Goal: Task Accomplishment & Management: Manage account settings

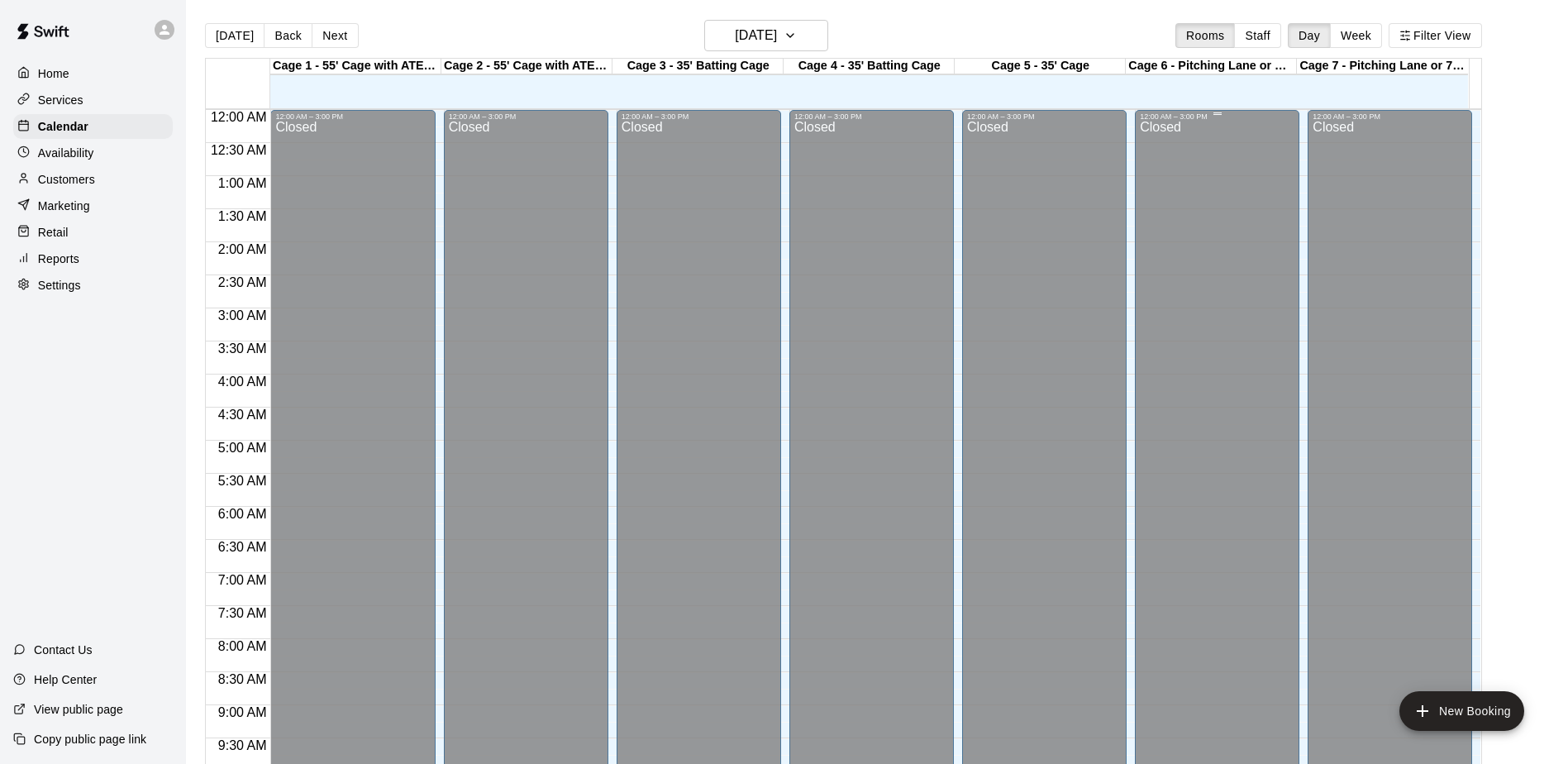
scroll to position [864, 0]
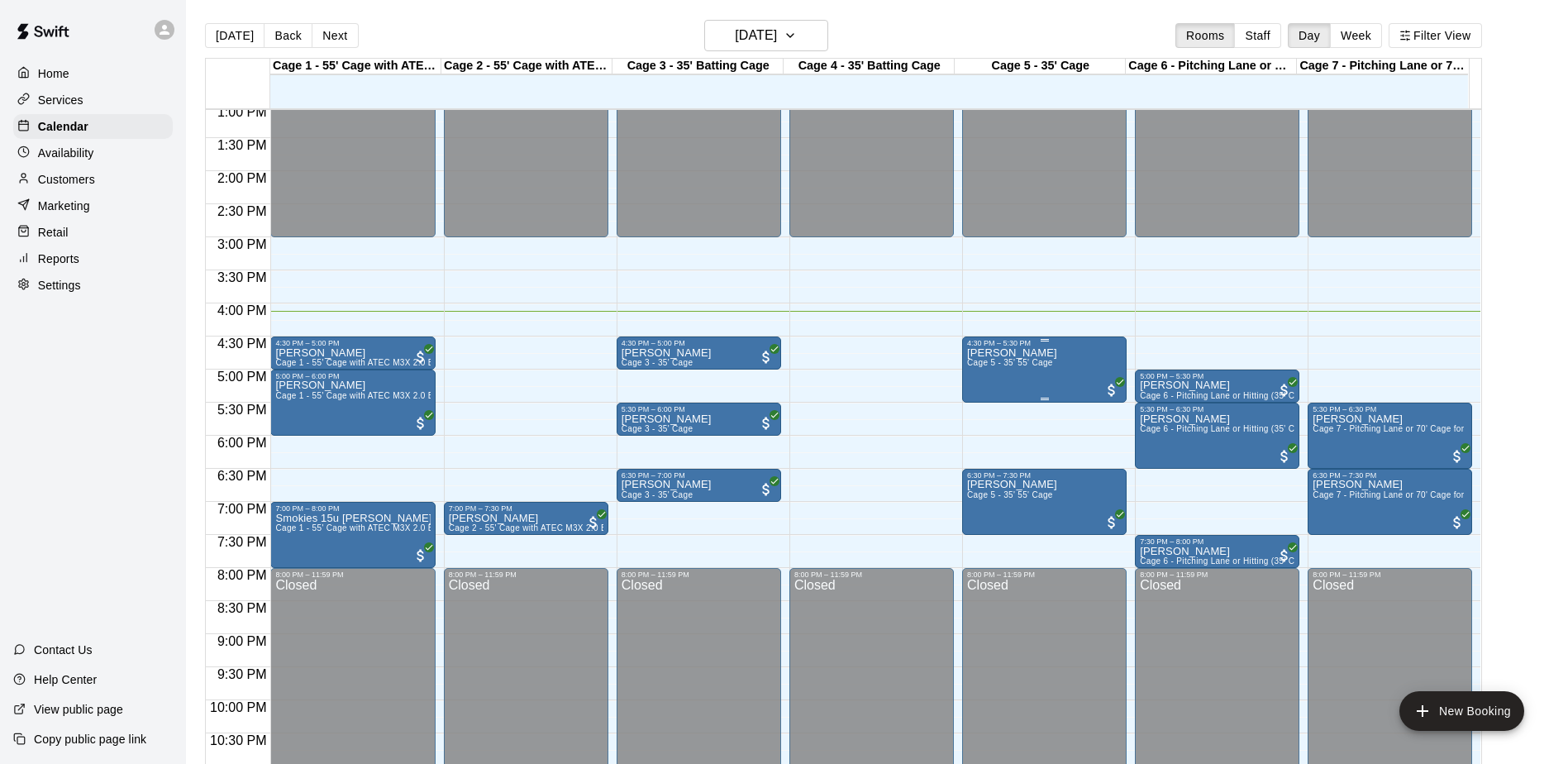
click at [1013, 372] on div "[PERSON_NAME] Cage 5 - 35' 55' Cage" at bounding box center [1012, 729] width 90 height 764
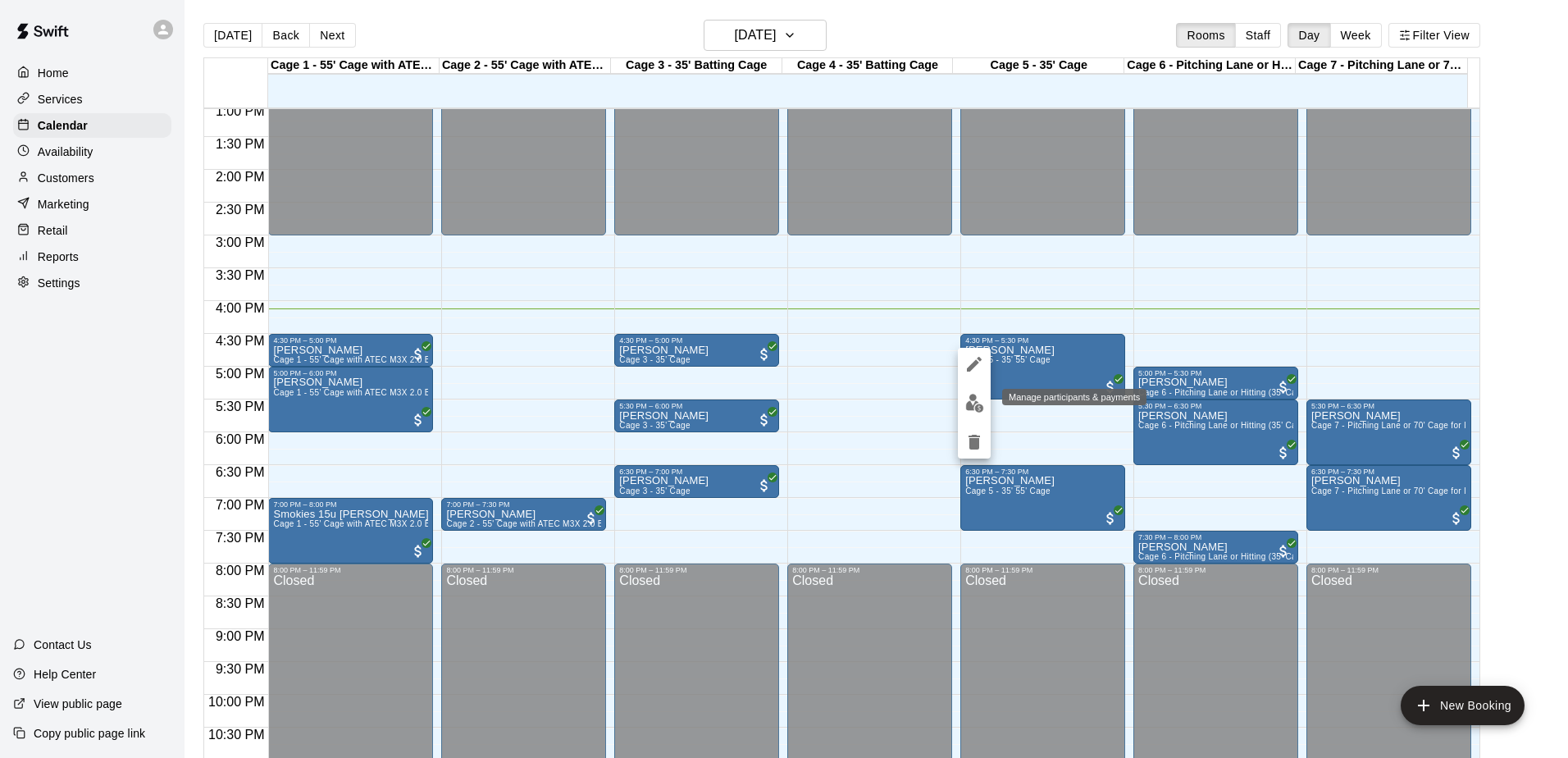
click at [976, 396] on img "edit" at bounding box center [974, 403] width 19 height 19
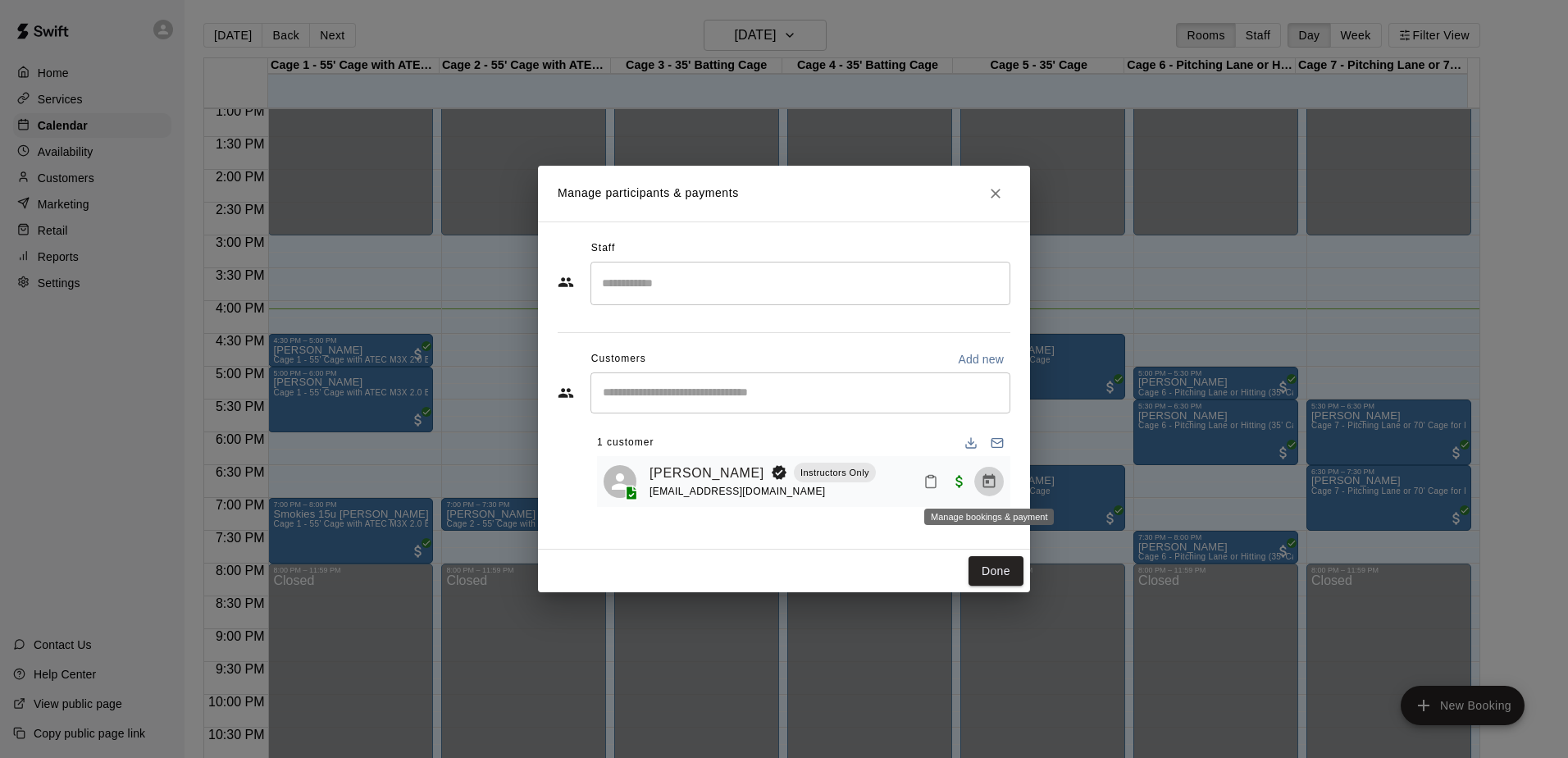
click at [994, 482] on icon "Manage bookings & payment" at bounding box center [988, 481] width 16 height 16
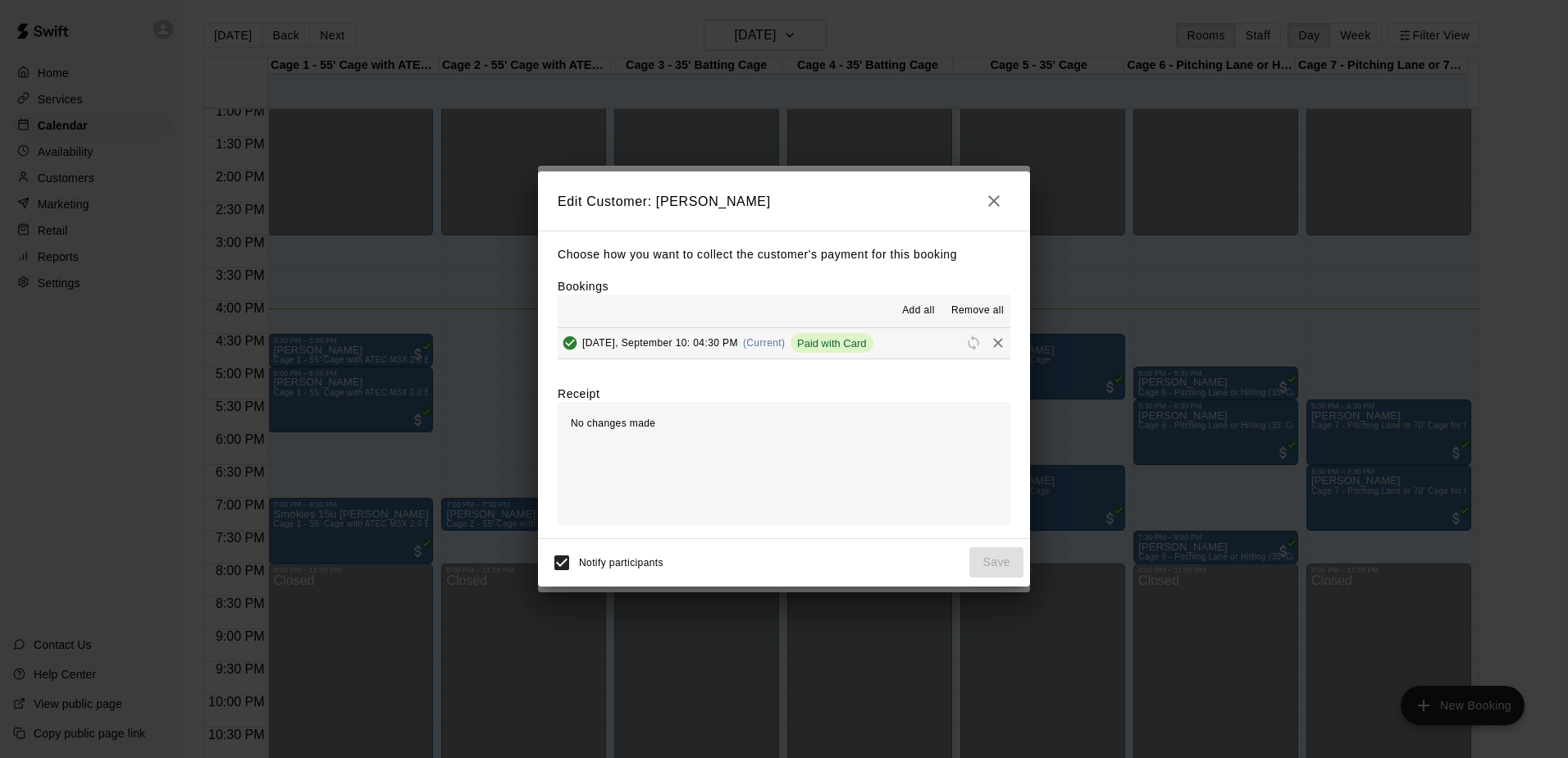
click at [874, 342] on span "Paid with Card" at bounding box center [832, 344] width 83 height 13
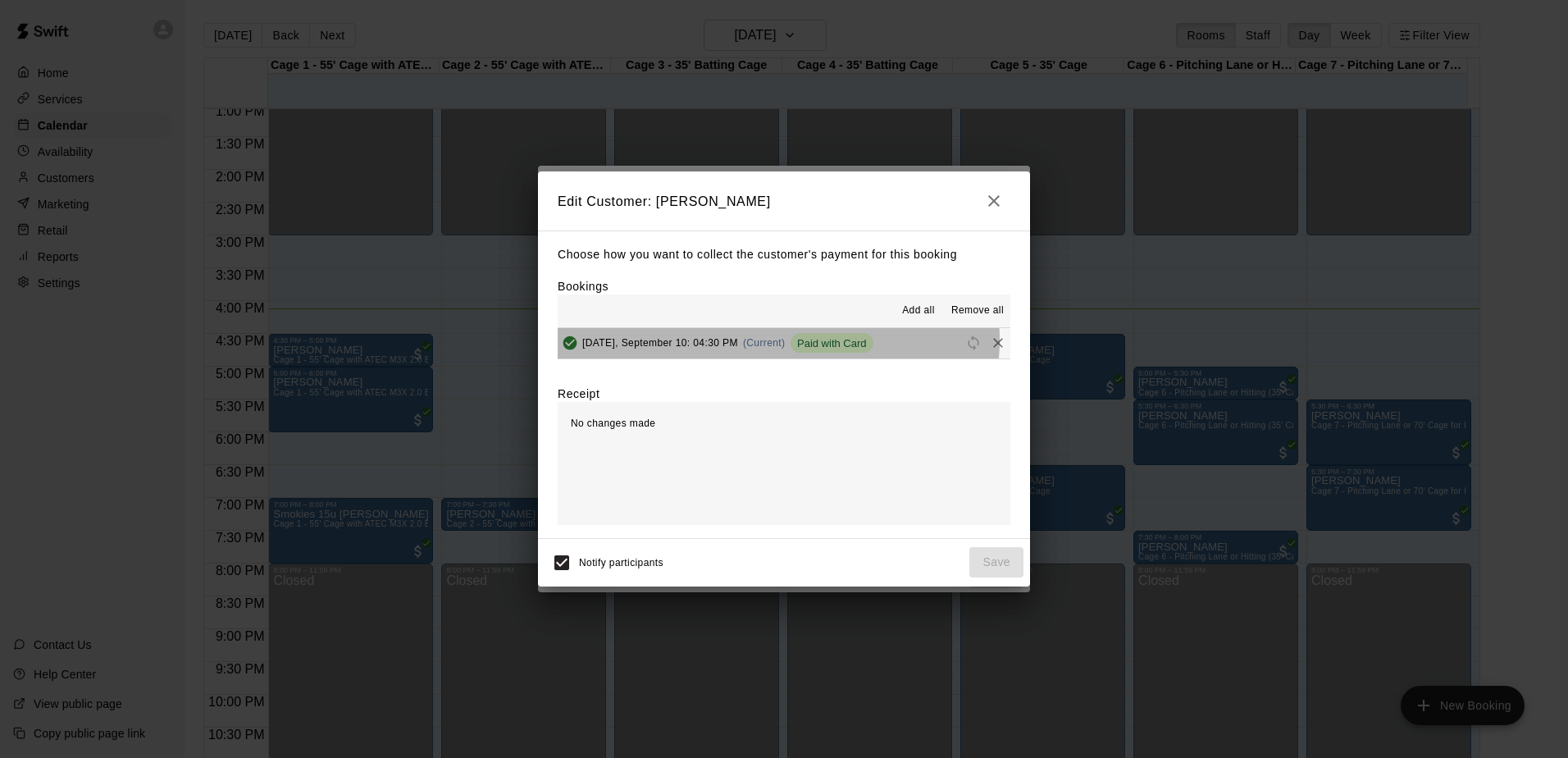
click at [778, 340] on span "(Current)" at bounding box center [763, 343] width 43 height 12
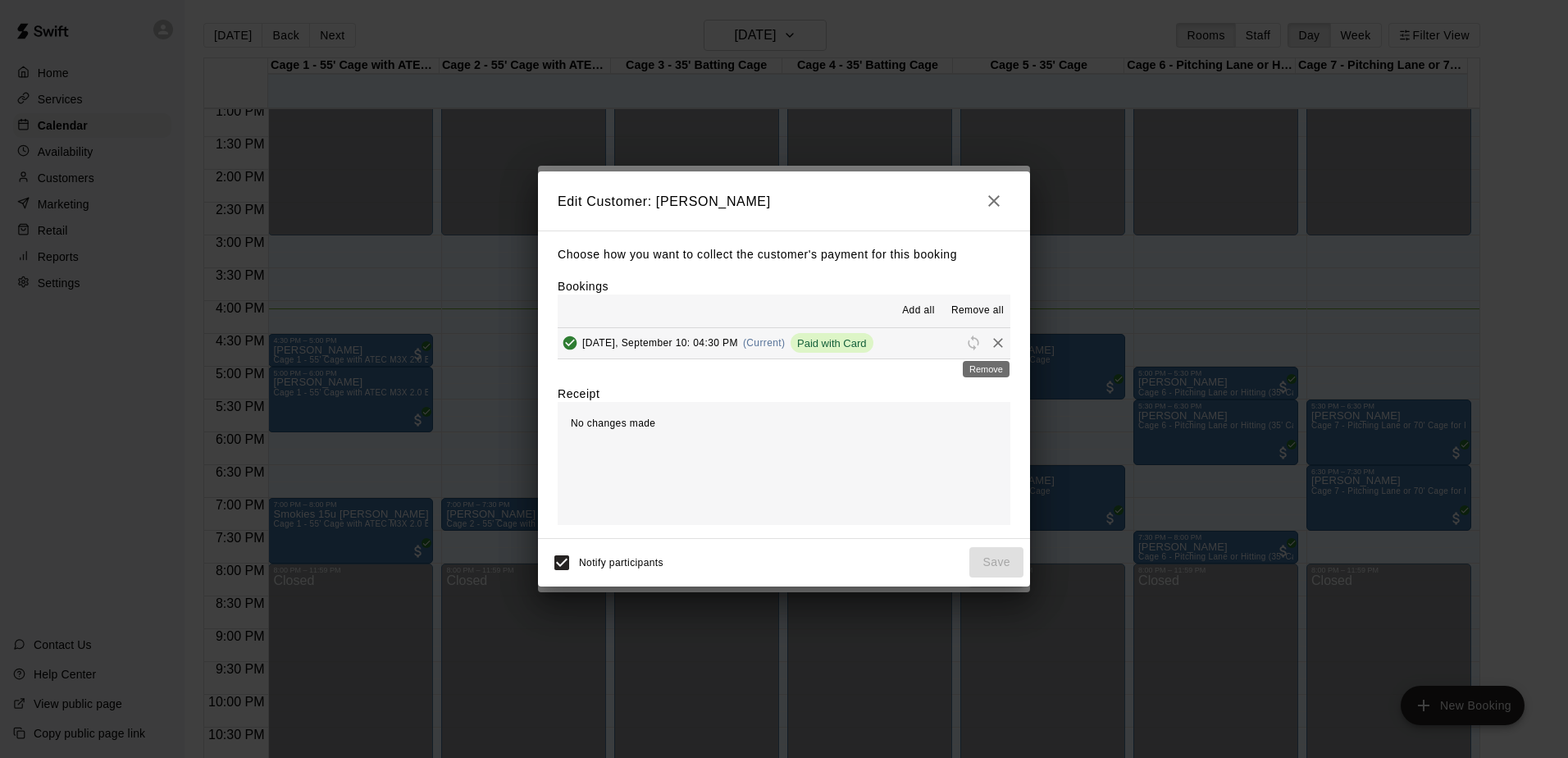
click at [989, 345] on icon "Remove" at bounding box center [997, 343] width 16 height 16
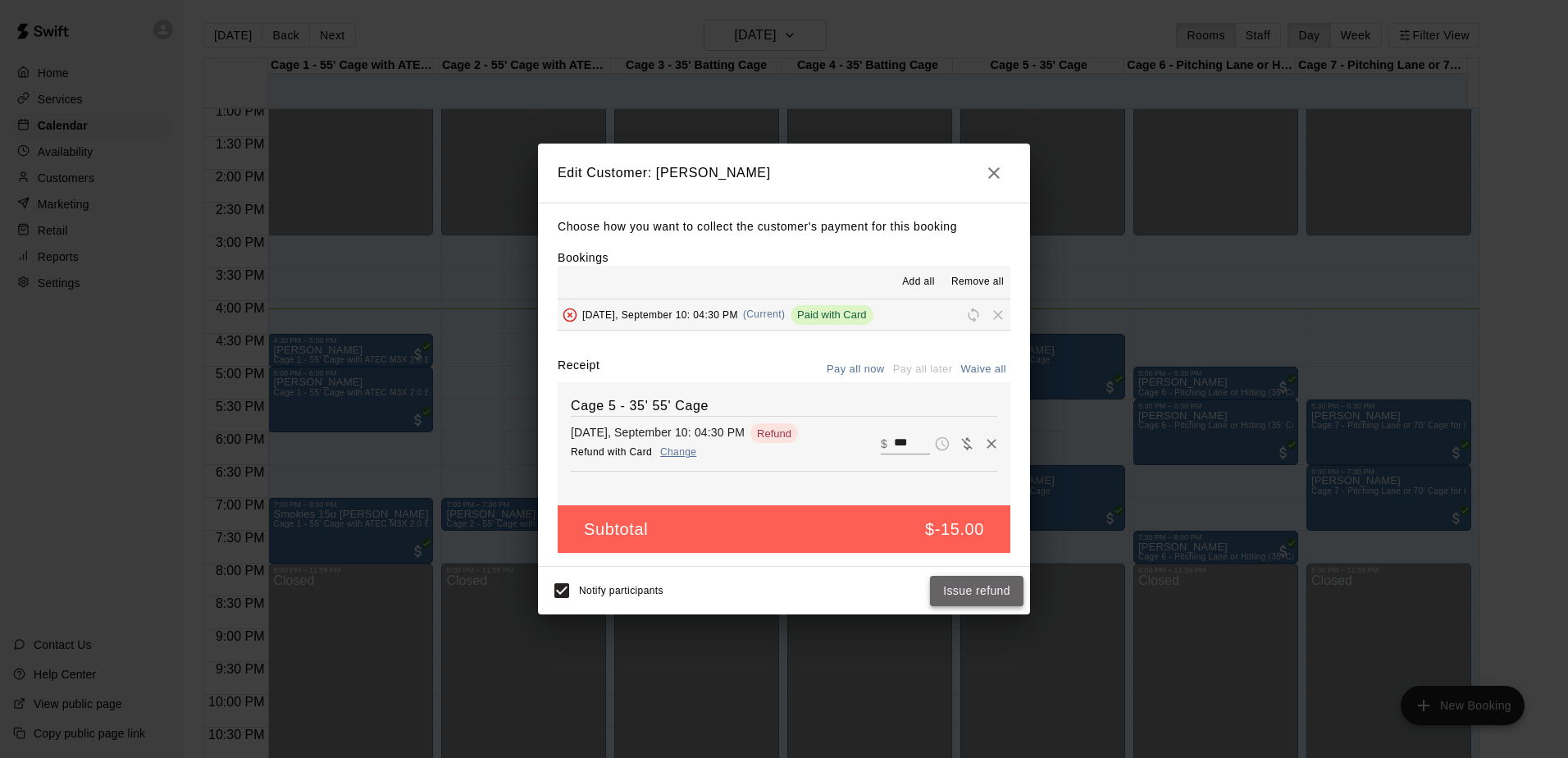
click at [987, 592] on button "Issue refund" at bounding box center [976, 592] width 93 height 31
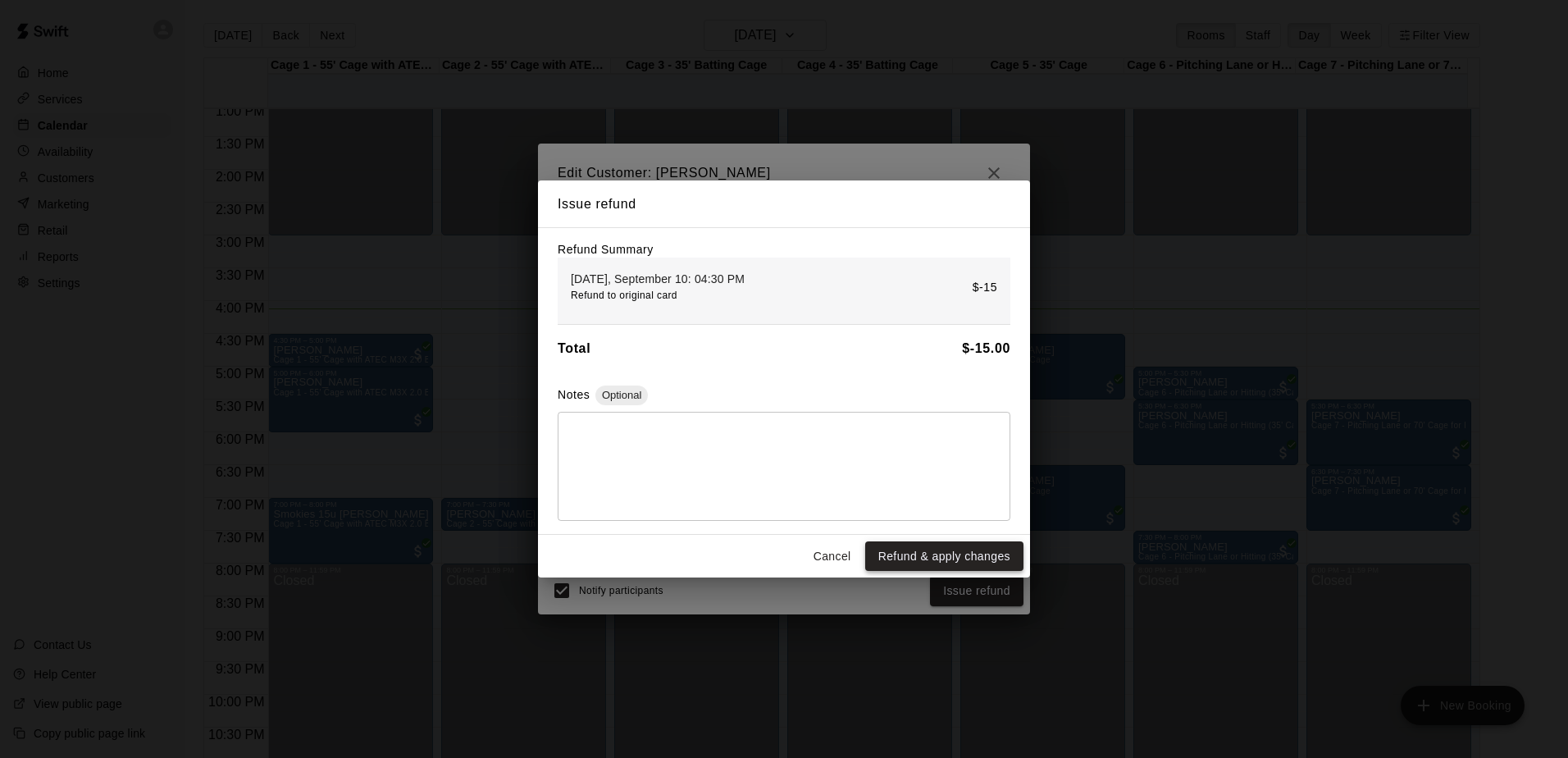
click at [945, 552] on button "Refund & apply changes" at bounding box center [944, 556] width 158 height 31
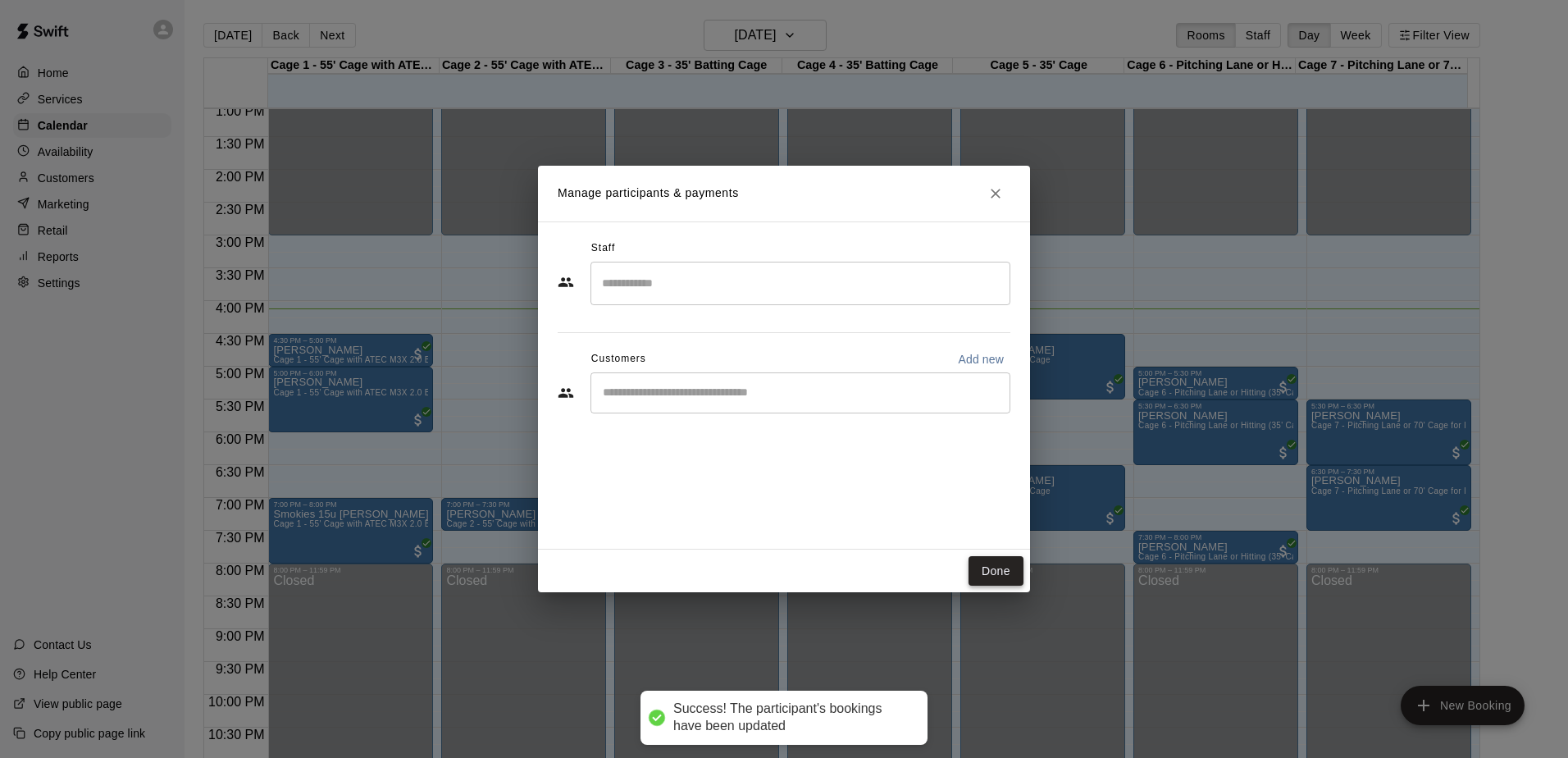
click at [1013, 573] on button "Done" at bounding box center [996, 572] width 55 height 31
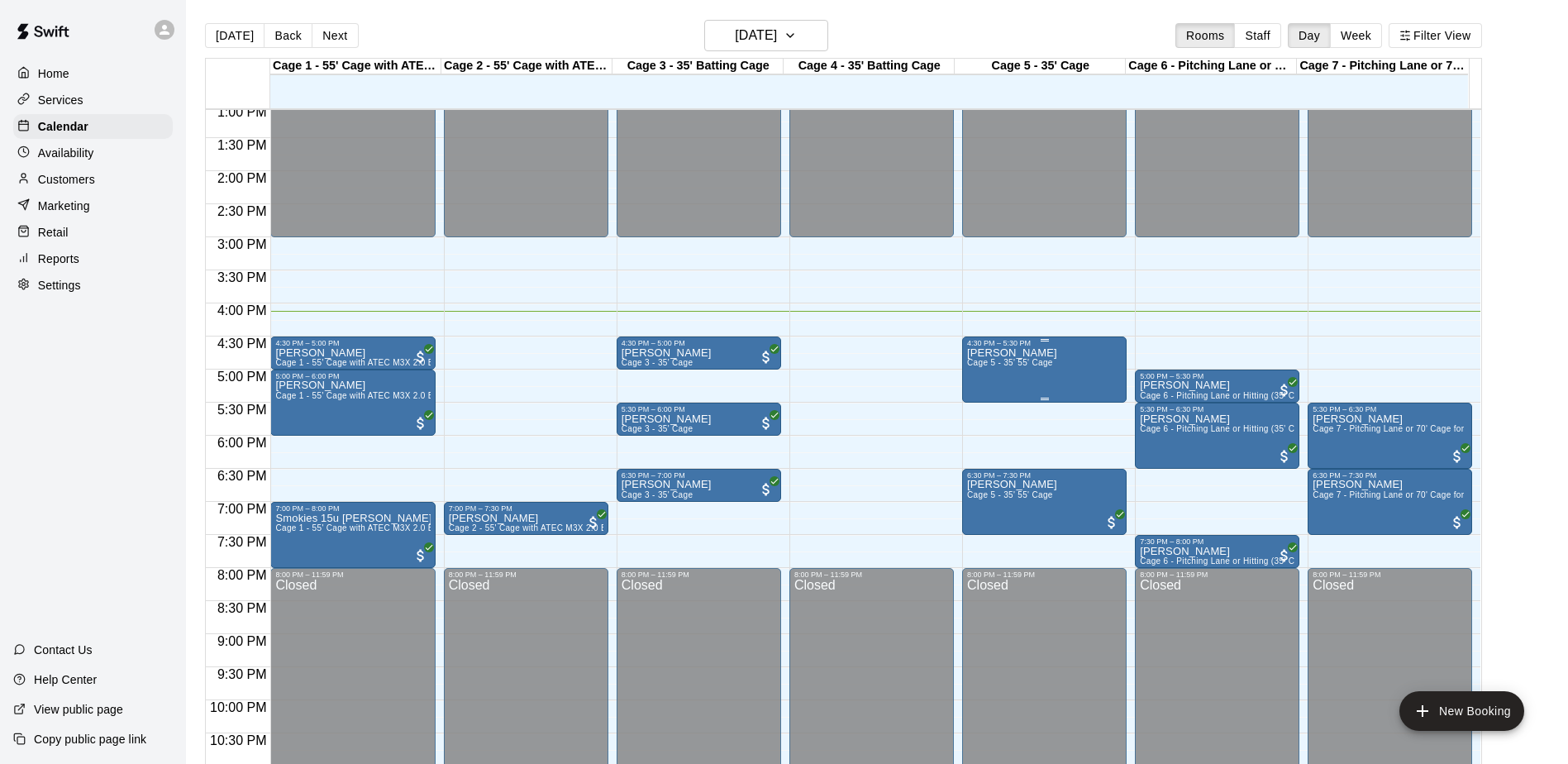
click at [1050, 385] on div "[PERSON_NAME] Cage 5 - 35' 55' Cage" at bounding box center [1045, 729] width 155 height 764
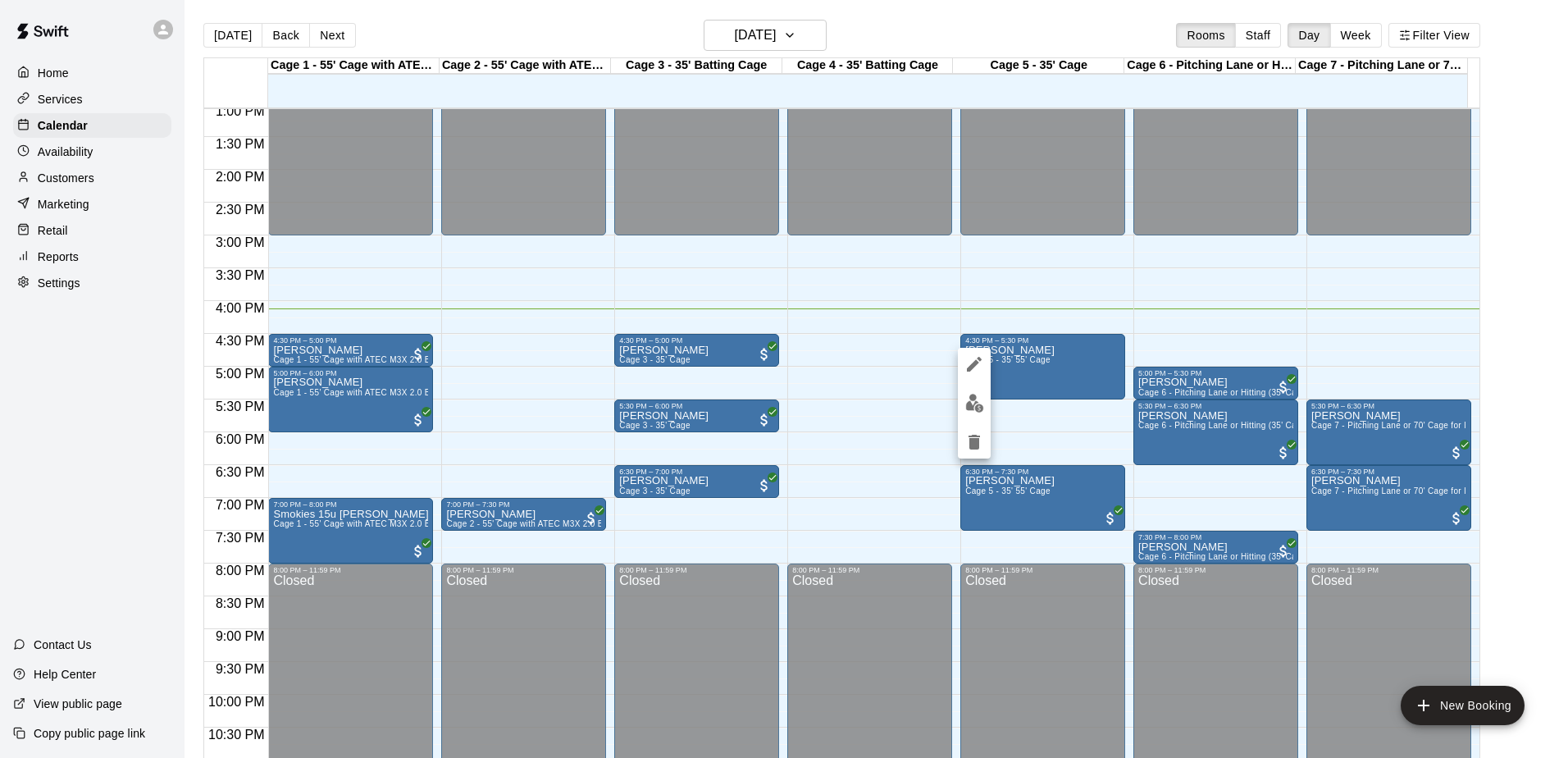
click at [970, 437] on icon "delete" at bounding box center [974, 442] width 12 height 14
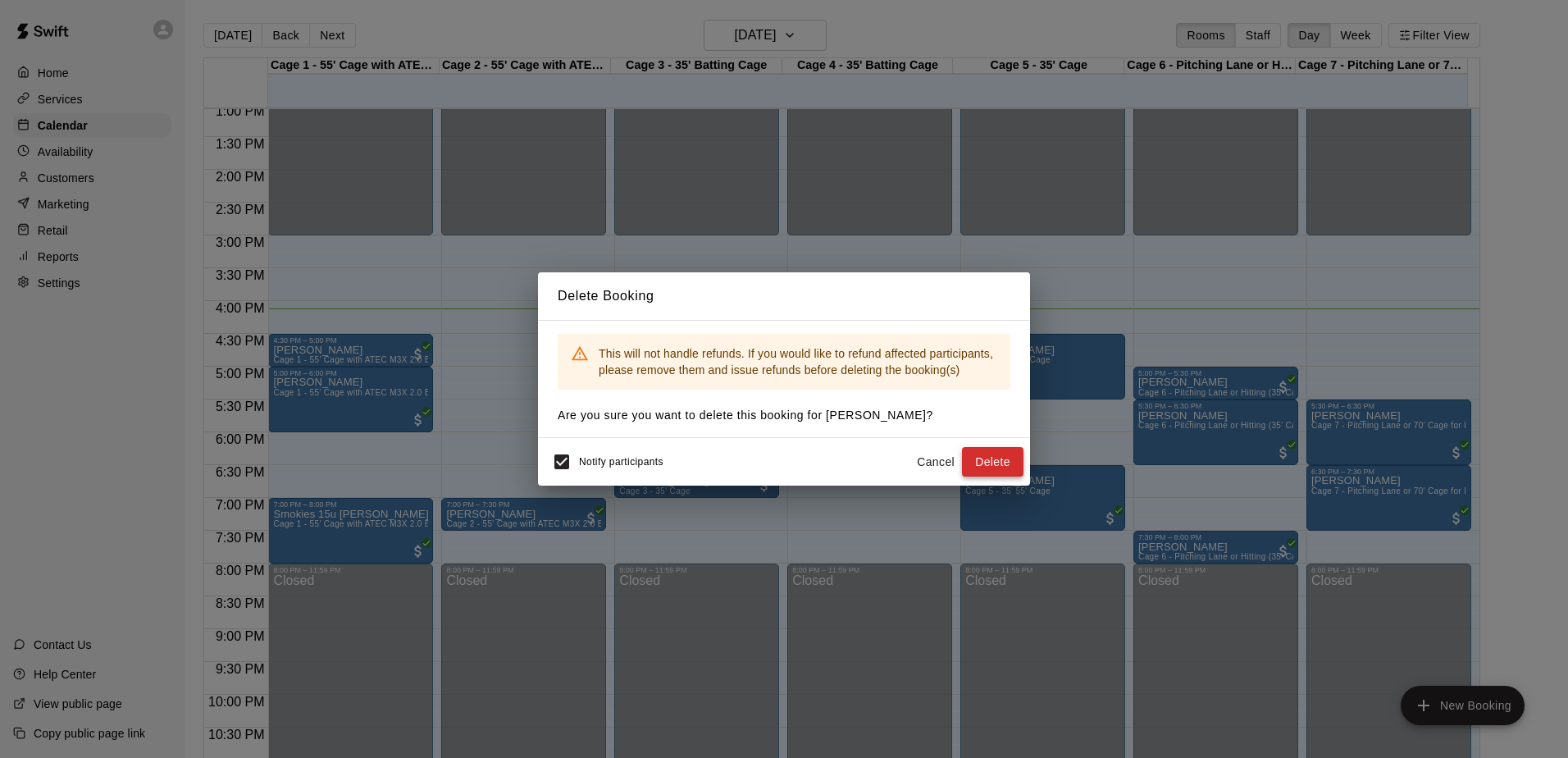
click at [981, 456] on button "Delete" at bounding box center [993, 462] width 61 height 31
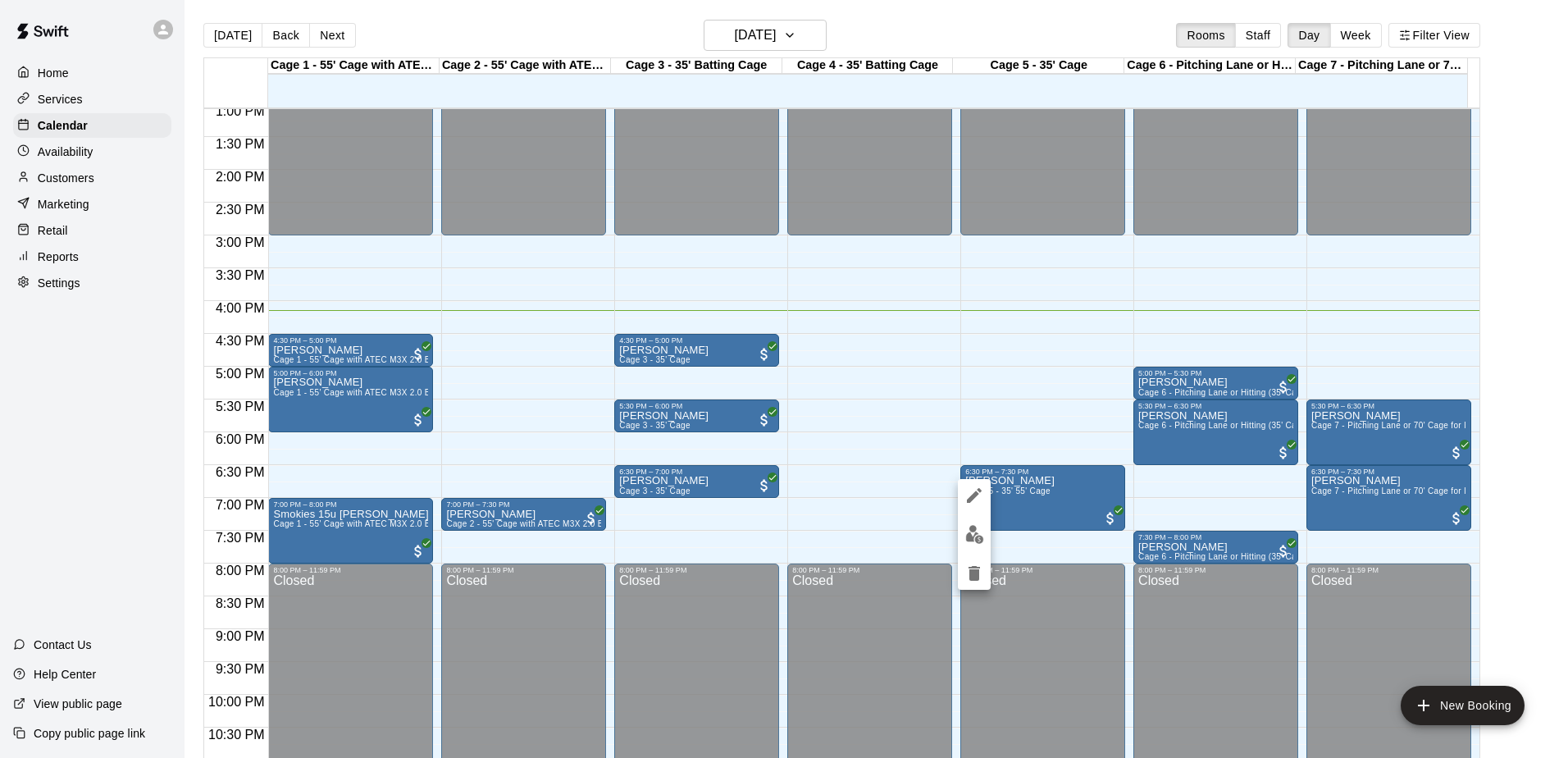
click at [847, 405] on div at bounding box center [784, 379] width 1568 height 758
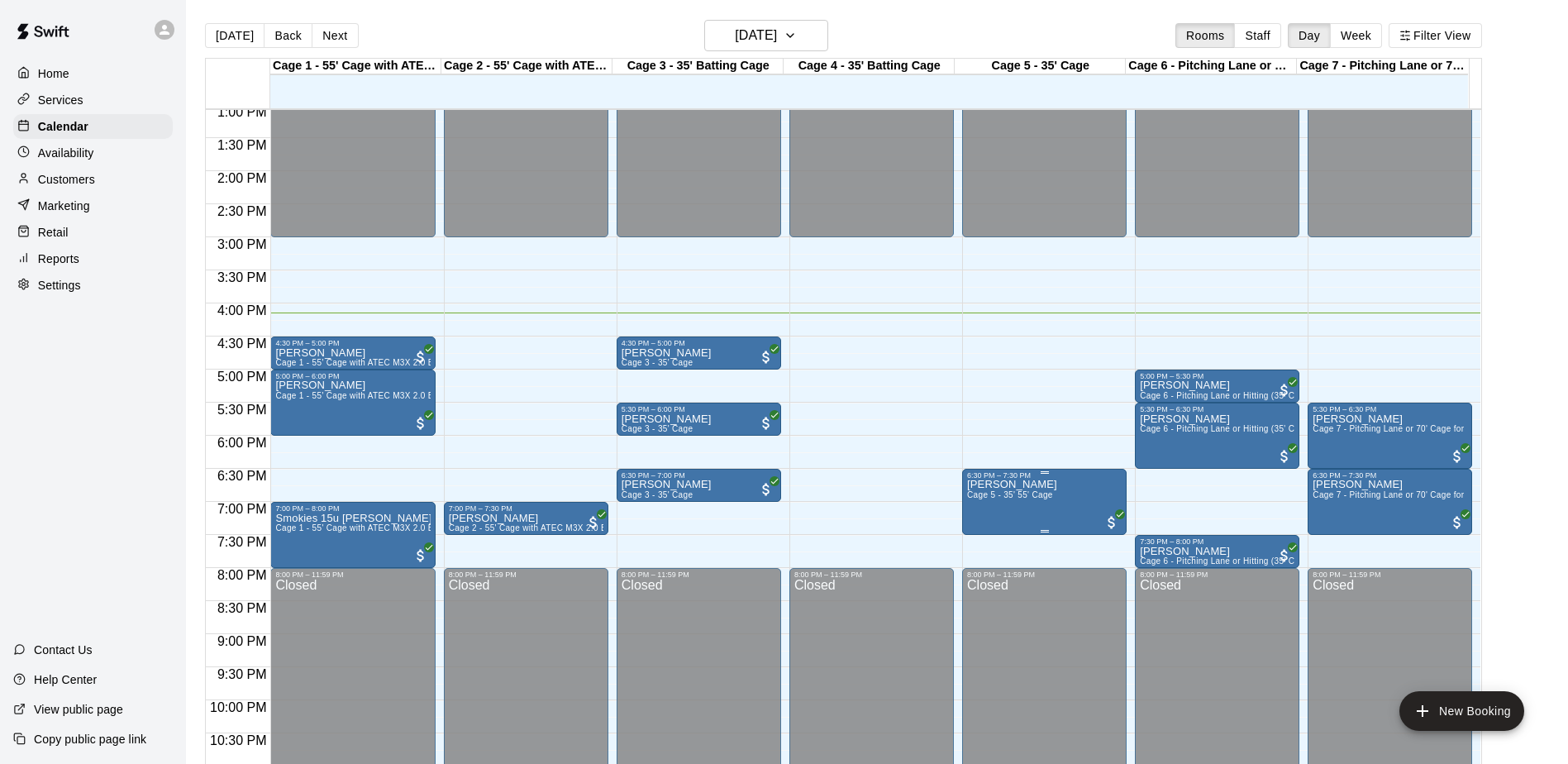
click at [997, 500] on span "Cage 5 - 35' 55' Cage" at bounding box center [1010, 495] width 86 height 9
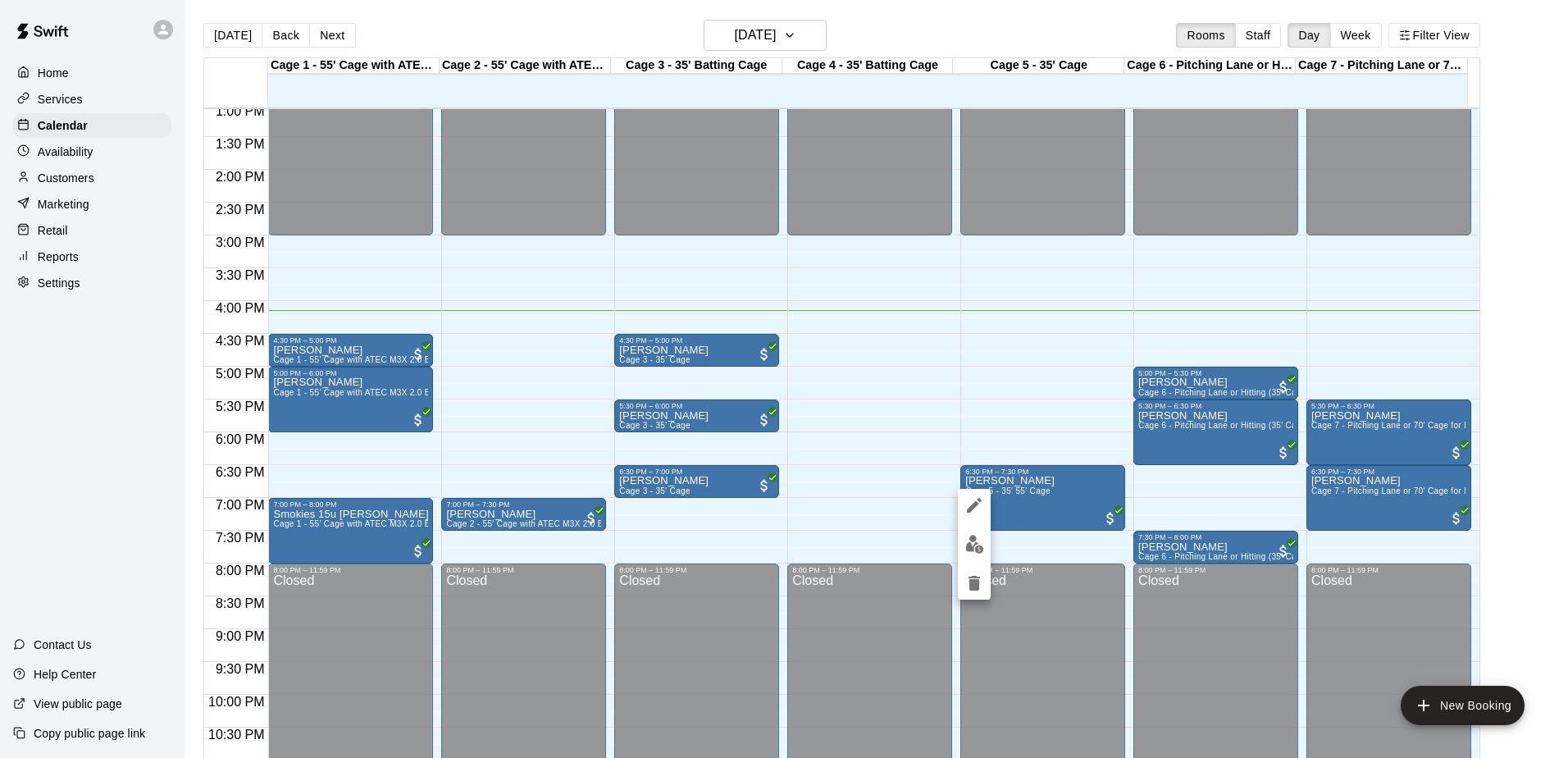
click at [979, 546] on img "edit" at bounding box center [974, 544] width 19 height 19
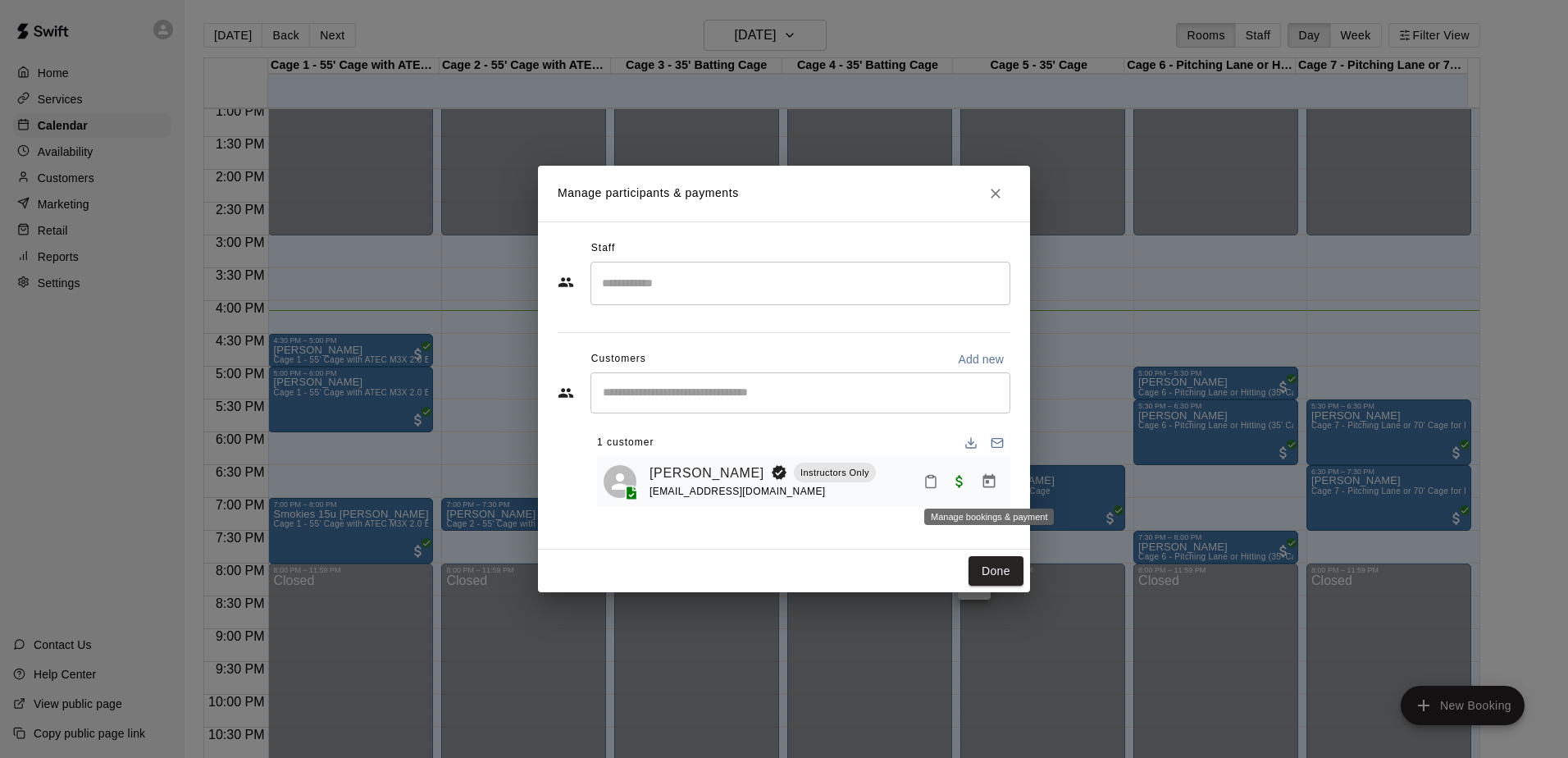
click at [988, 482] on icon "Manage bookings & payment" at bounding box center [989, 480] width 13 height 14
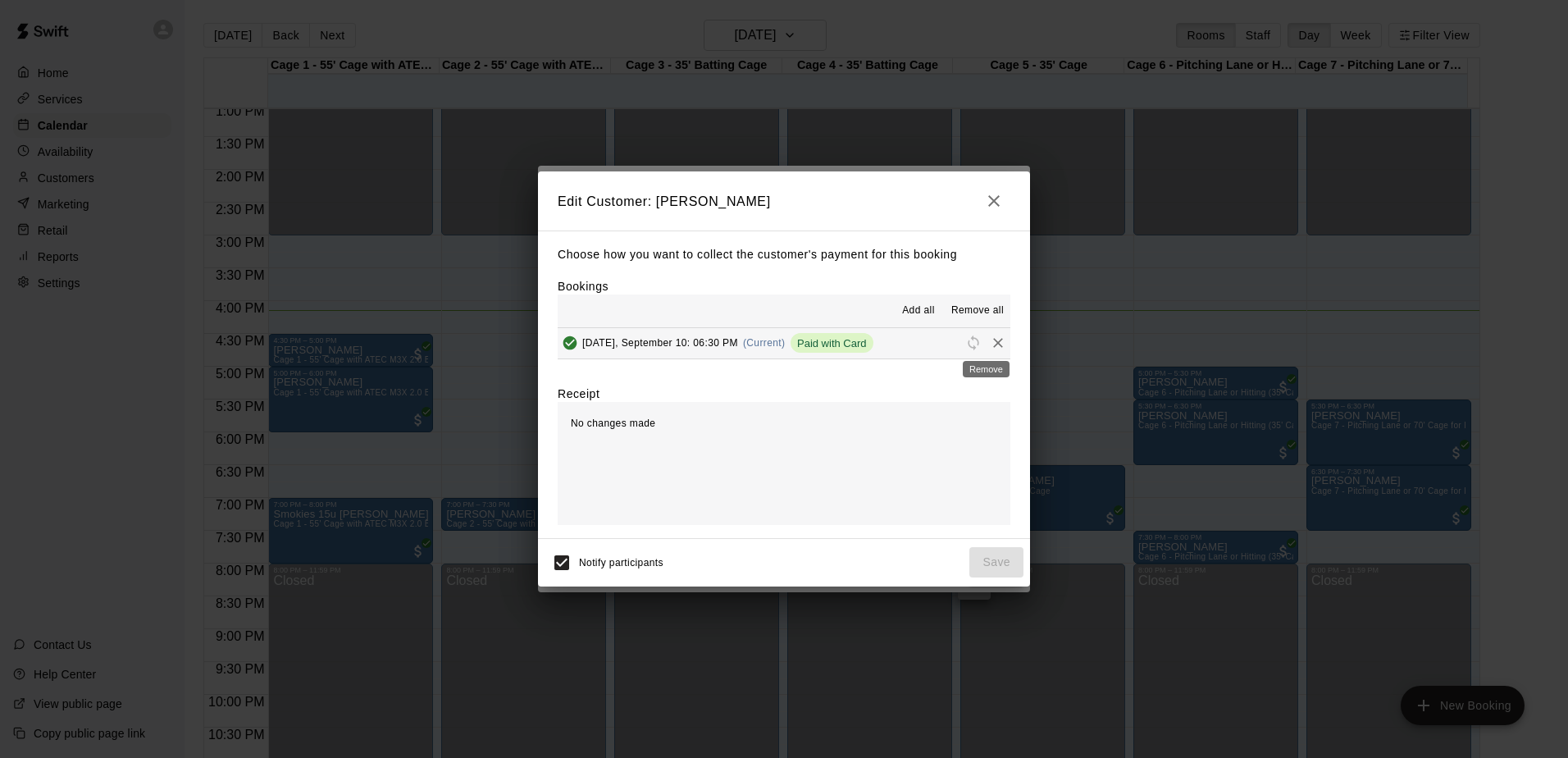
click at [993, 343] on icon "Remove" at bounding box center [997, 343] width 10 height 10
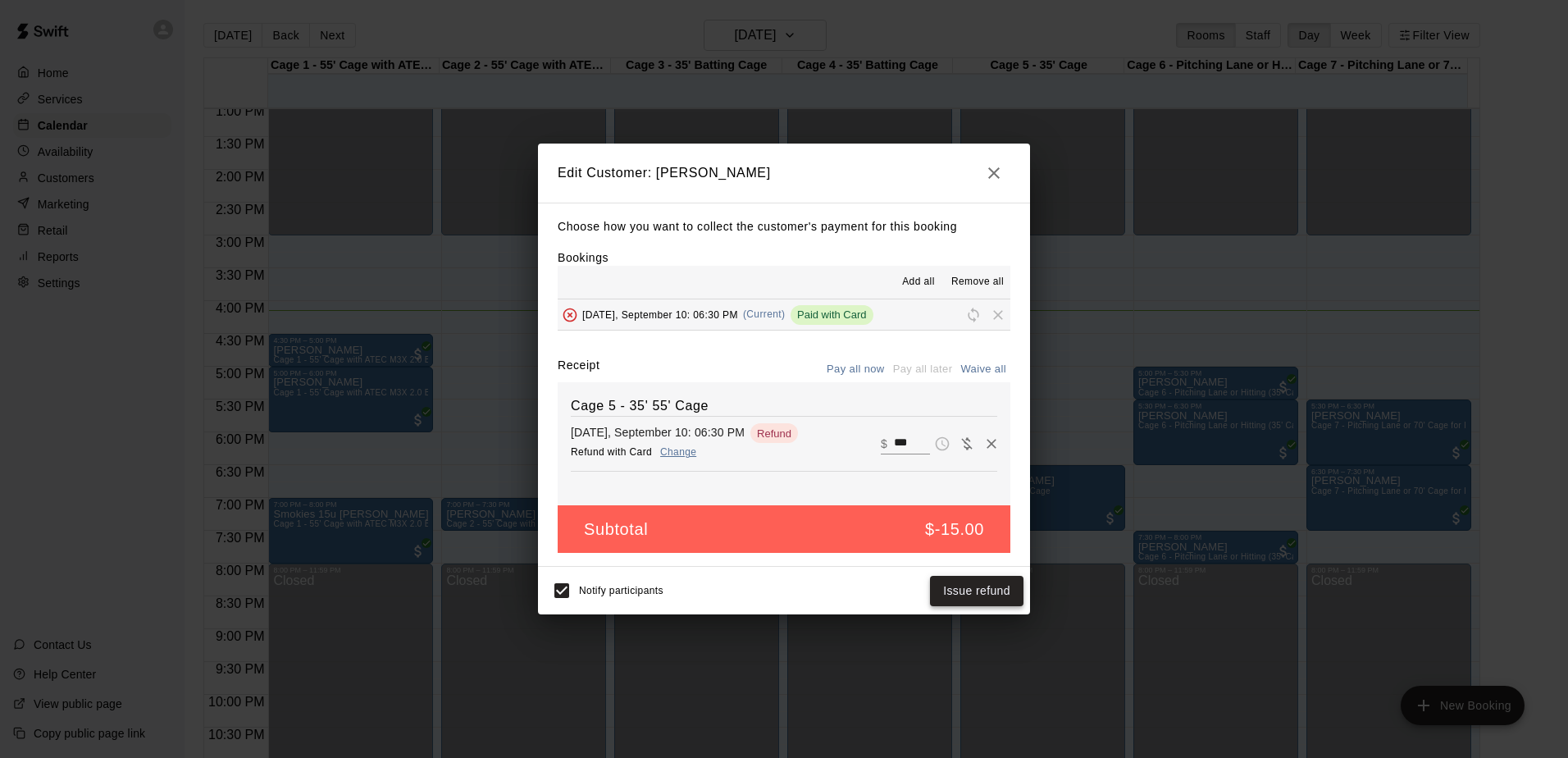
click at [981, 596] on button "Issue refund" at bounding box center [976, 592] width 93 height 31
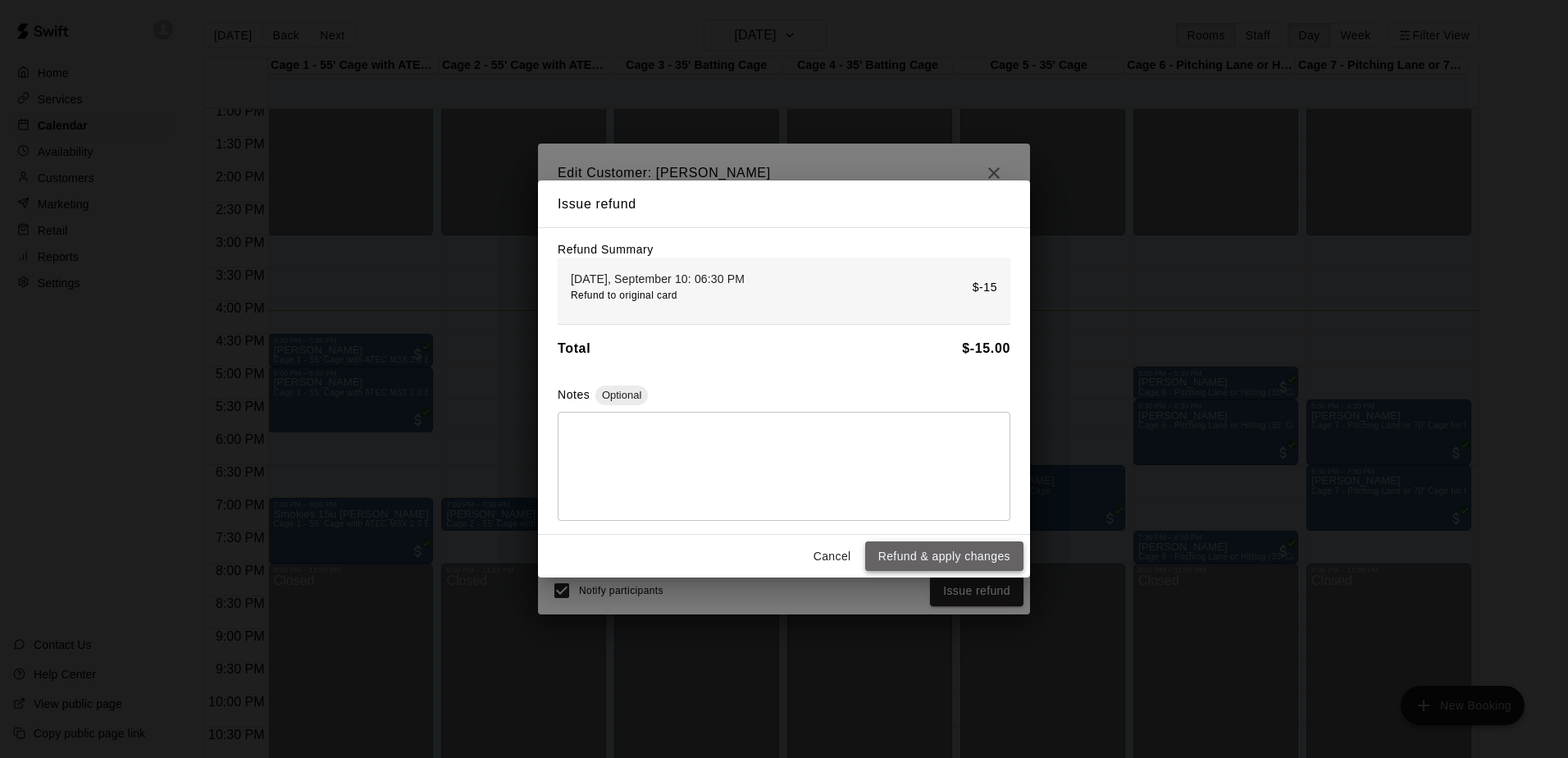
click at [951, 548] on button "Refund & apply changes" at bounding box center [944, 556] width 158 height 31
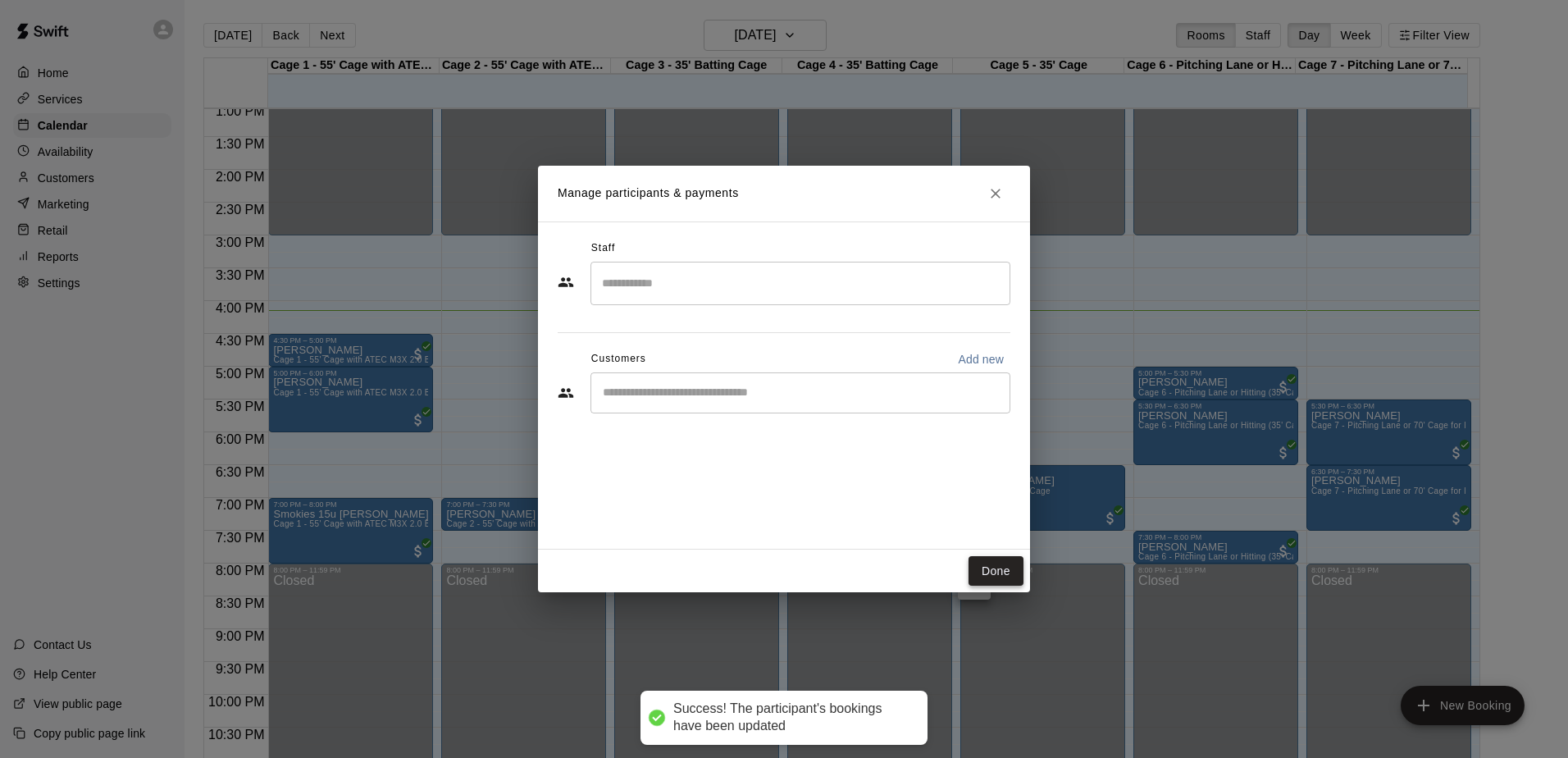
click at [991, 580] on button "Done" at bounding box center [996, 572] width 55 height 31
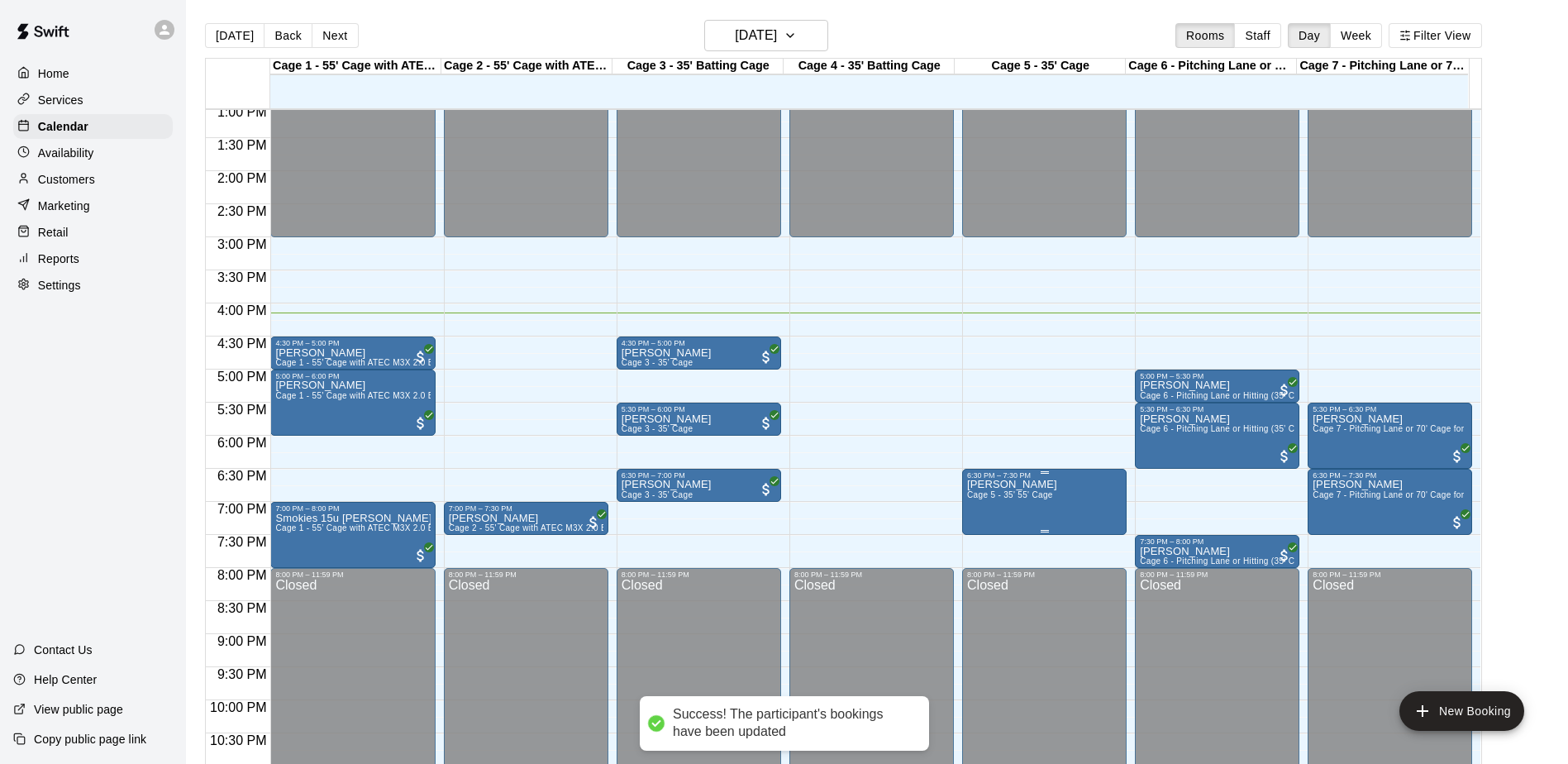
click at [1006, 484] on p "[PERSON_NAME]" at bounding box center [1012, 484] width 90 height 0
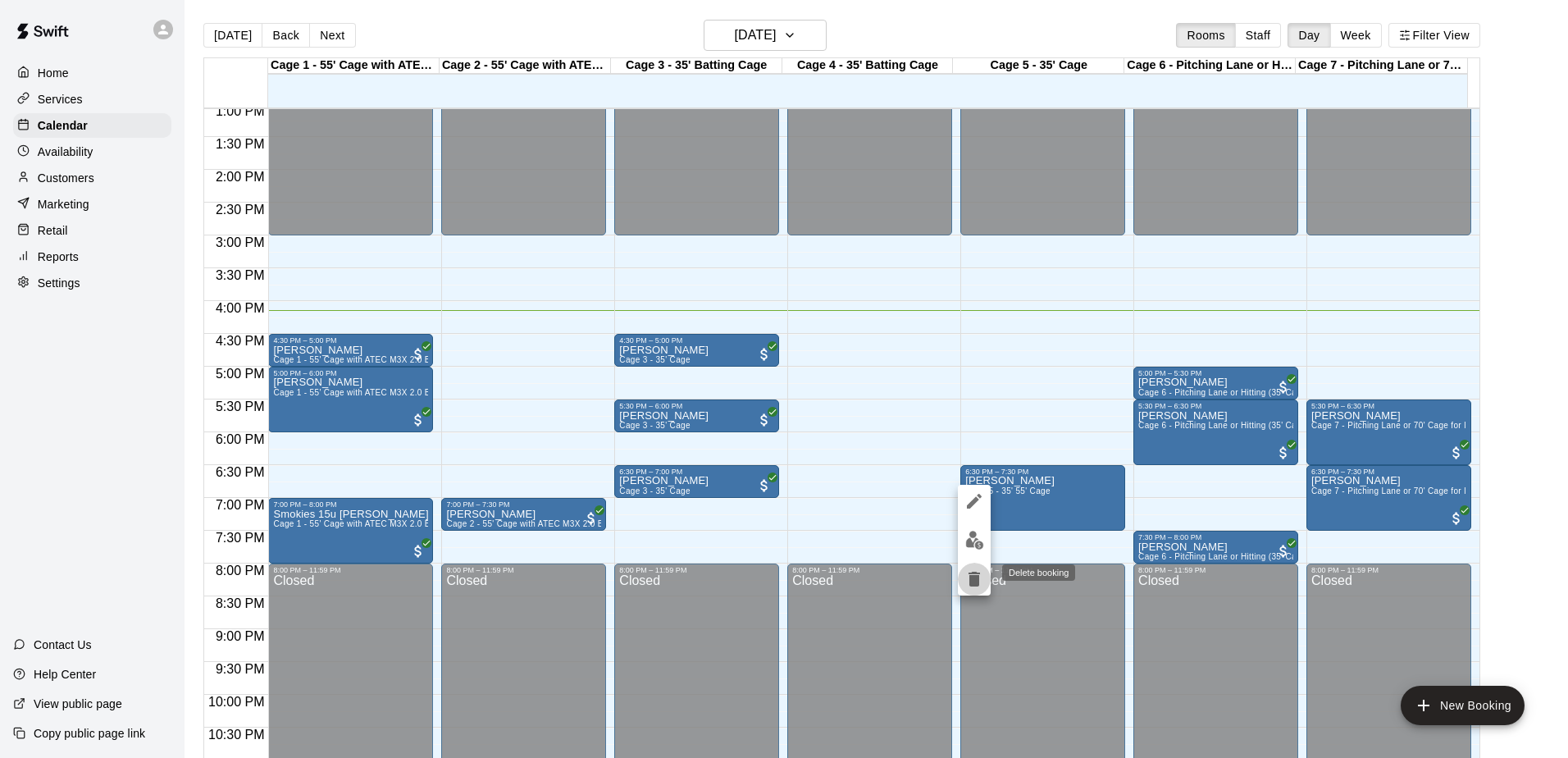
click at [976, 576] on icon "delete" at bounding box center [974, 579] width 12 height 14
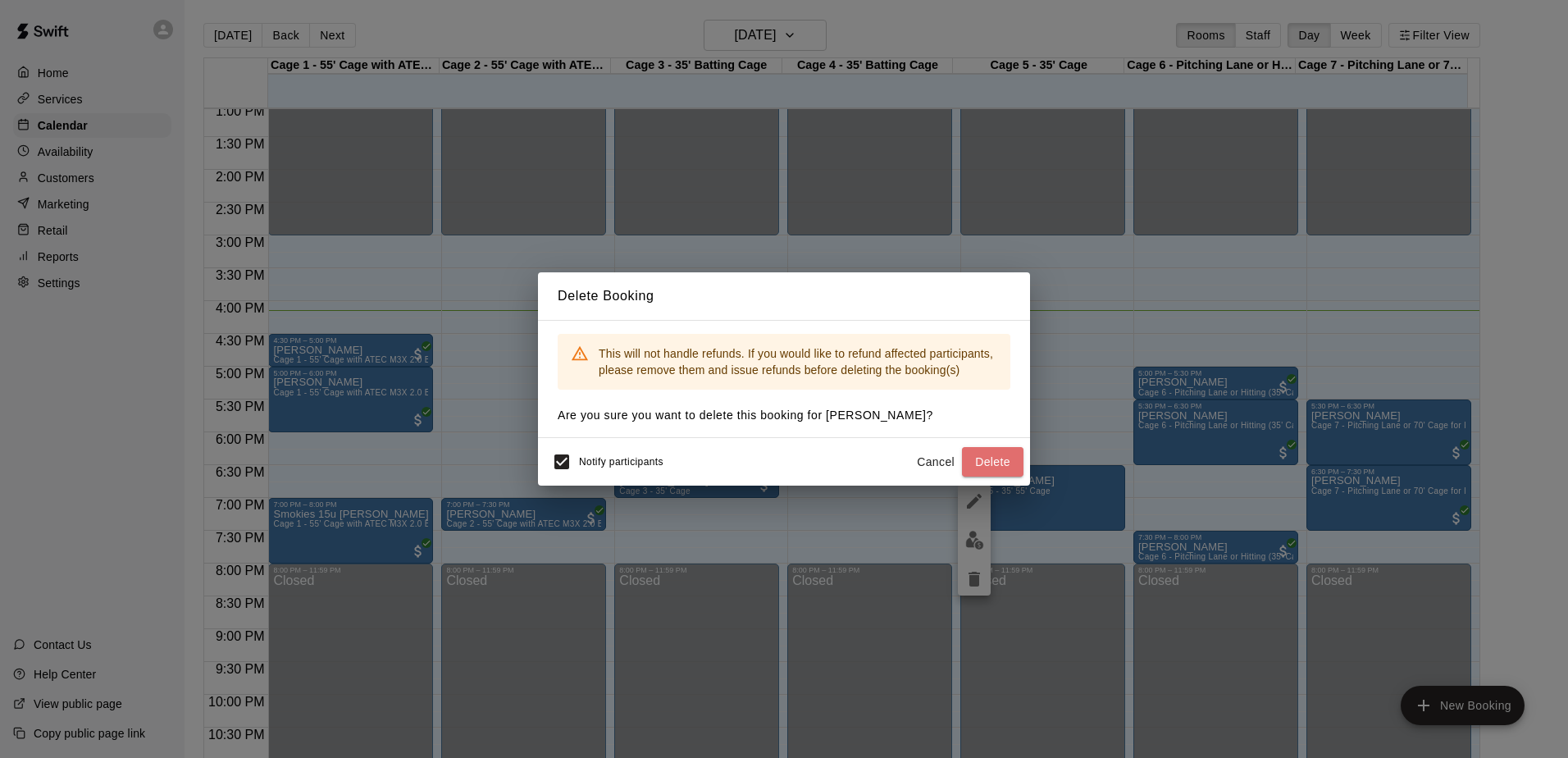
click at [1009, 454] on button "Delete" at bounding box center [993, 462] width 61 height 31
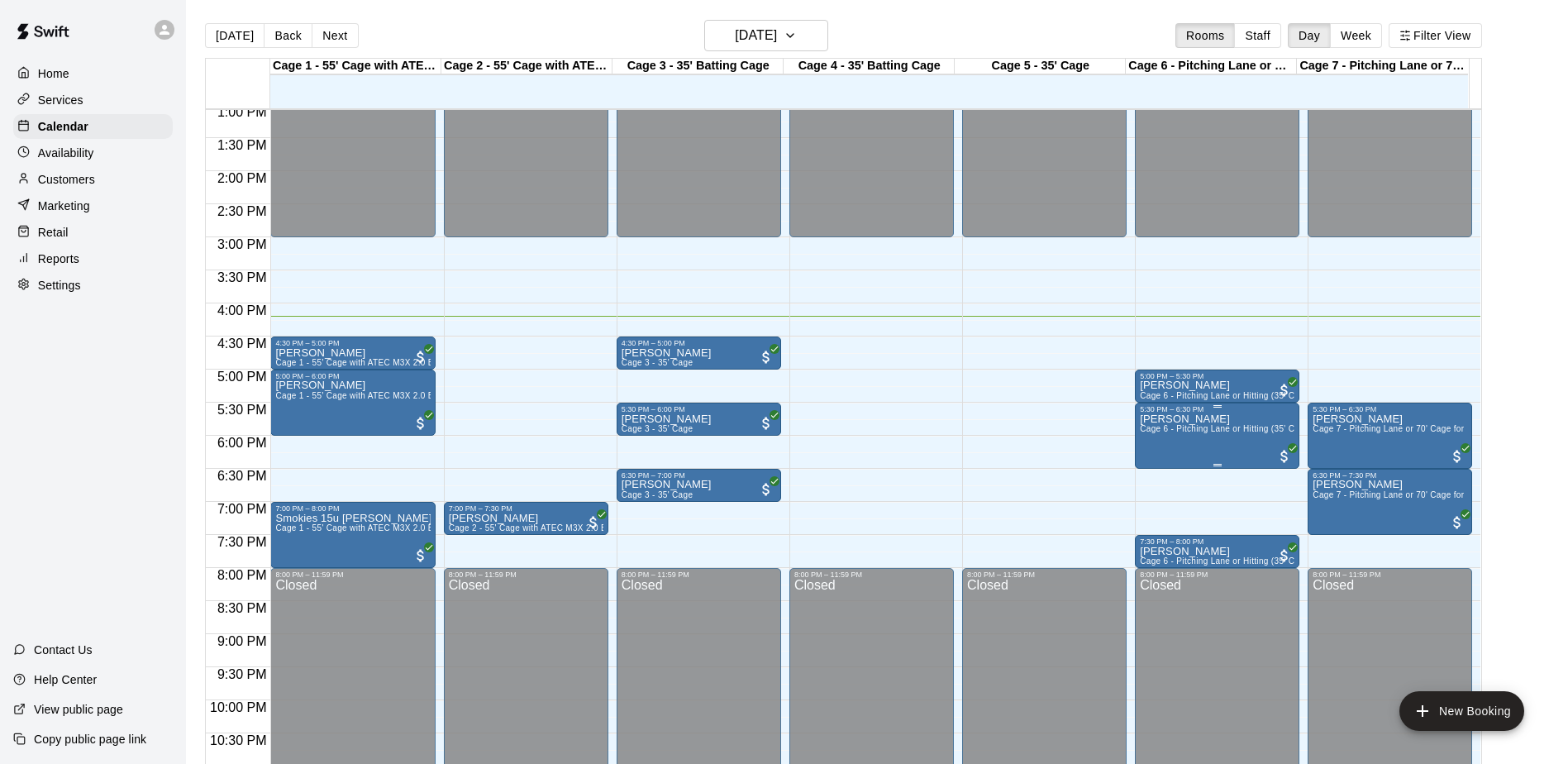
click at [1148, 431] on span "Cage 6 - Pitching Lane or Hitting (35' Cage)" at bounding box center [1225, 428] width 172 height 9
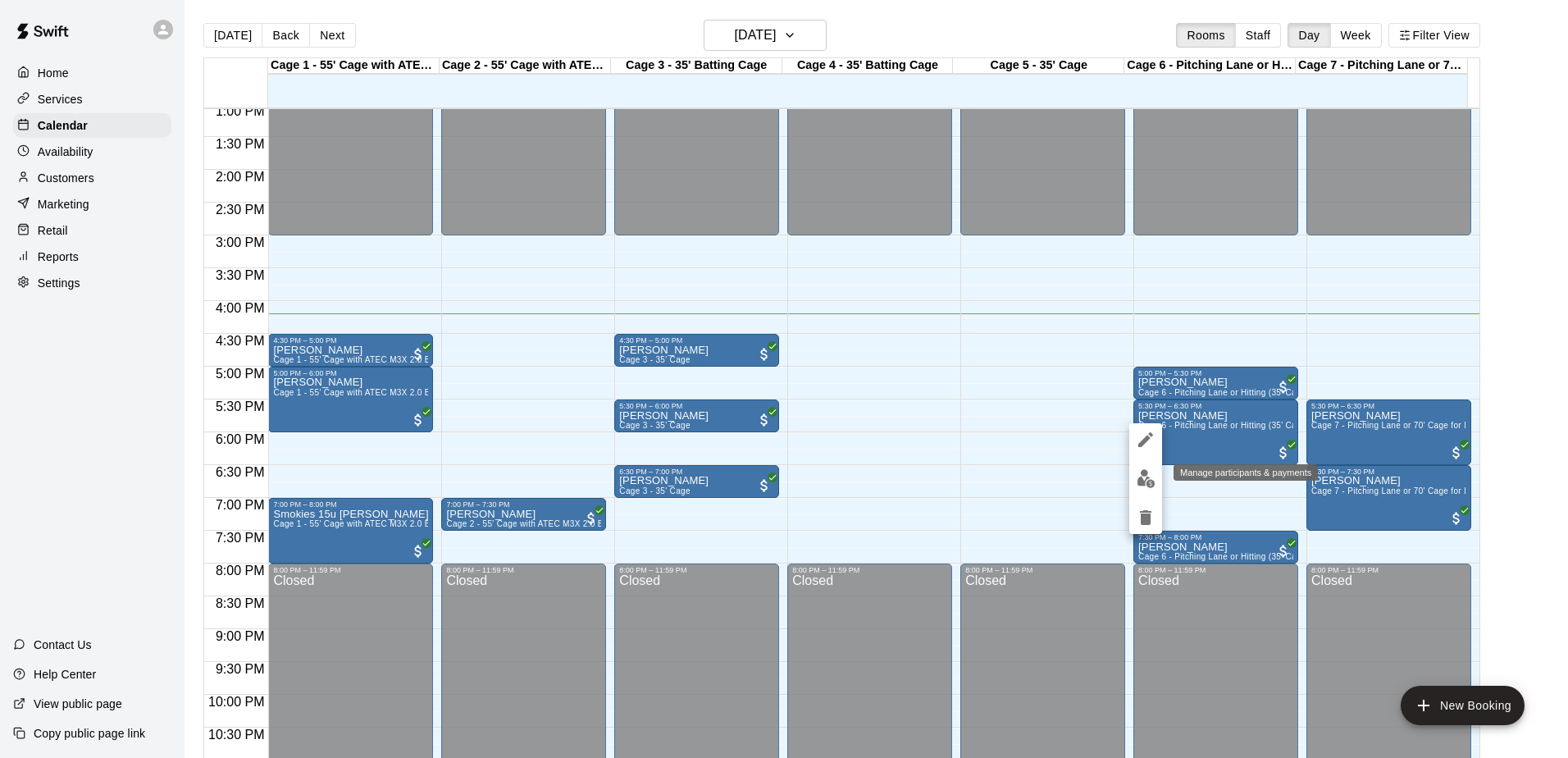
click at [1140, 483] on img "edit" at bounding box center [1146, 478] width 19 height 19
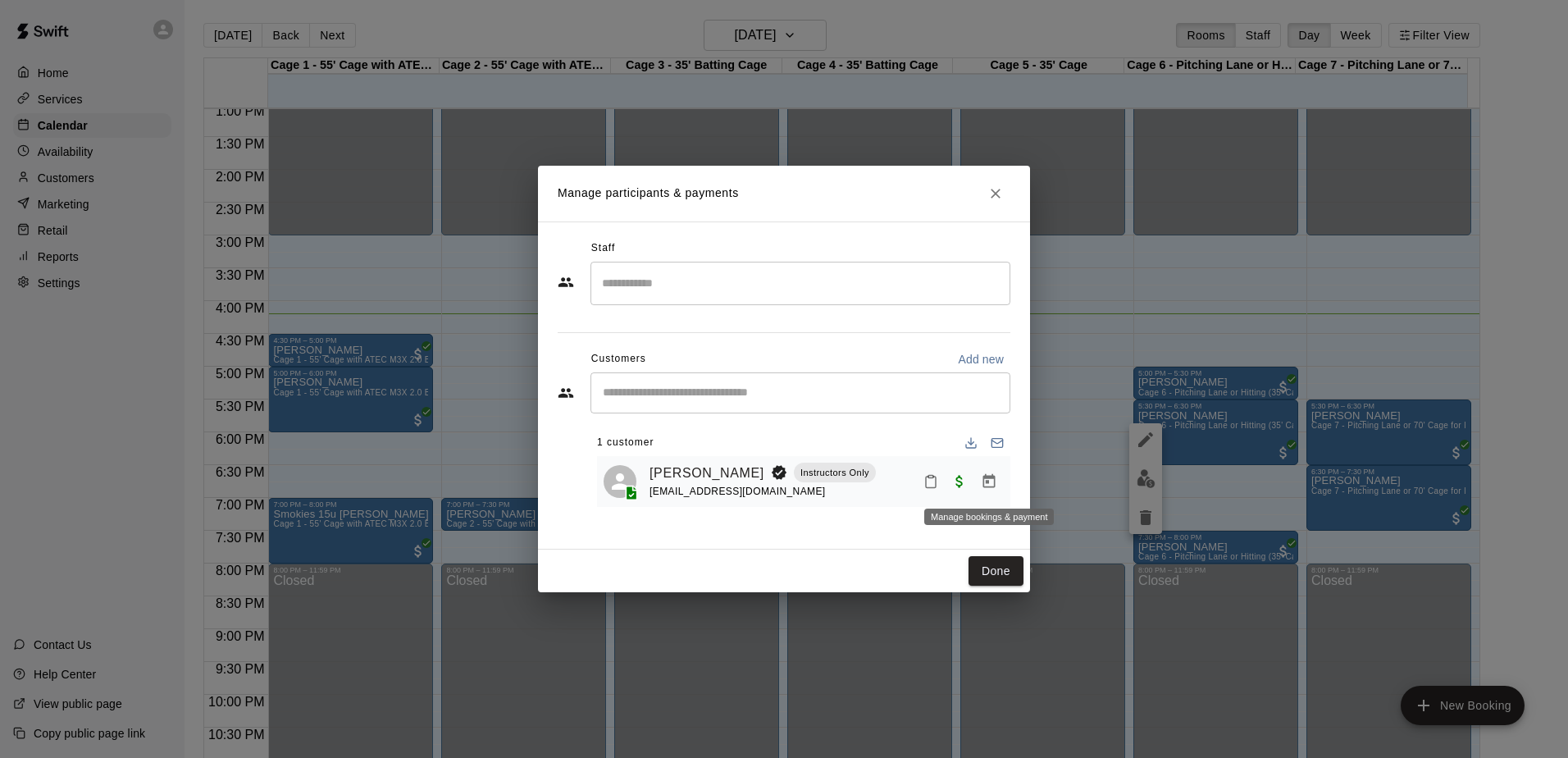
click at [986, 475] on icon "Manage bookings & payment" at bounding box center [988, 481] width 16 height 16
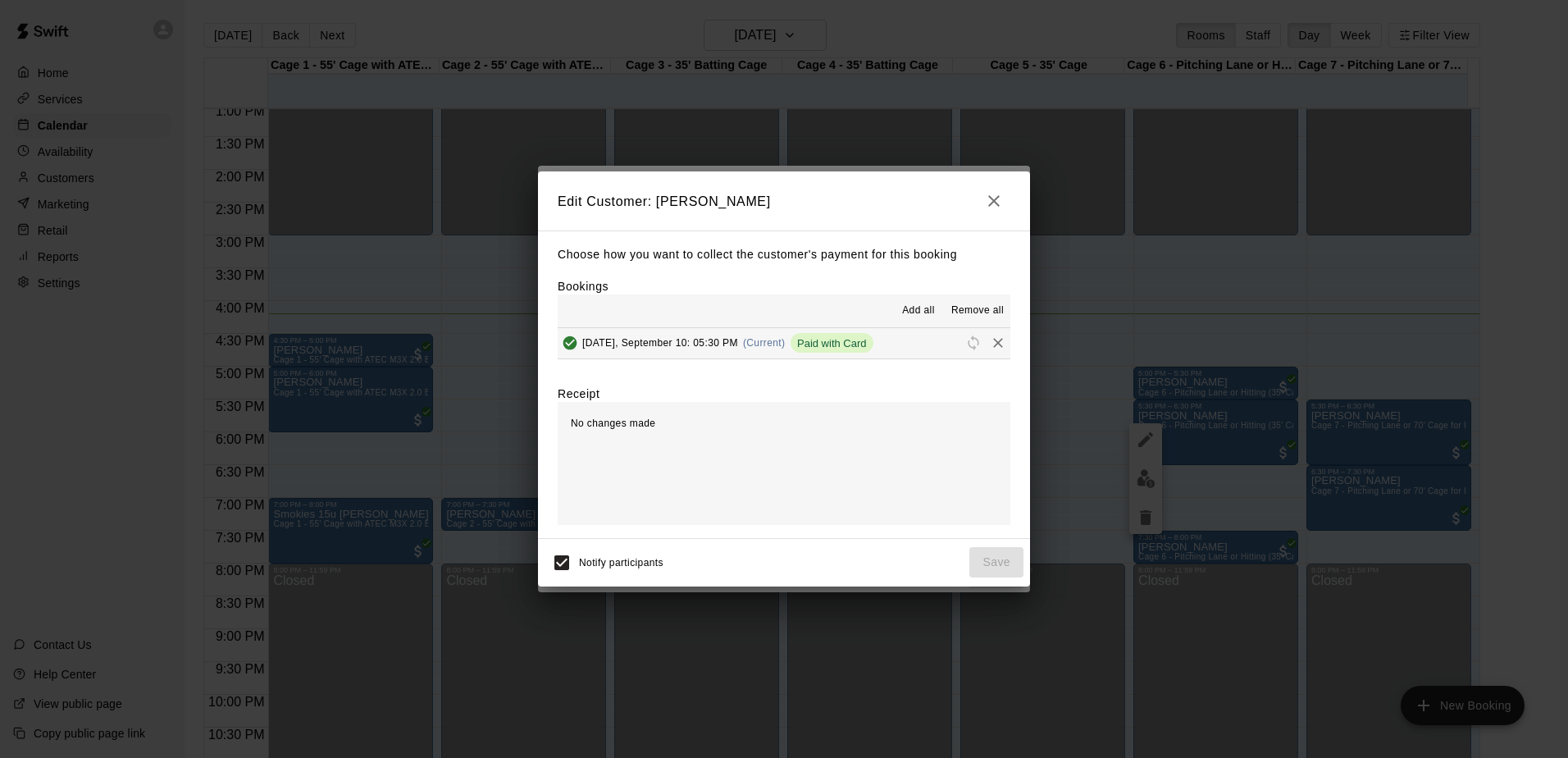
click at [914, 340] on button "[DATE], September 10: 05:30 PM (Current) Paid with Card" at bounding box center [784, 344] width 452 height 31
click at [989, 343] on icon "Remove" at bounding box center [997, 343] width 16 height 16
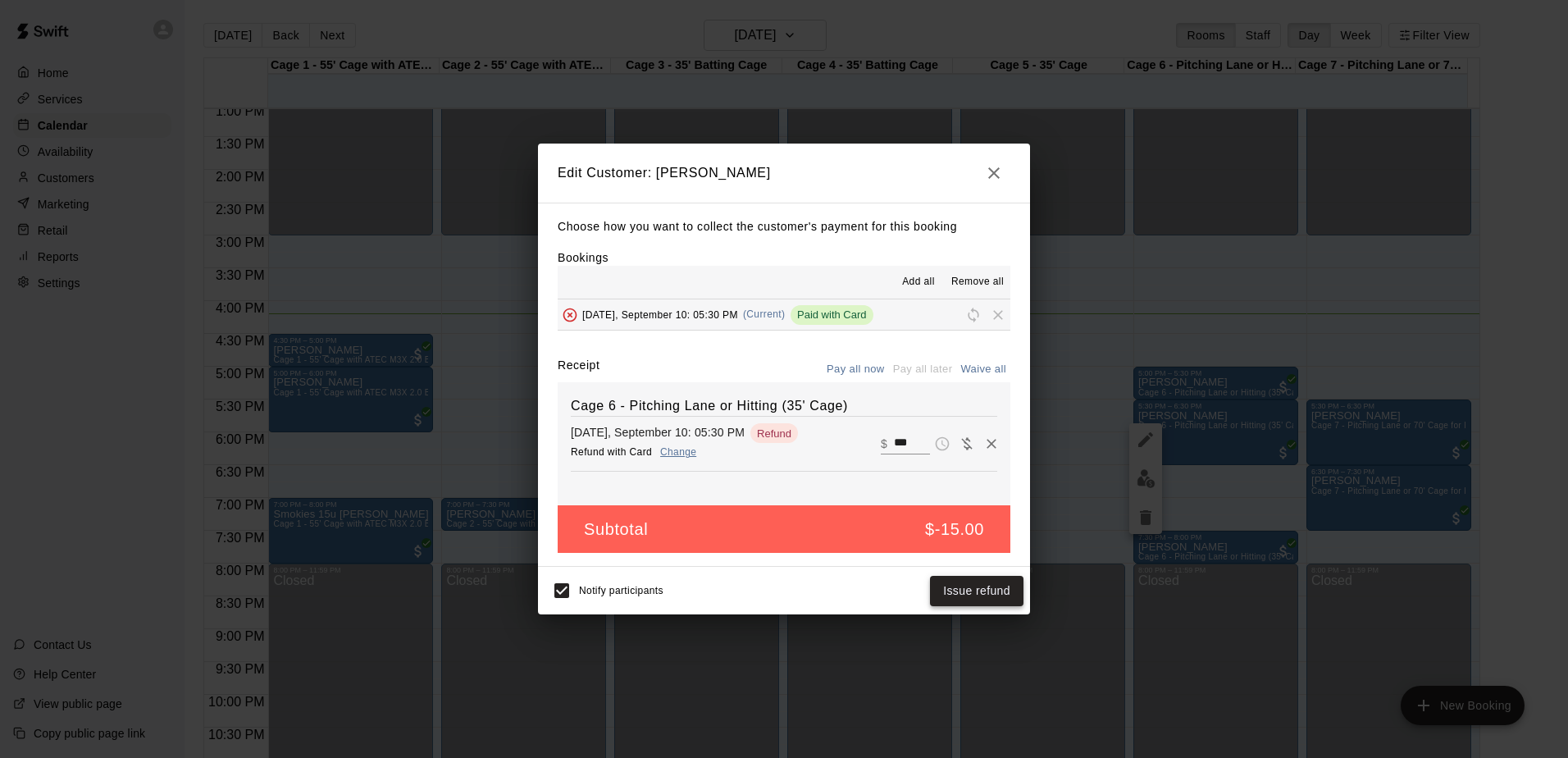
click at [979, 597] on button "Issue refund" at bounding box center [976, 592] width 93 height 31
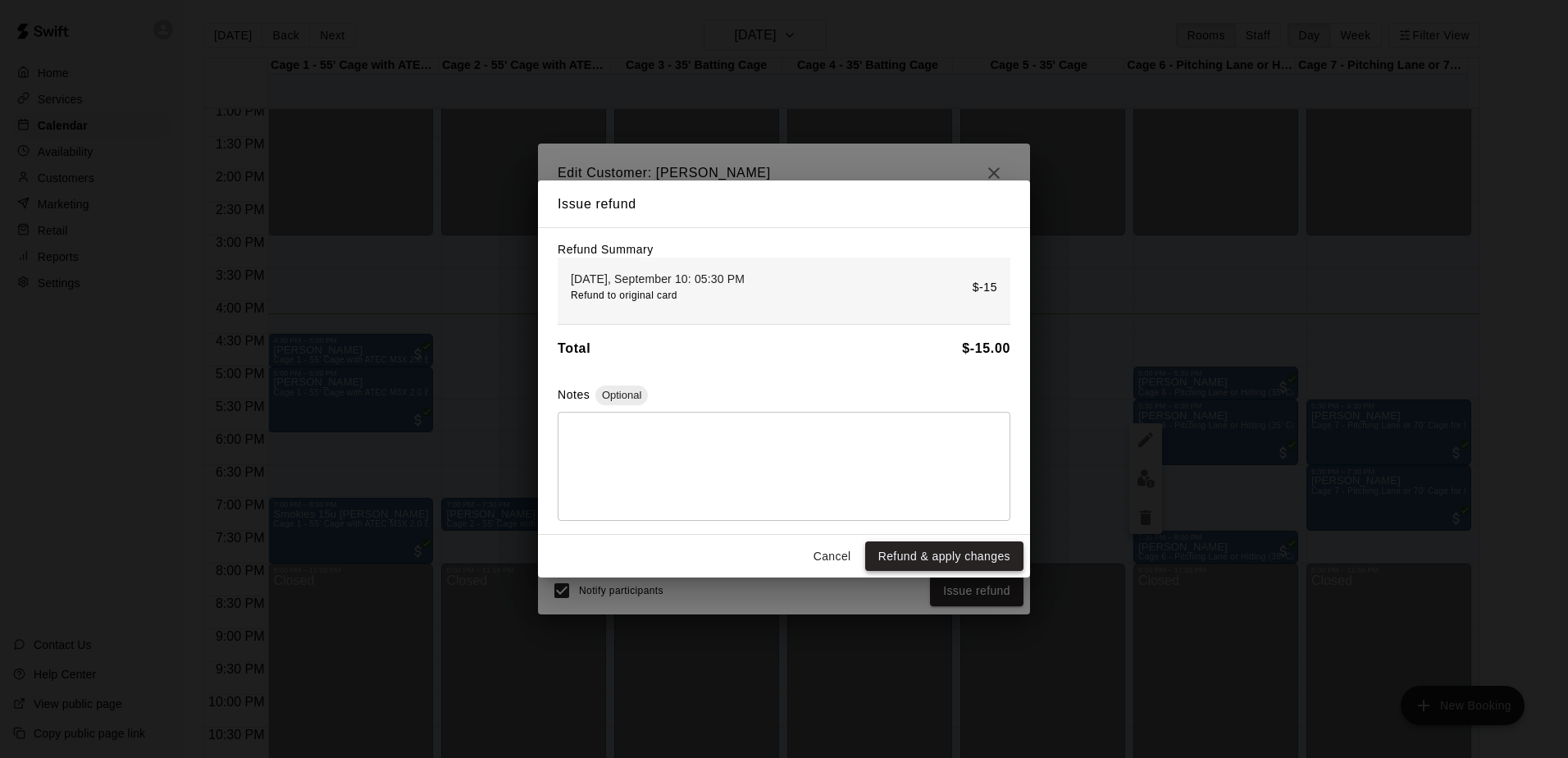
click at [969, 559] on button "Refund & apply changes" at bounding box center [944, 556] width 158 height 31
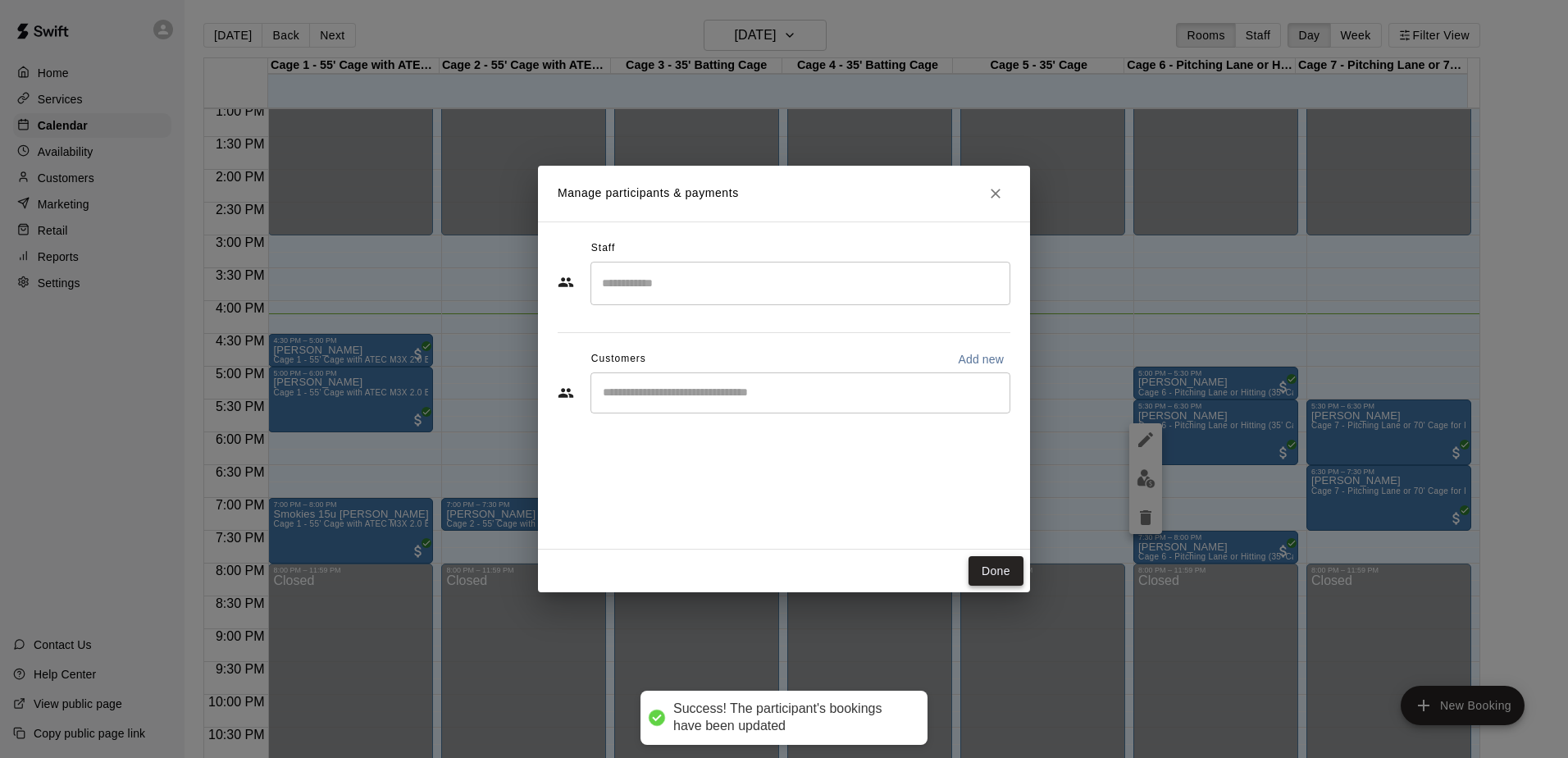
drag, startPoint x: 996, startPoint y: 575, endPoint x: 1012, endPoint y: 573, distance: 16.1
click at [996, 574] on button "Done" at bounding box center [996, 572] width 55 height 31
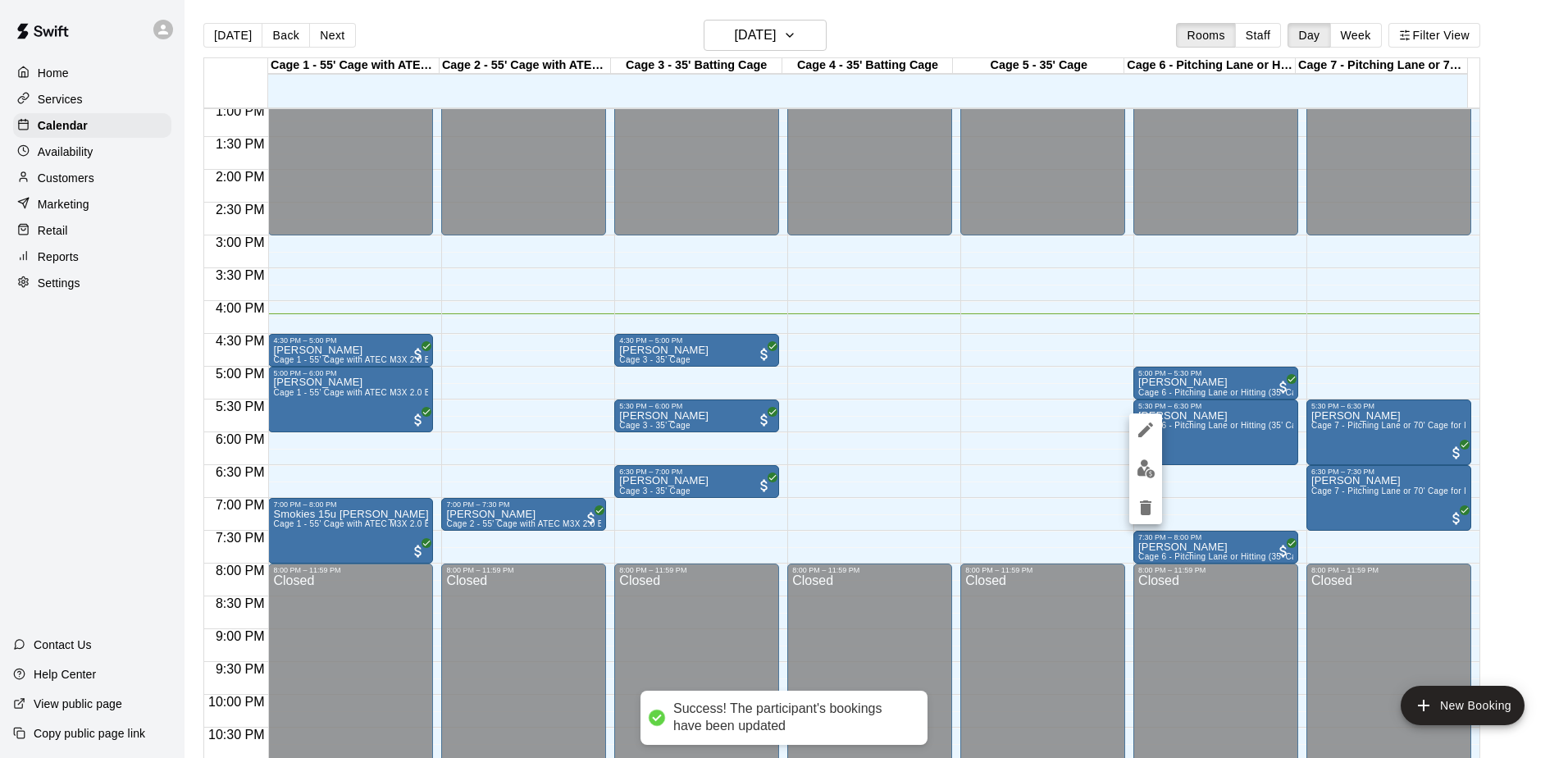
click at [1147, 506] on icon "delete" at bounding box center [1145, 507] width 12 height 14
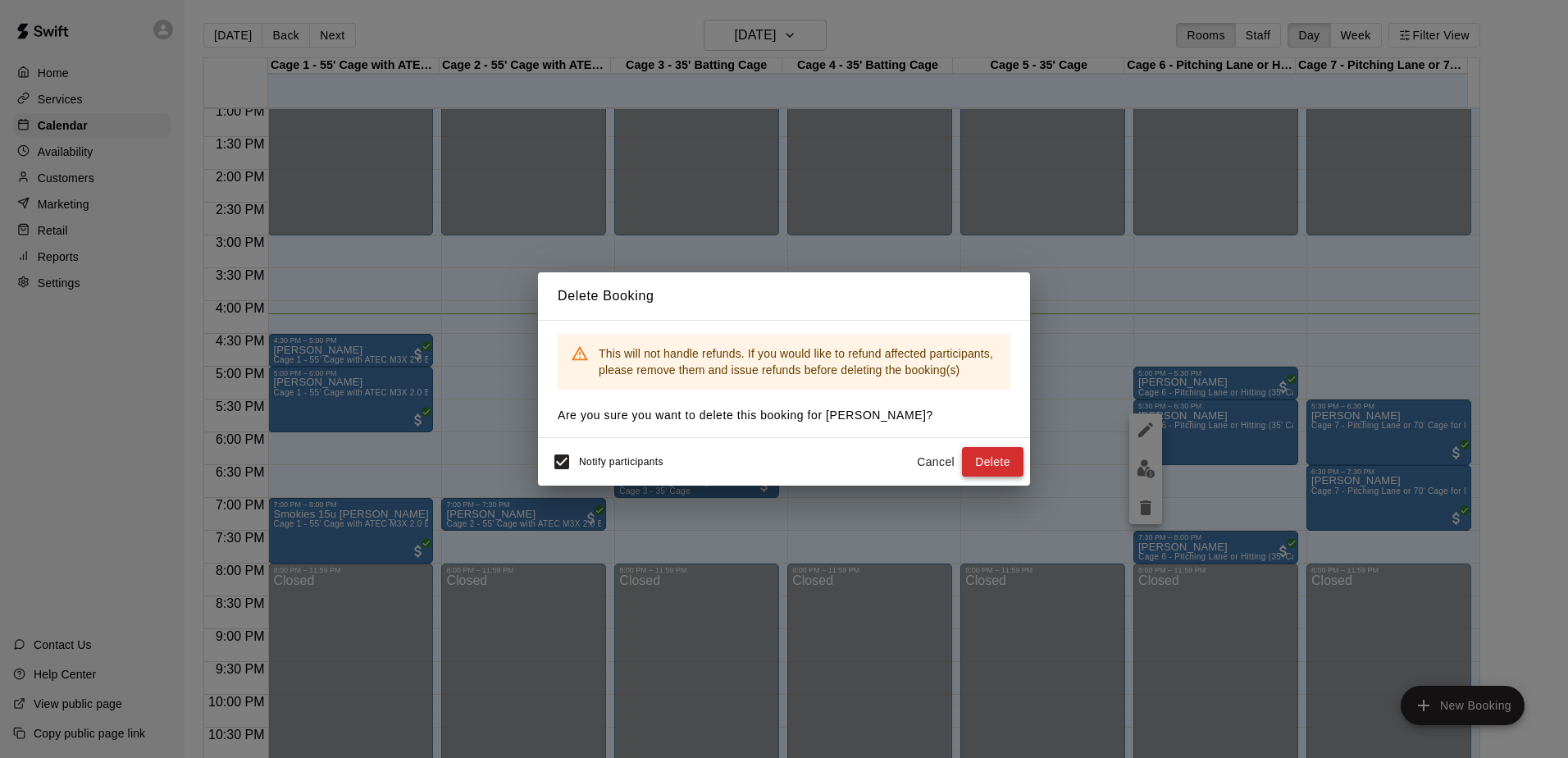
click at [1006, 466] on button "Delete" at bounding box center [993, 462] width 61 height 31
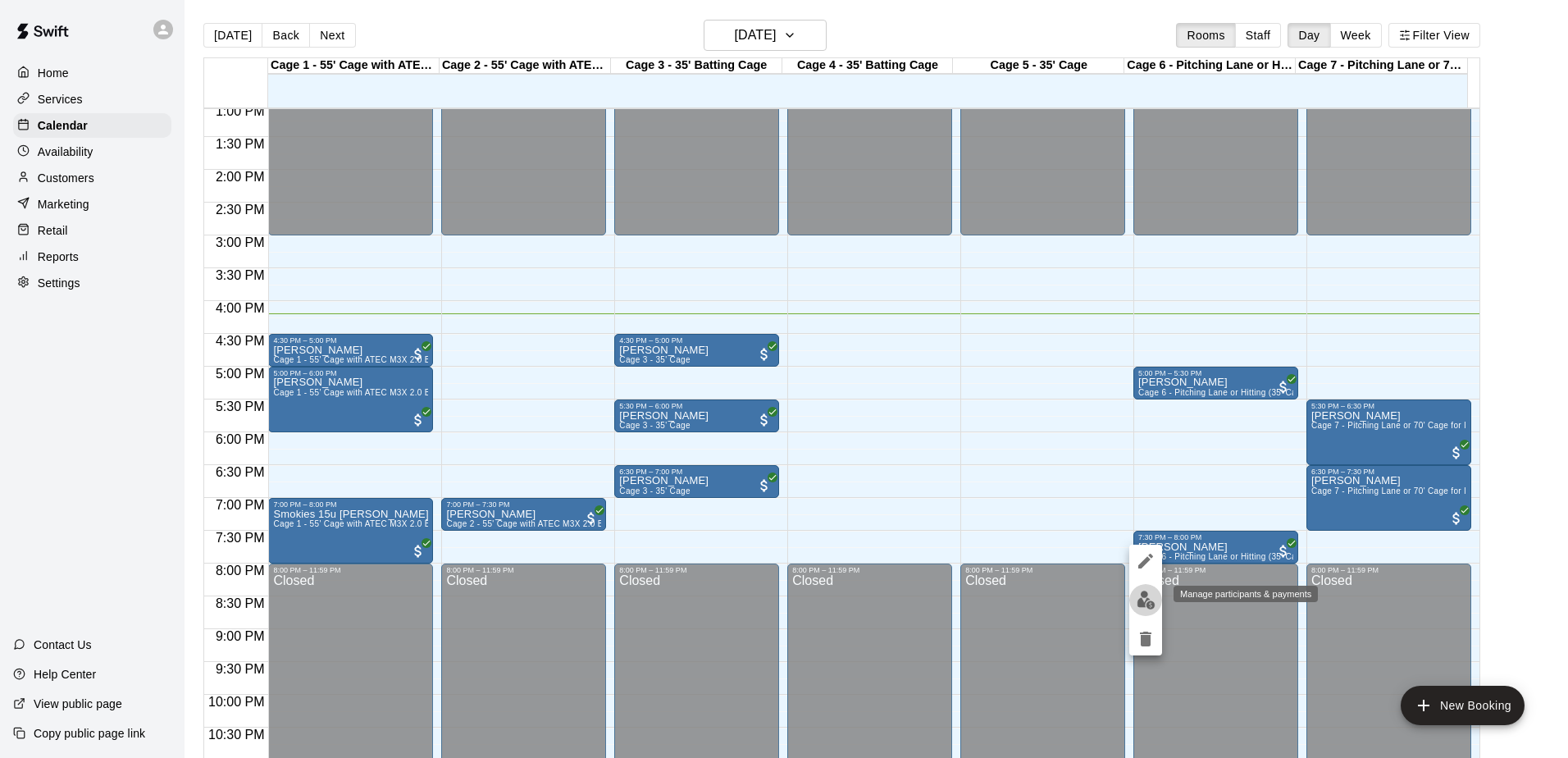
click at [1144, 605] on img "edit" at bounding box center [1146, 600] width 19 height 19
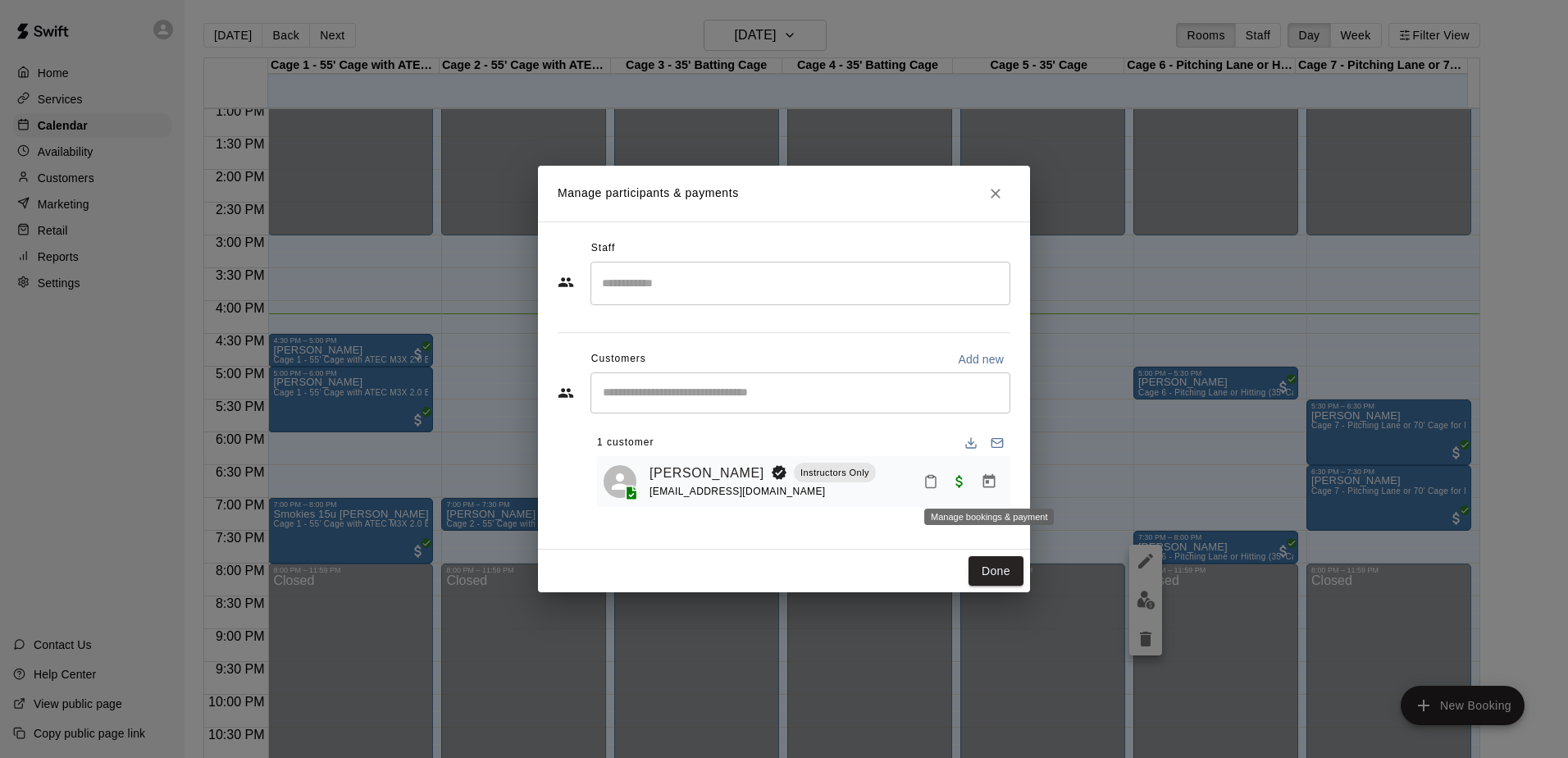
click at [988, 484] on icon "Manage bookings & payment" at bounding box center [989, 480] width 13 height 14
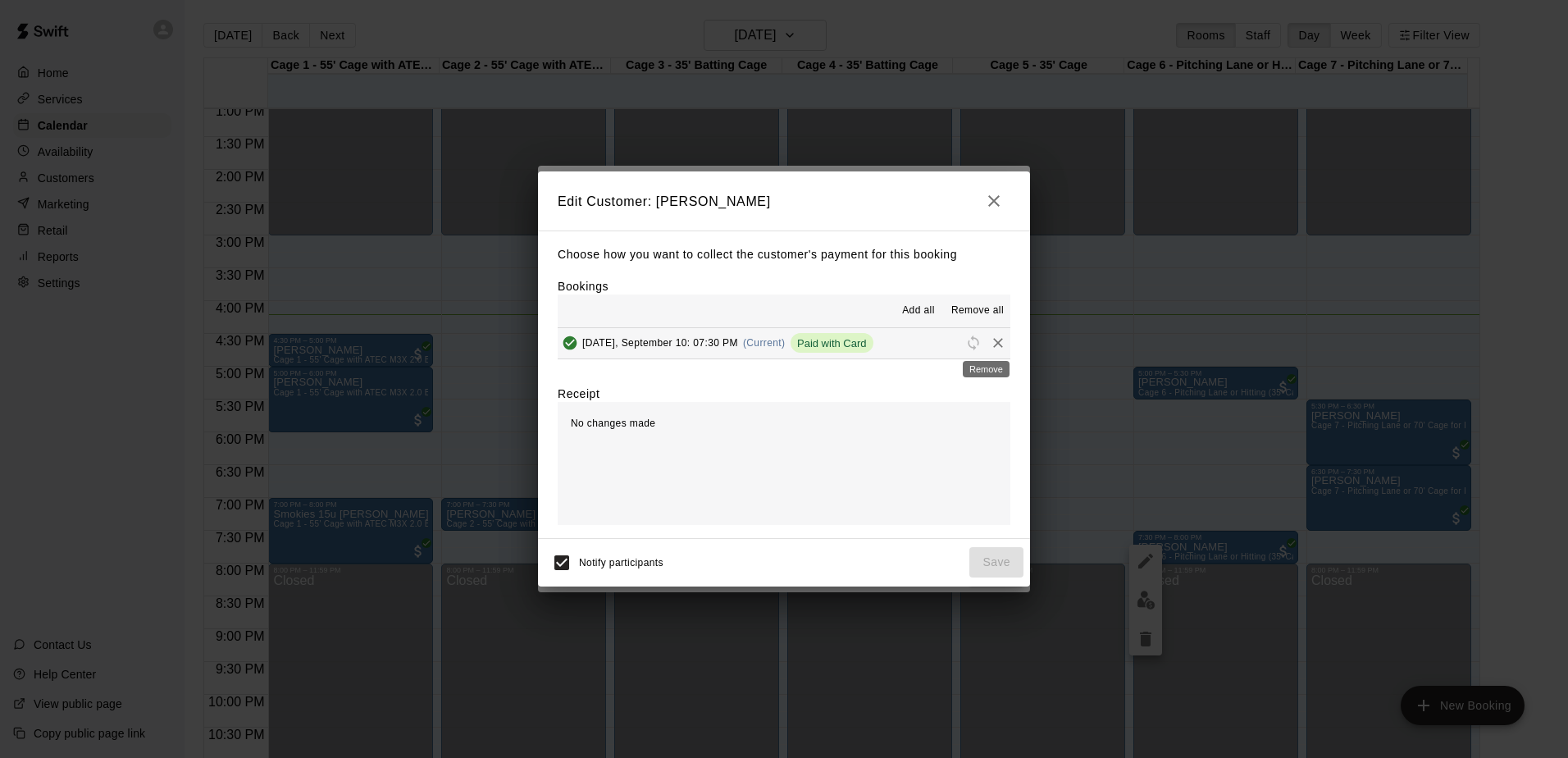
click at [989, 347] on icon "Remove" at bounding box center [997, 343] width 16 height 16
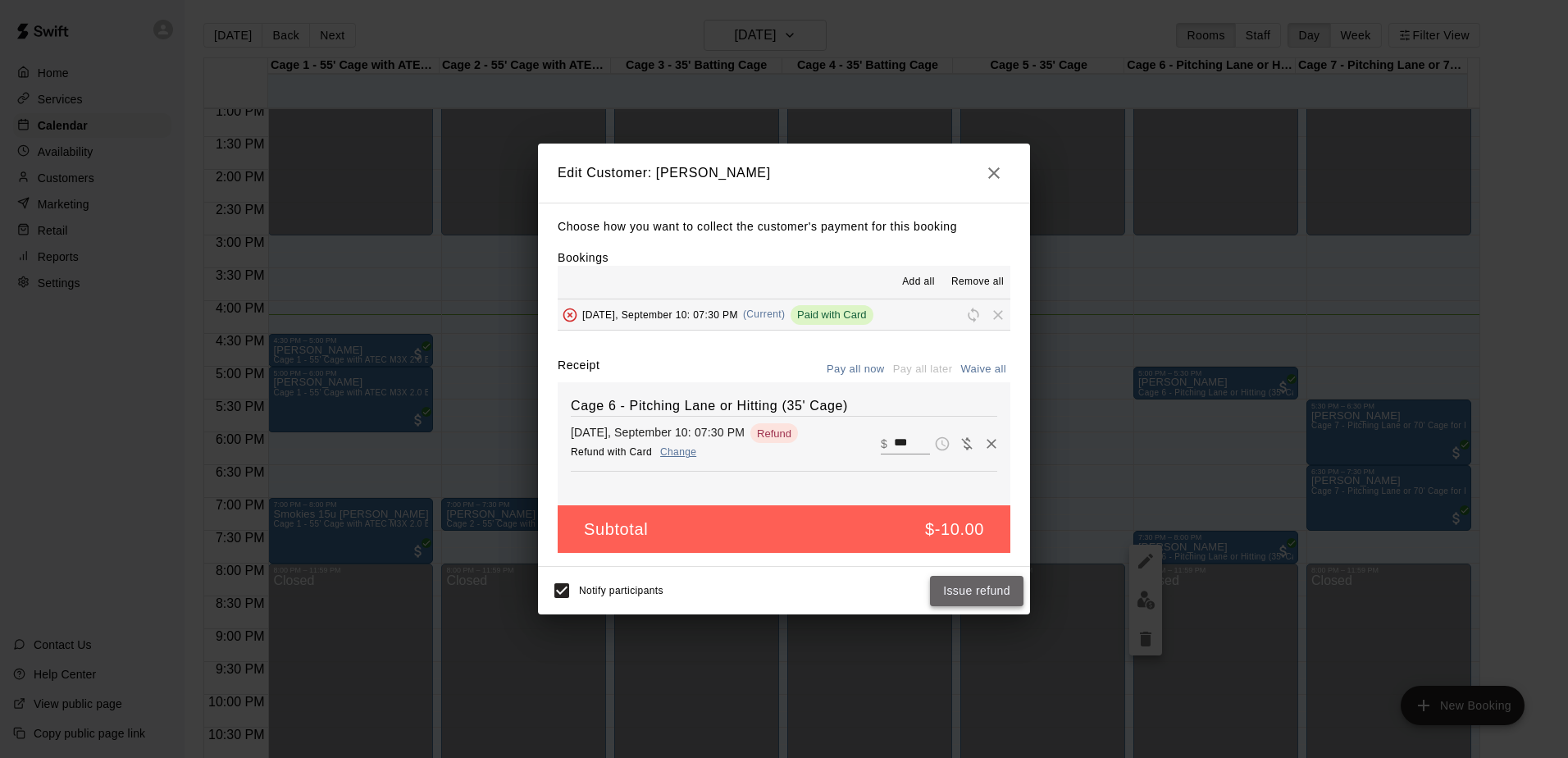
click at [980, 587] on button "Issue refund" at bounding box center [976, 592] width 93 height 31
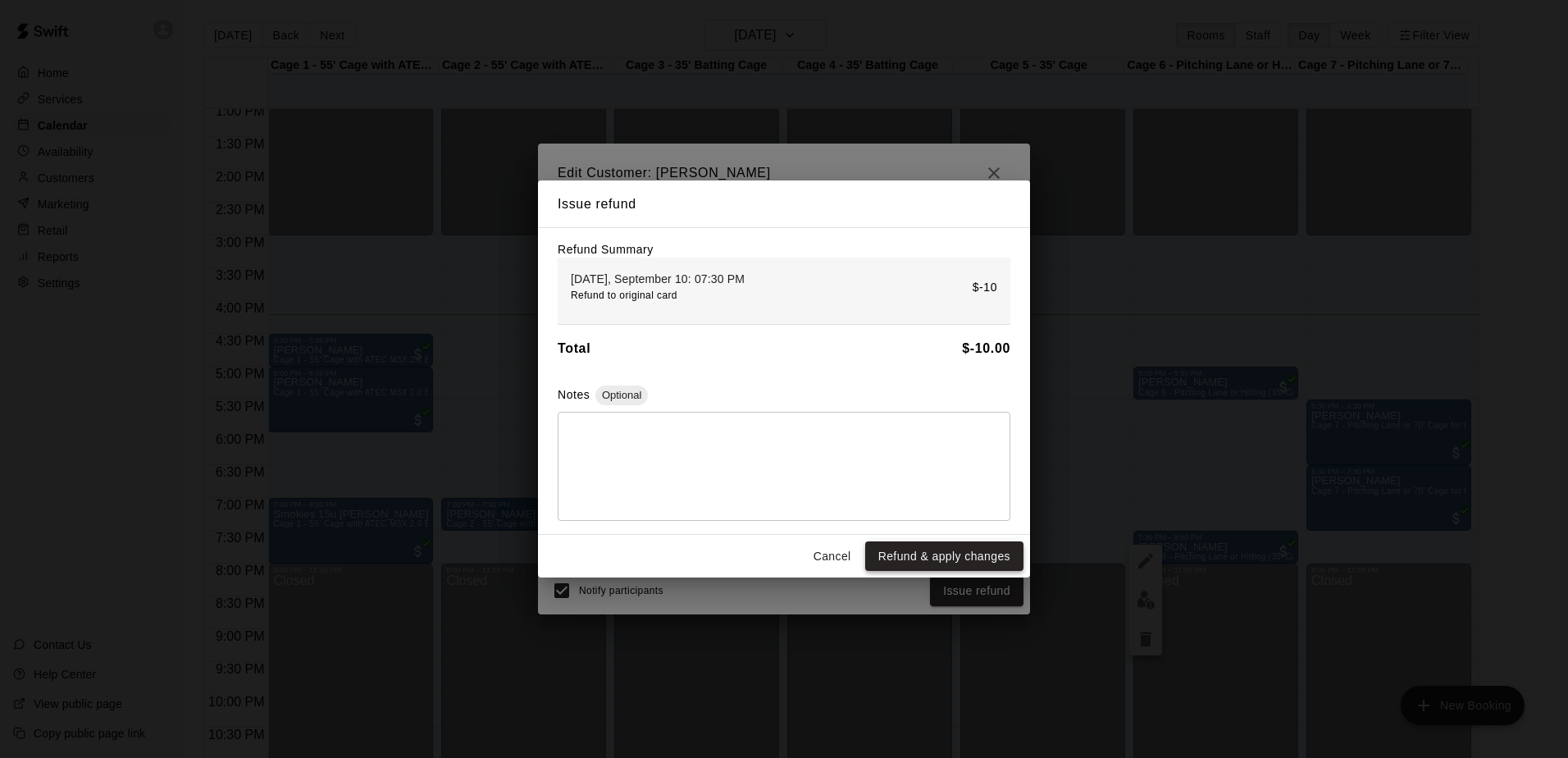
click at [992, 559] on button "Refund & apply changes" at bounding box center [944, 556] width 158 height 31
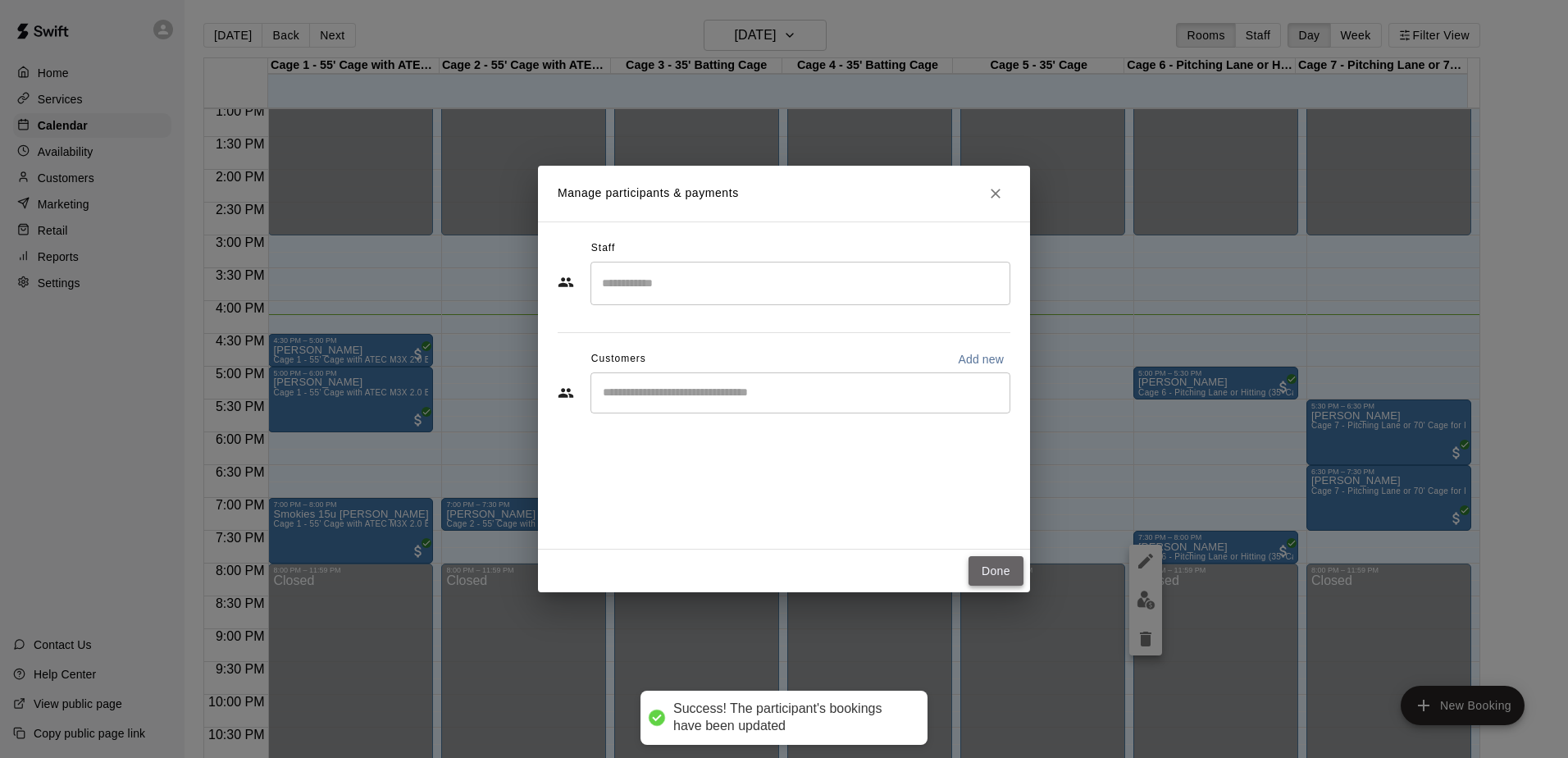
click at [997, 569] on button "Done" at bounding box center [996, 572] width 55 height 31
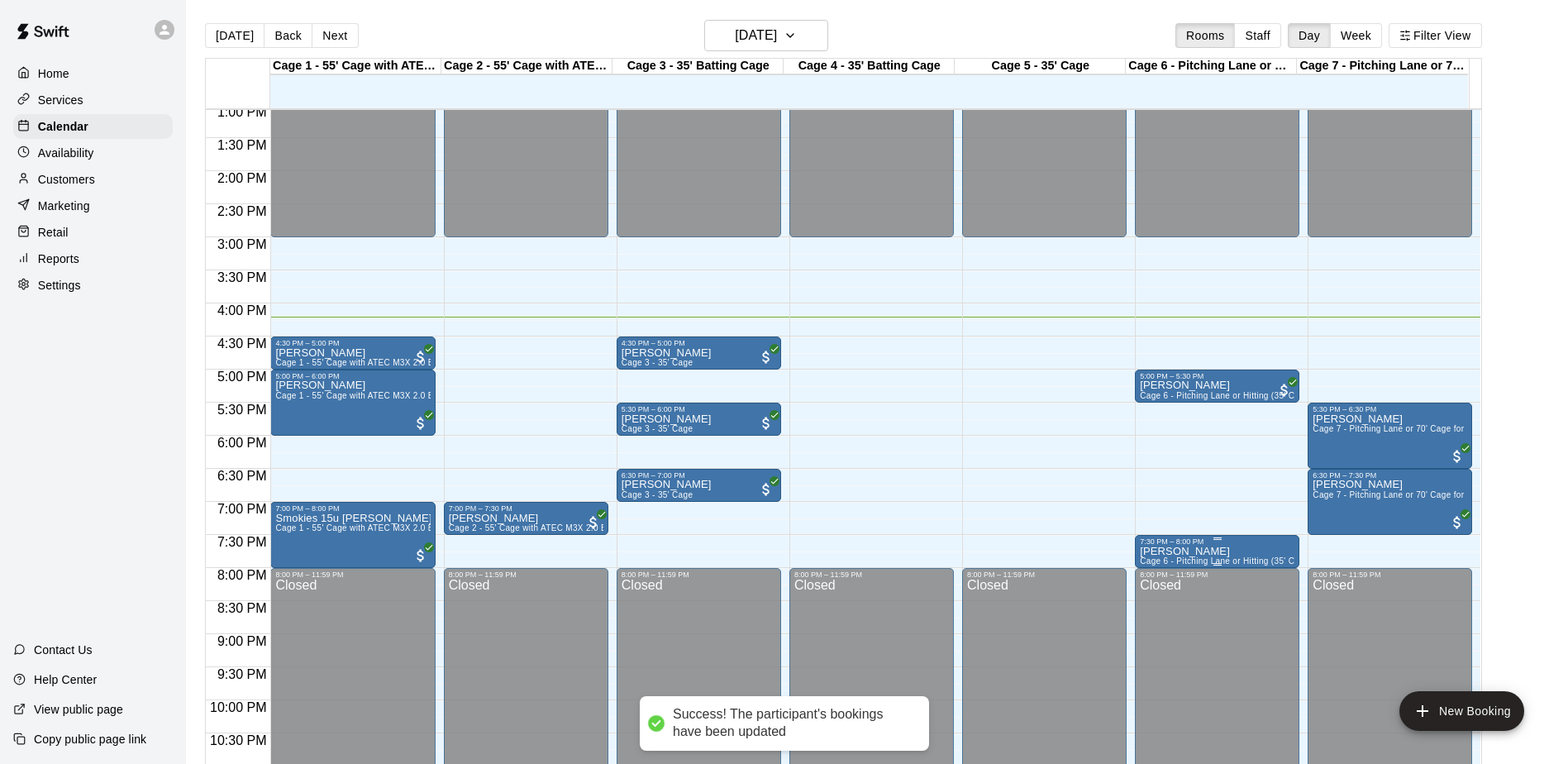
click at [1202, 552] on p "[PERSON_NAME]" at bounding box center [1217, 552] width 155 height 0
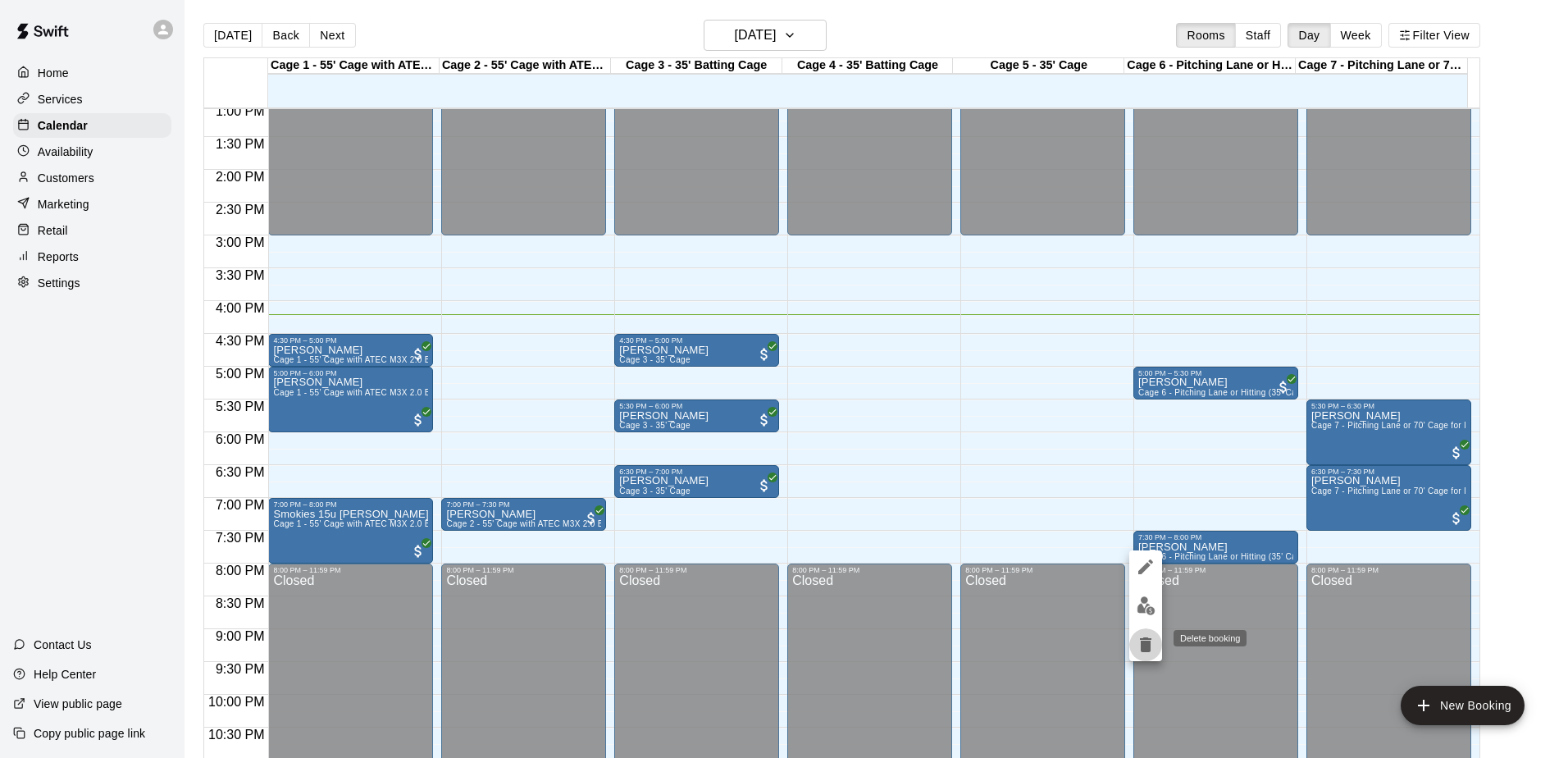
click at [1148, 643] on icon "delete" at bounding box center [1145, 645] width 12 height 14
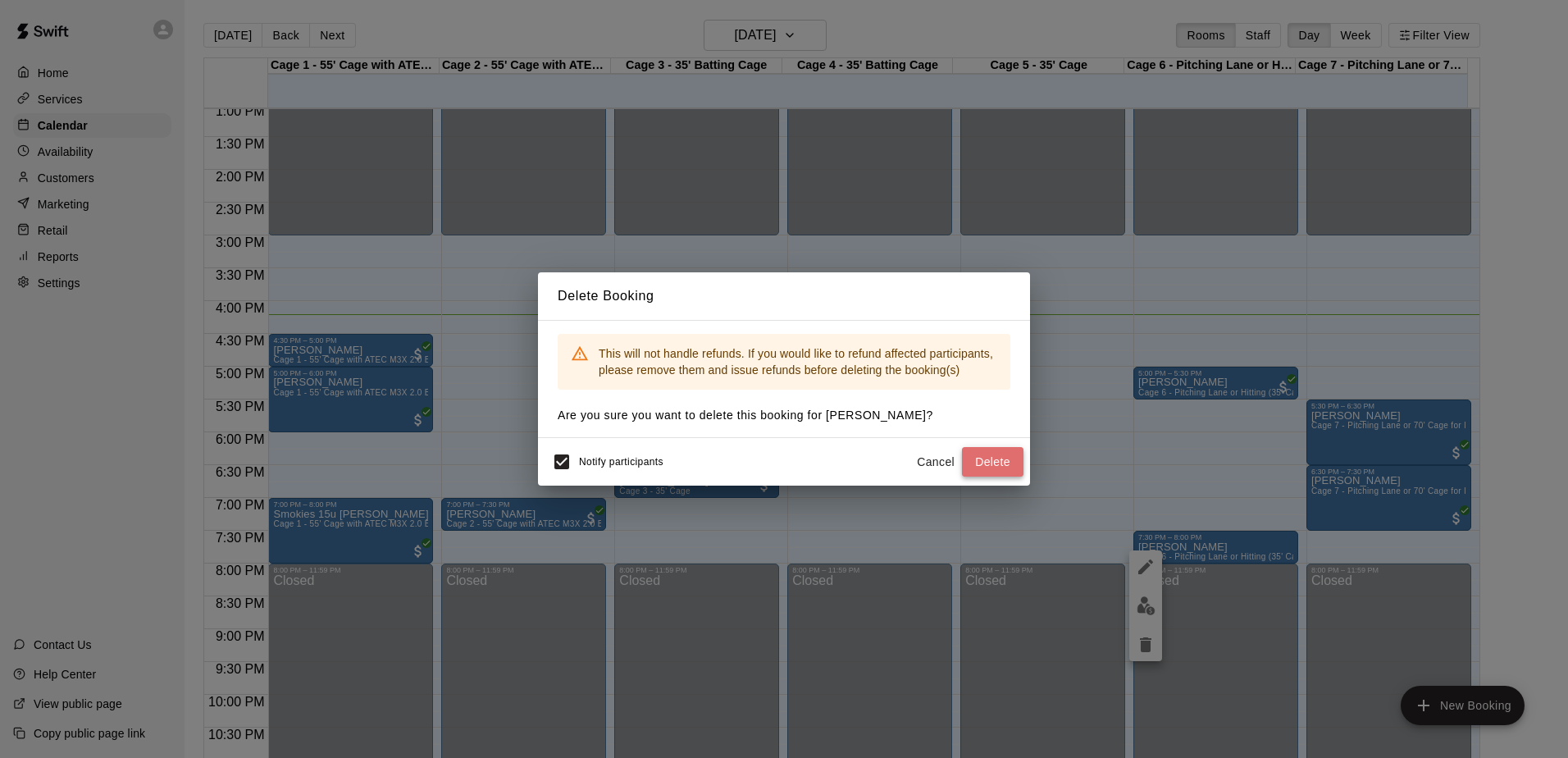
click at [996, 462] on button "Delete" at bounding box center [993, 462] width 61 height 31
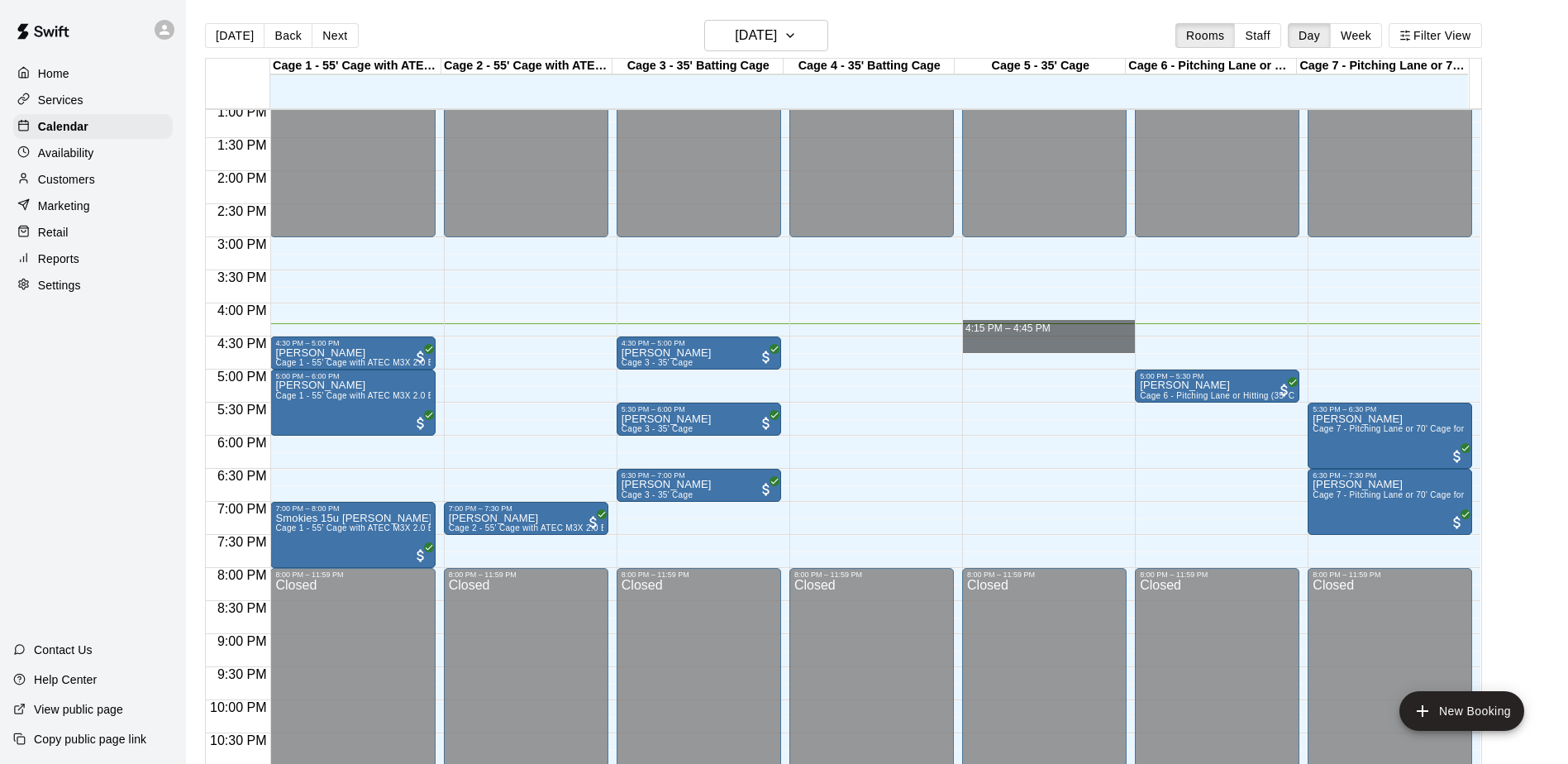
drag, startPoint x: 1007, startPoint y: 337, endPoint x: 1010, endPoint y: 346, distance: 9.5
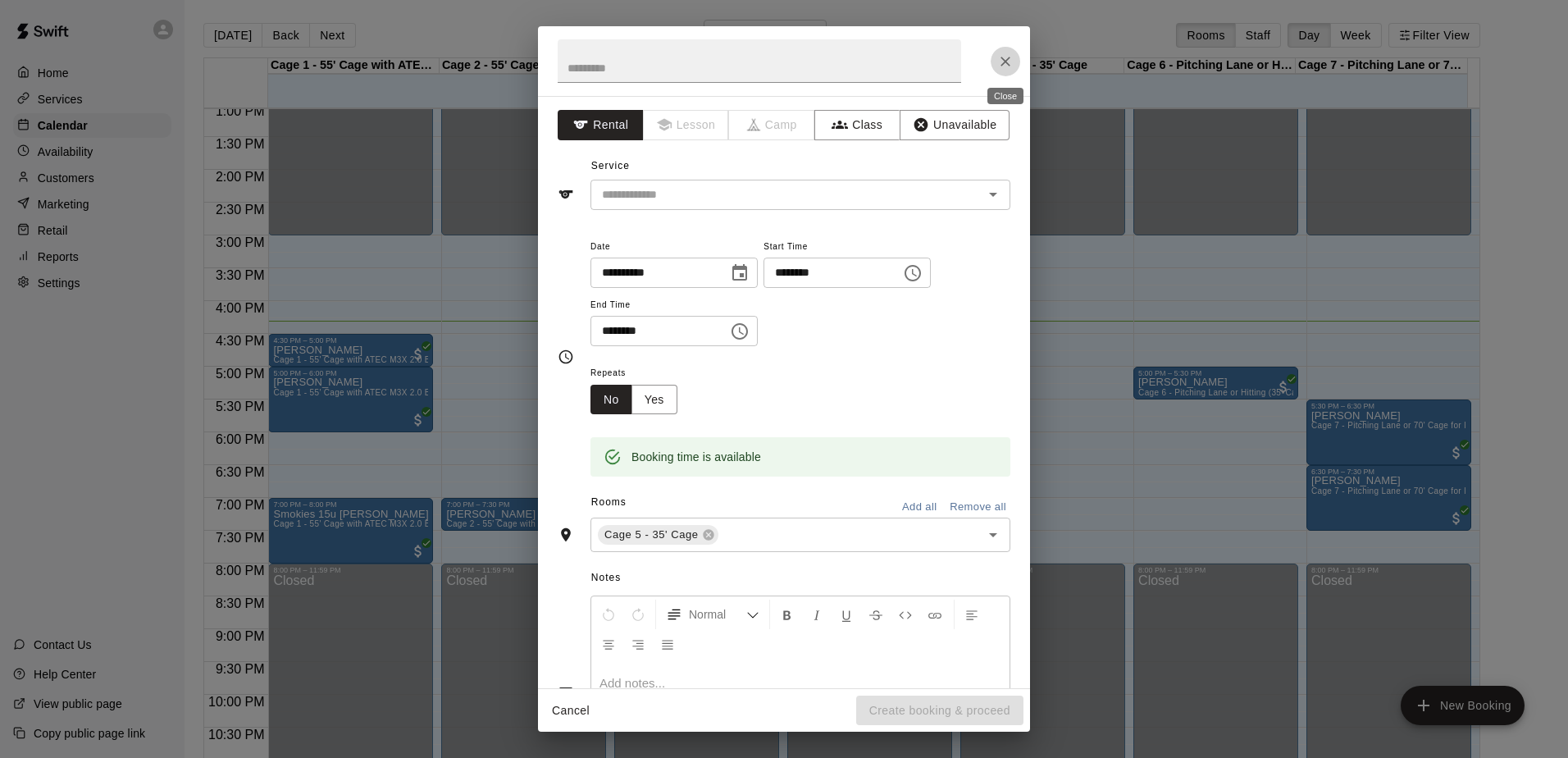
click at [1003, 57] on icon "Close" at bounding box center [1006, 62] width 16 height 16
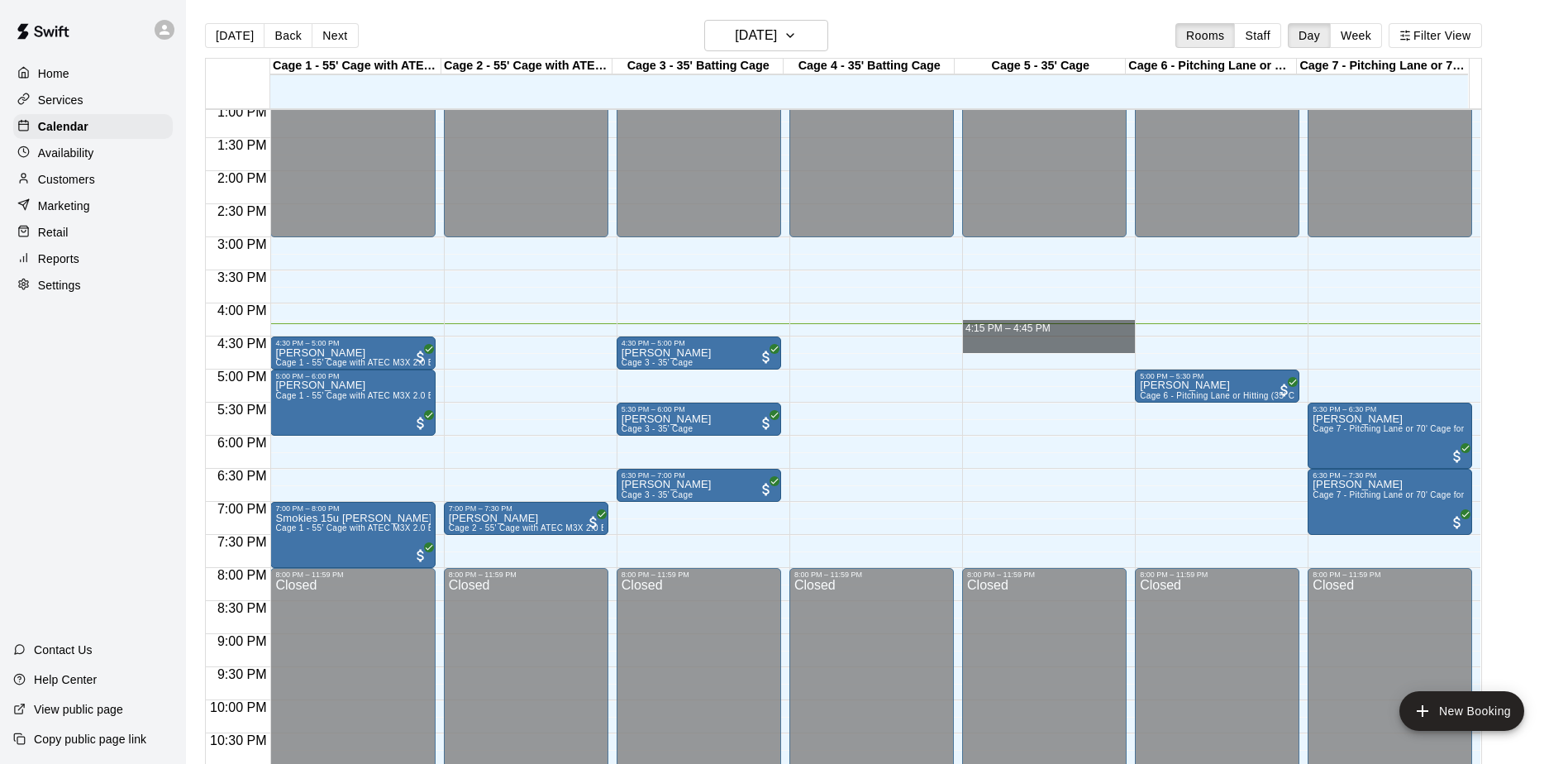
drag, startPoint x: 1027, startPoint y: 333, endPoint x: 1028, endPoint y: 341, distance: 8.1
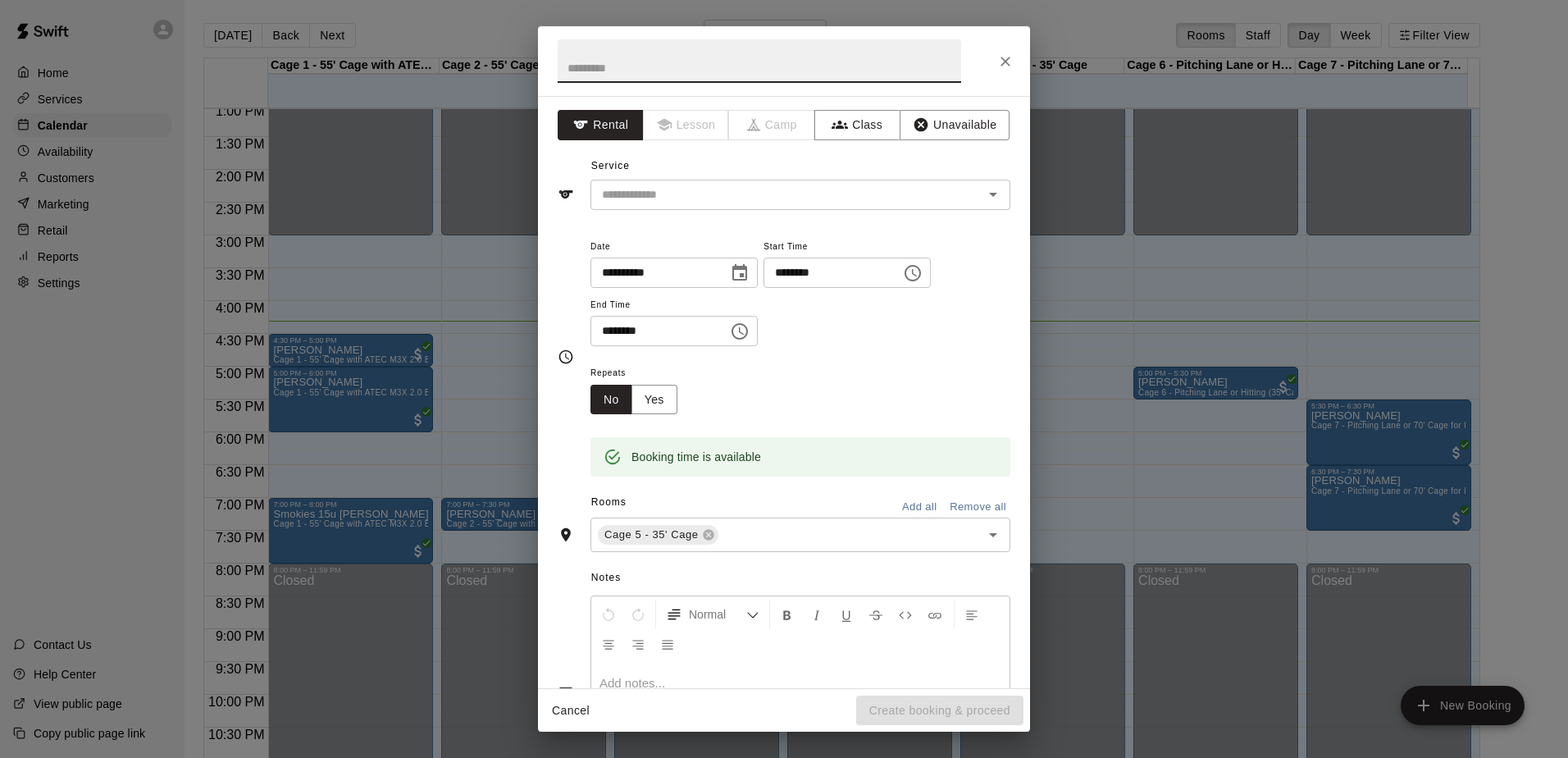
click at [1001, 63] on icon "Close" at bounding box center [1006, 62] width 16 height 16
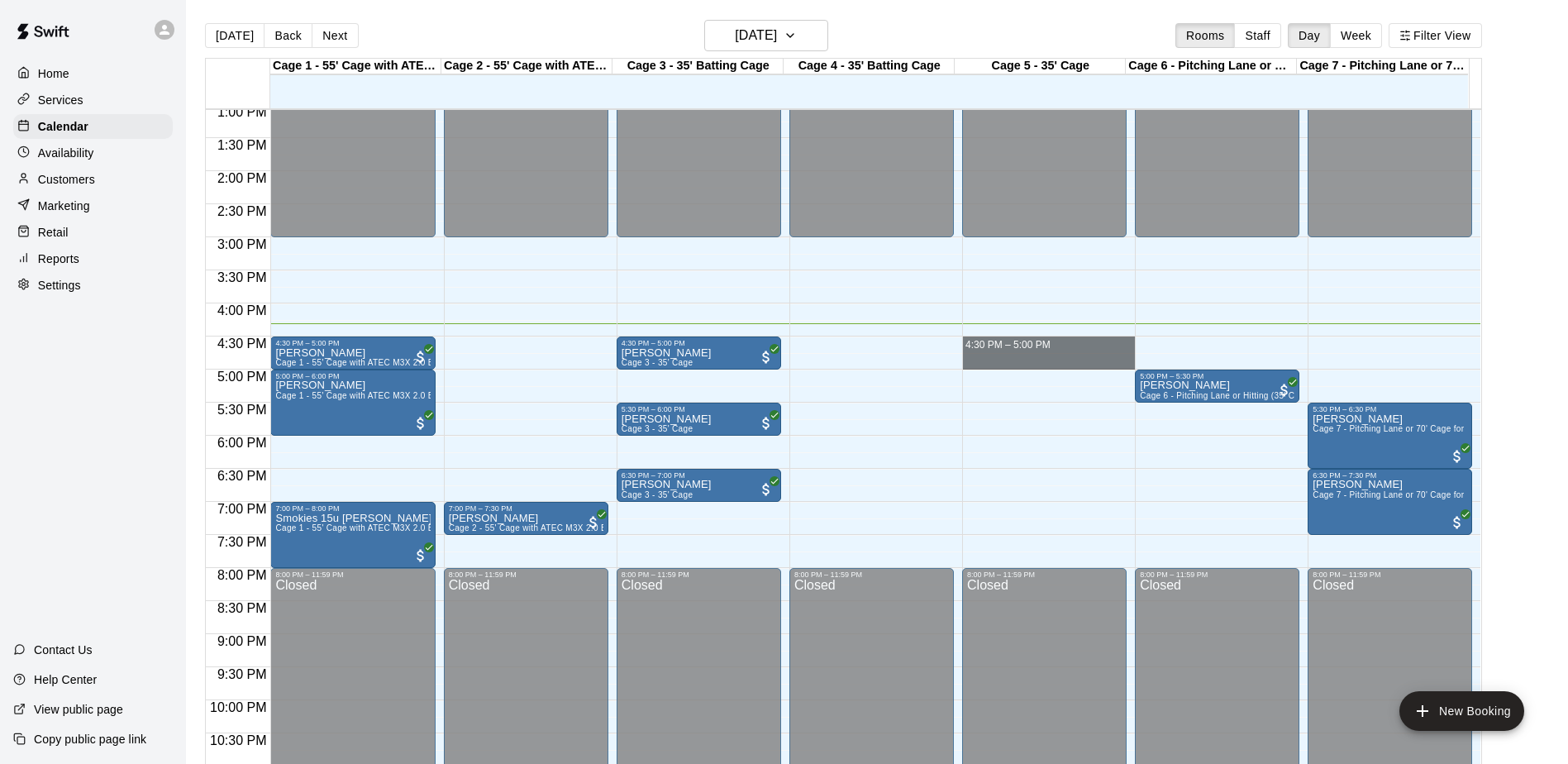
drag, startPoint x: 1023, startPoint y: 341, endPoint x: 1025, endPoint y: 366, distance: 25.1
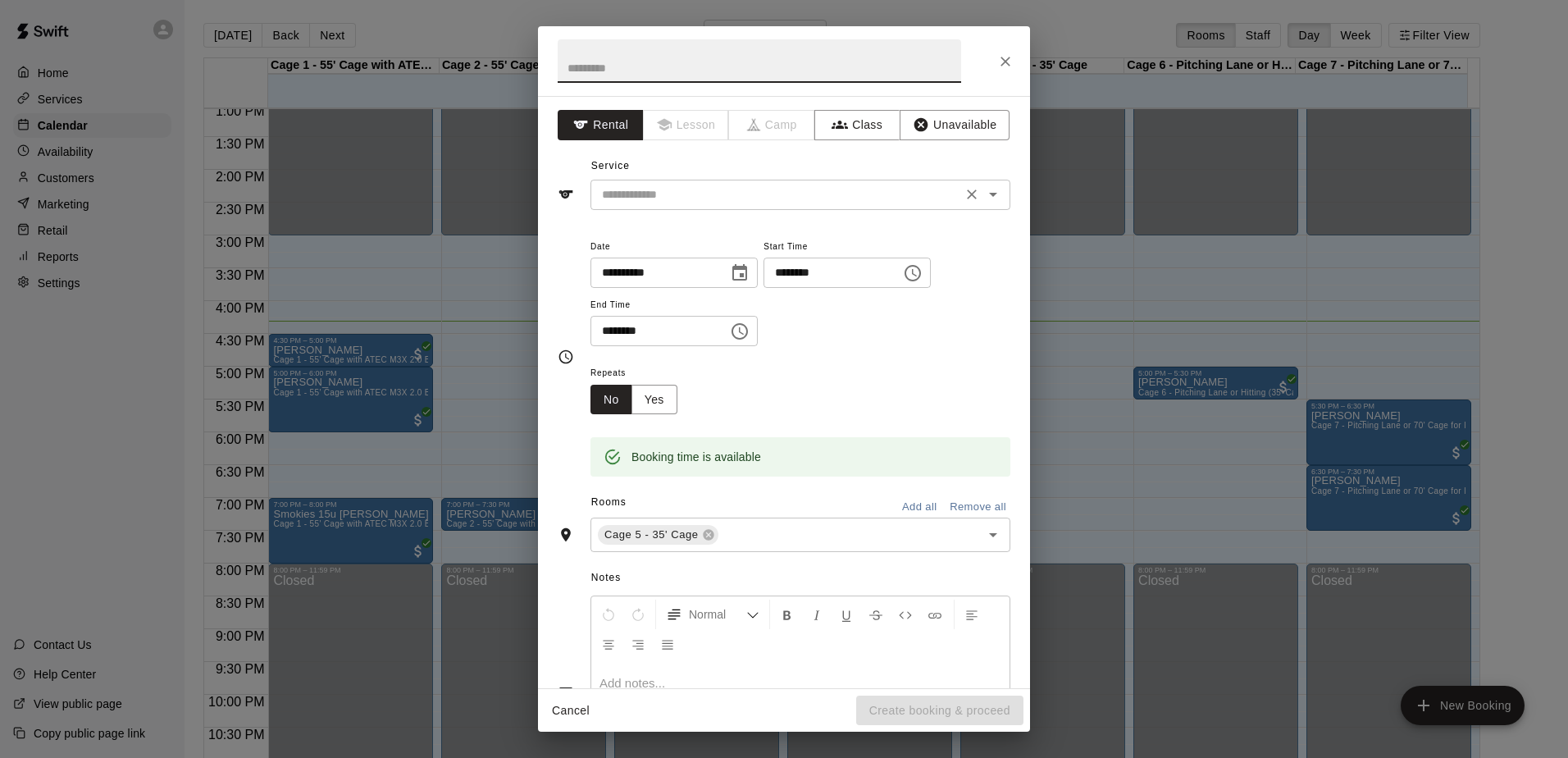
click at [729, 194] on input "text" at bounding box center [776, 194] width 362 height 21
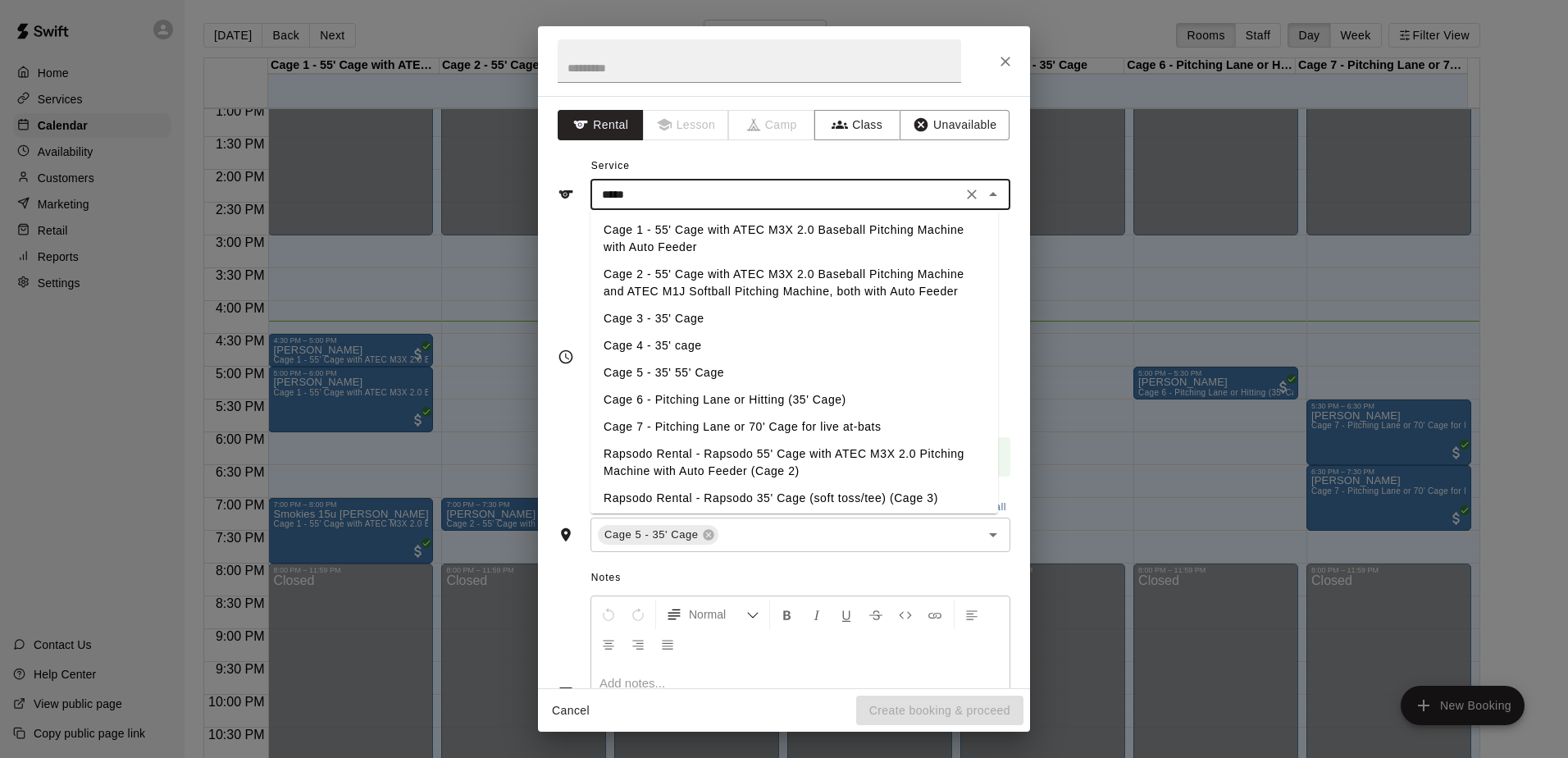
click at [656, 365] on li "Cage 5 - 35' 55' Cage" at bounding box center [794, 373] width 408 height 27
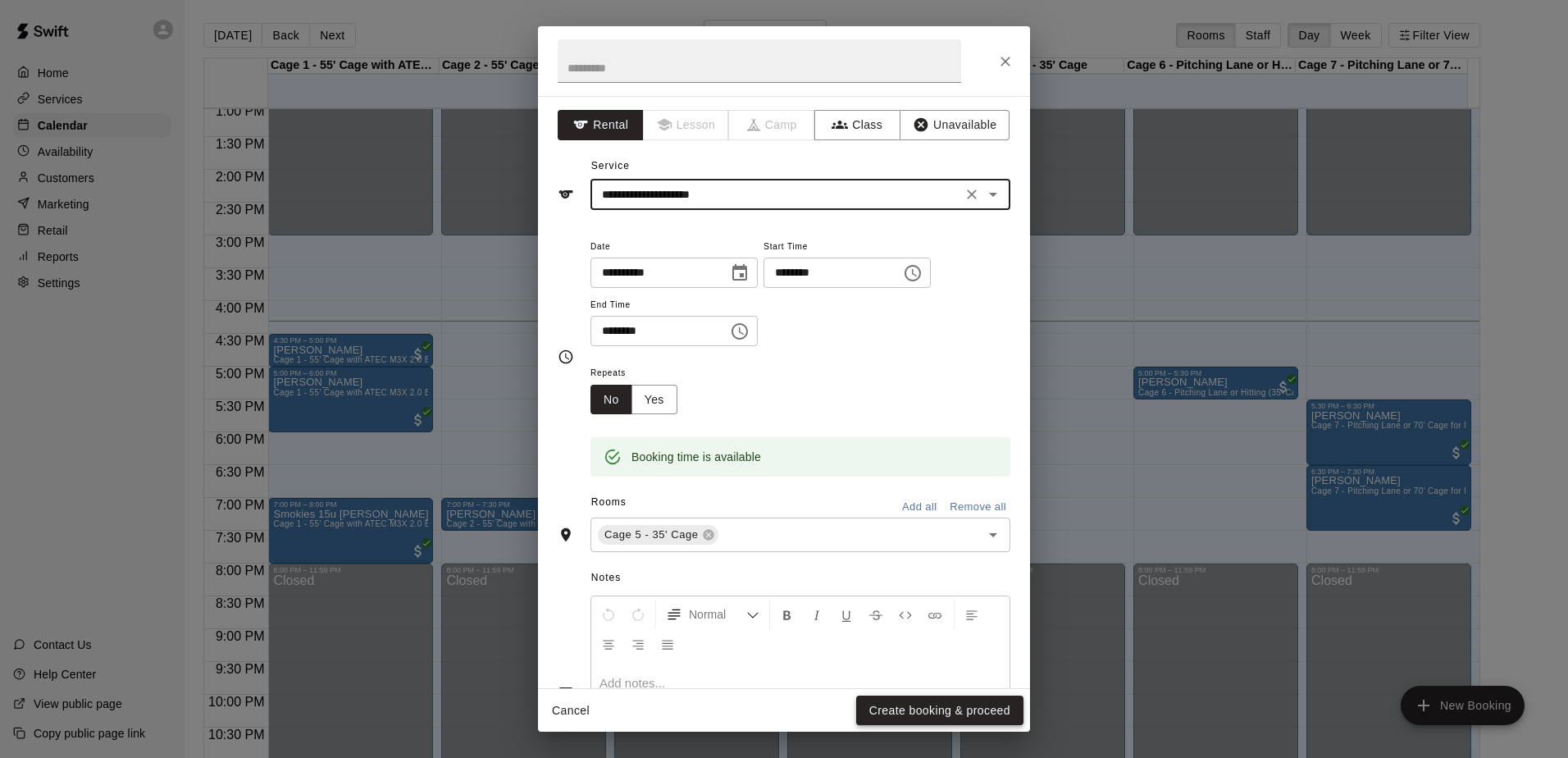
type input "**********"
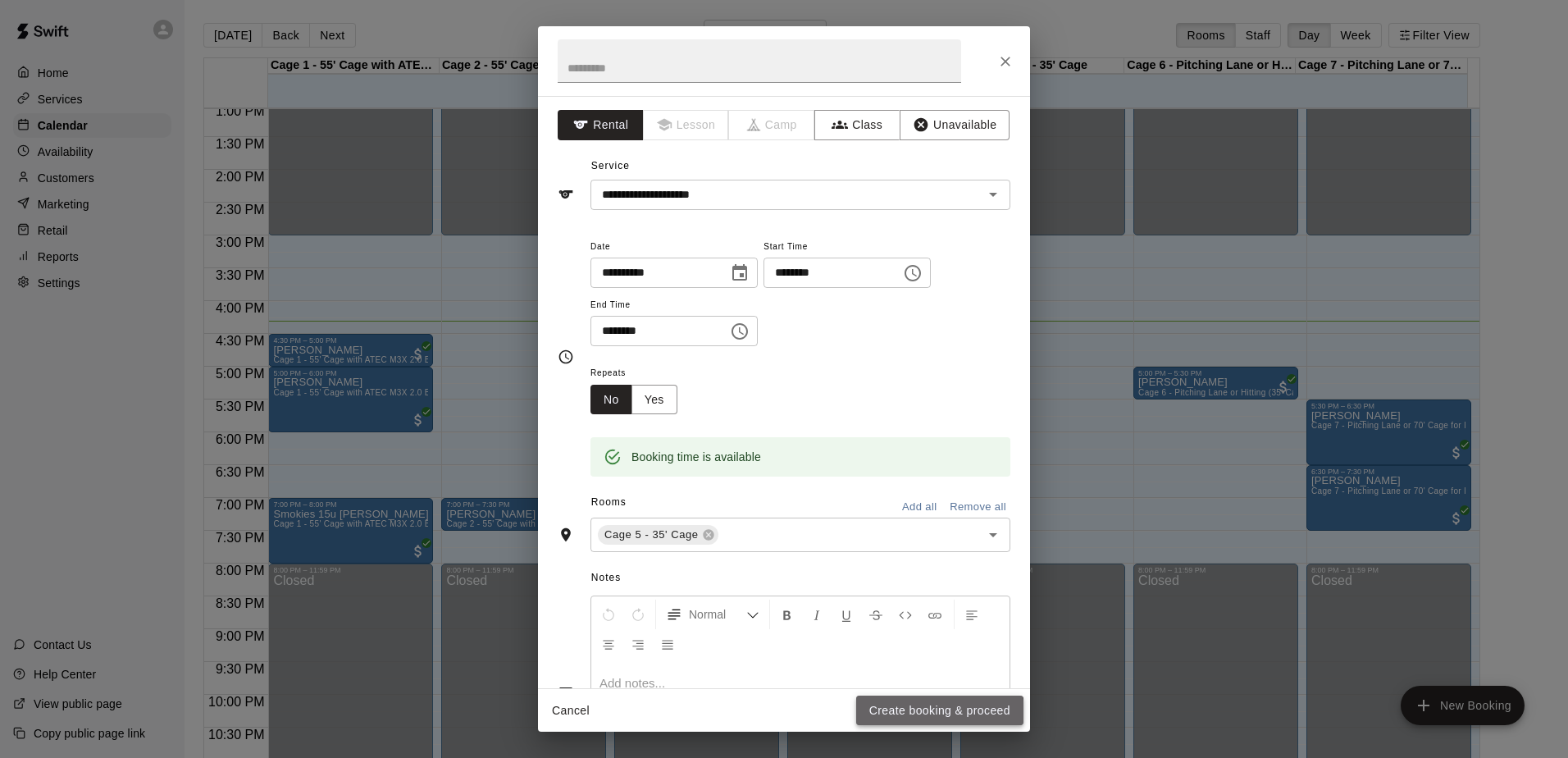
click at [917, 718] on button "Create booking & proceed" at bounding box center [940, 711] width 167 height 31
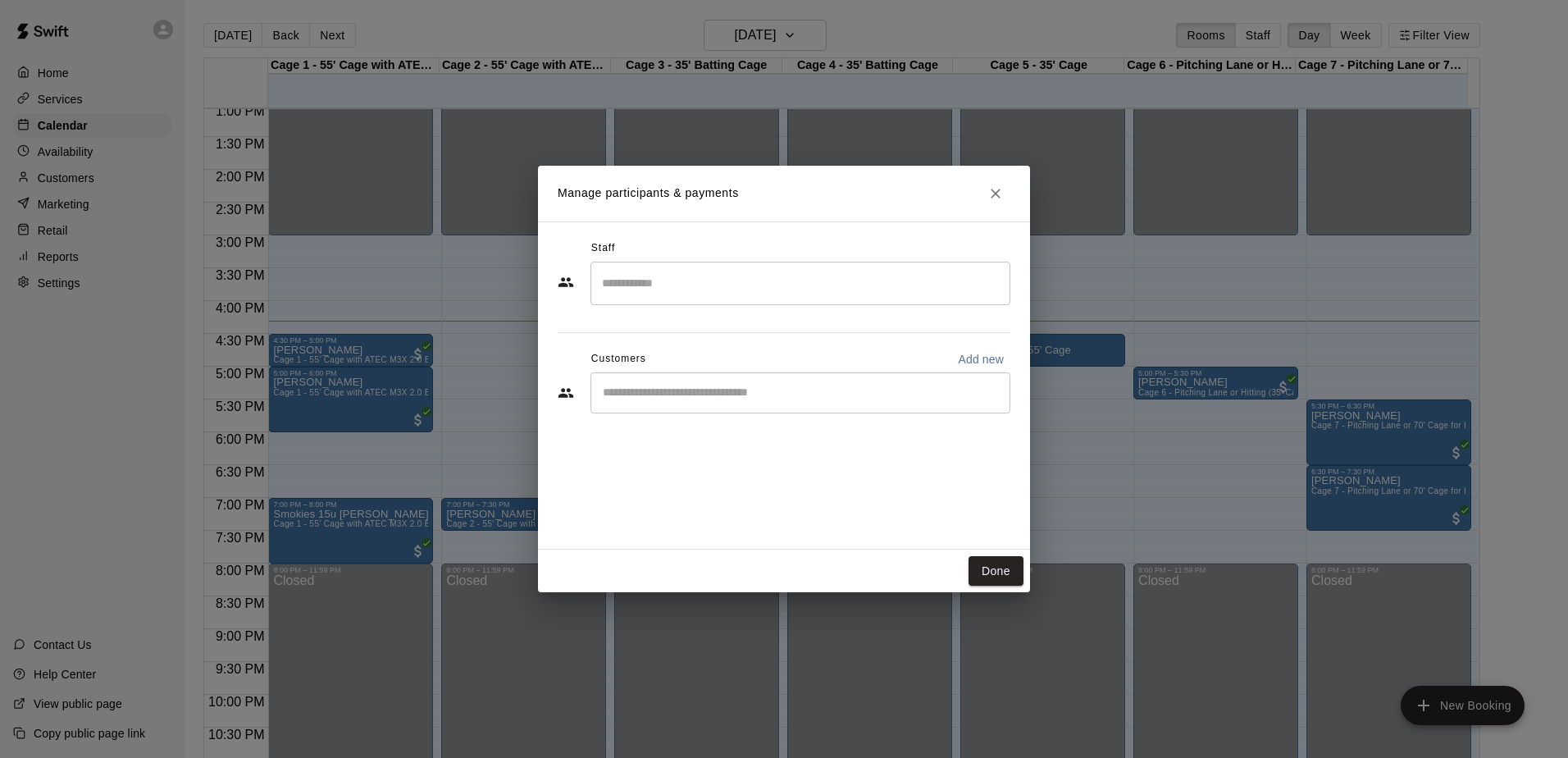
click at [723, 404] on div "​" at bounding box center [800, 393] width 420 height 41
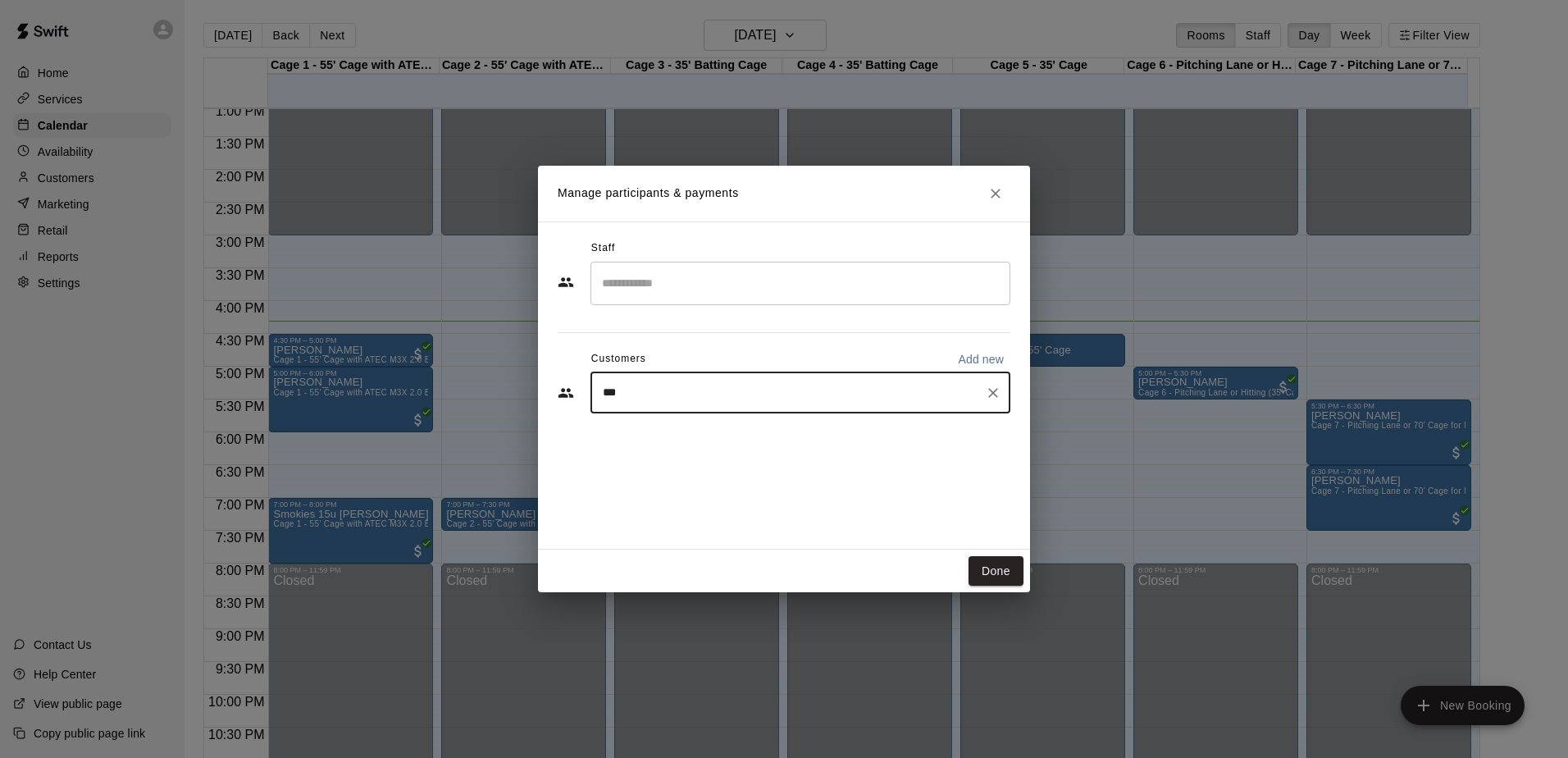
type input "****"
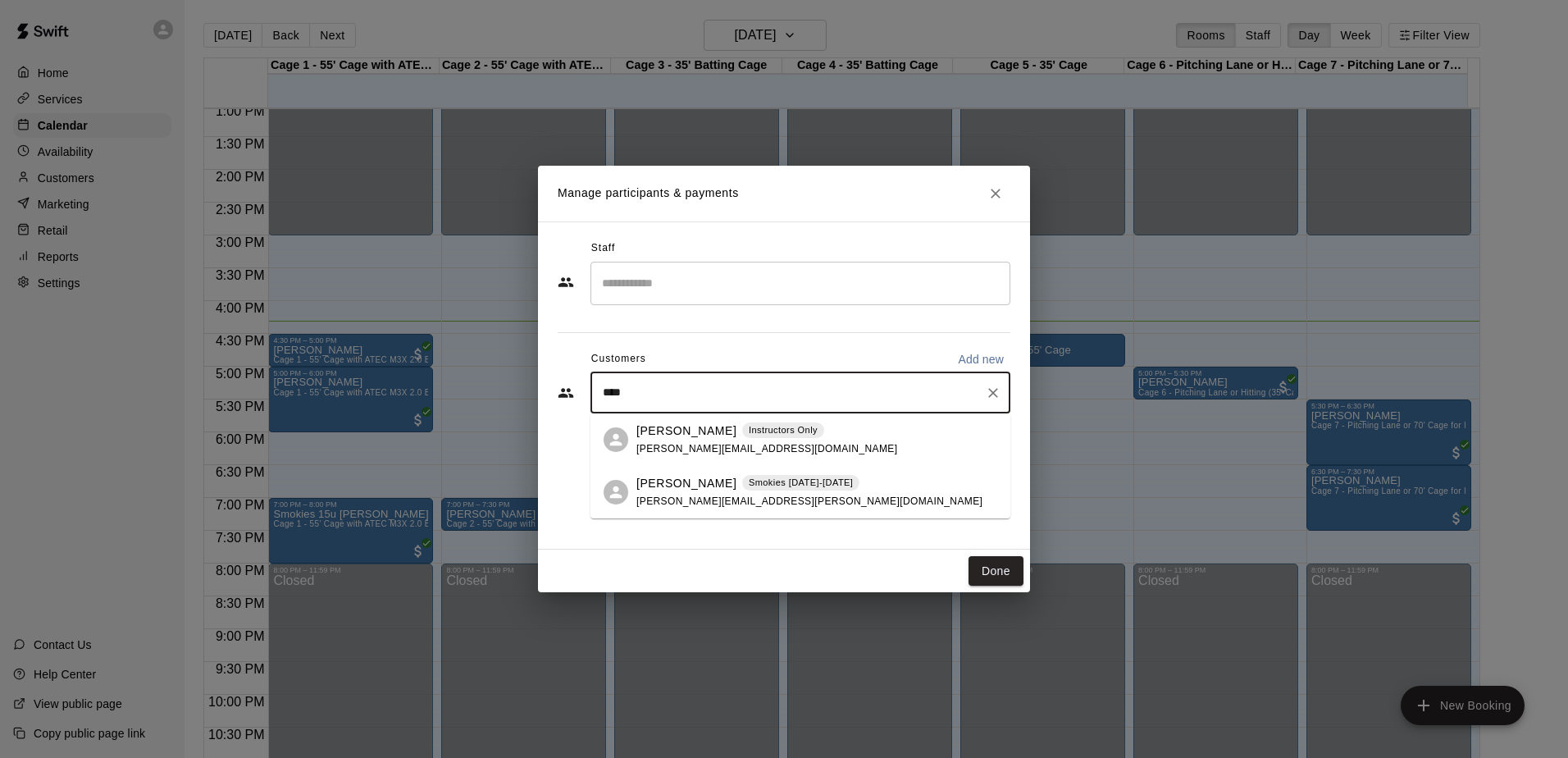
click at [702, 444] on span "[PERSON_NAME][EMAIL_ADDRESS][DOMAIN_NAME]" at bounding box center [767, 449] width 260 height 12
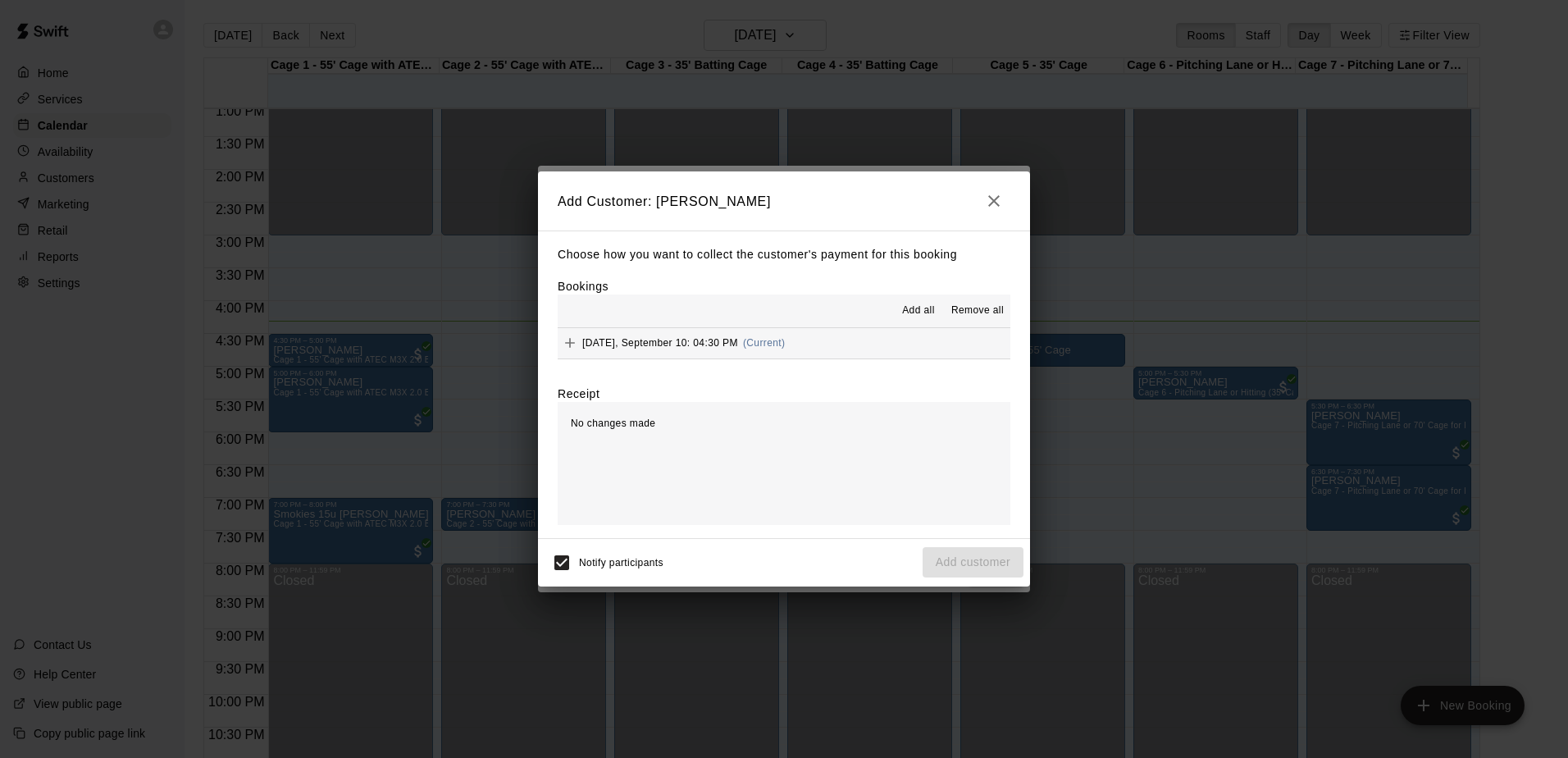
click at [838, 342] on button "[DATE], September 10: 04:30 PM (Current)" at bounding box center [784, 344] width 452 height 31
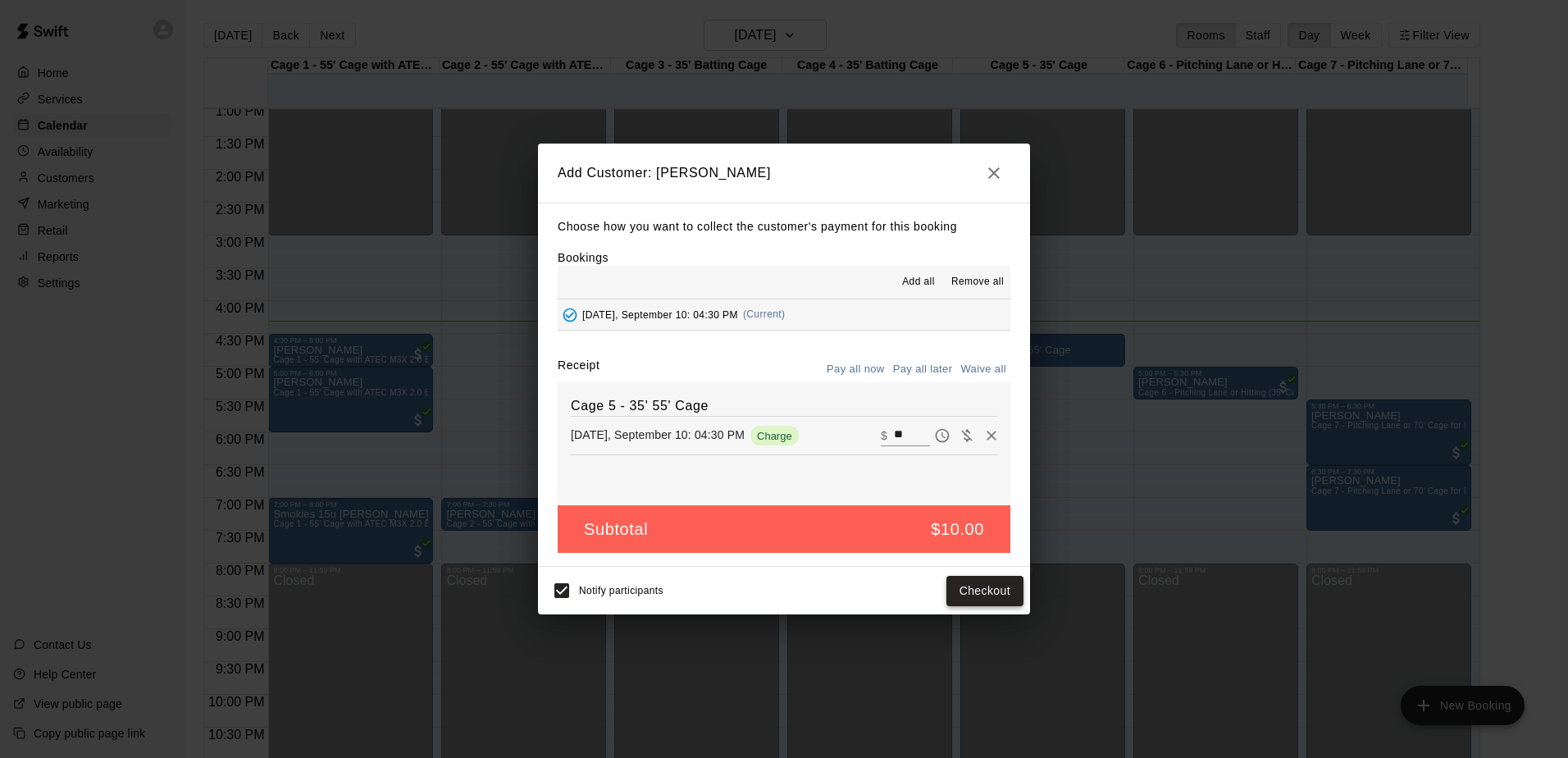
click at [988, 595] on button "Checkout" at bounding box center [984, 592] width 77 height 31
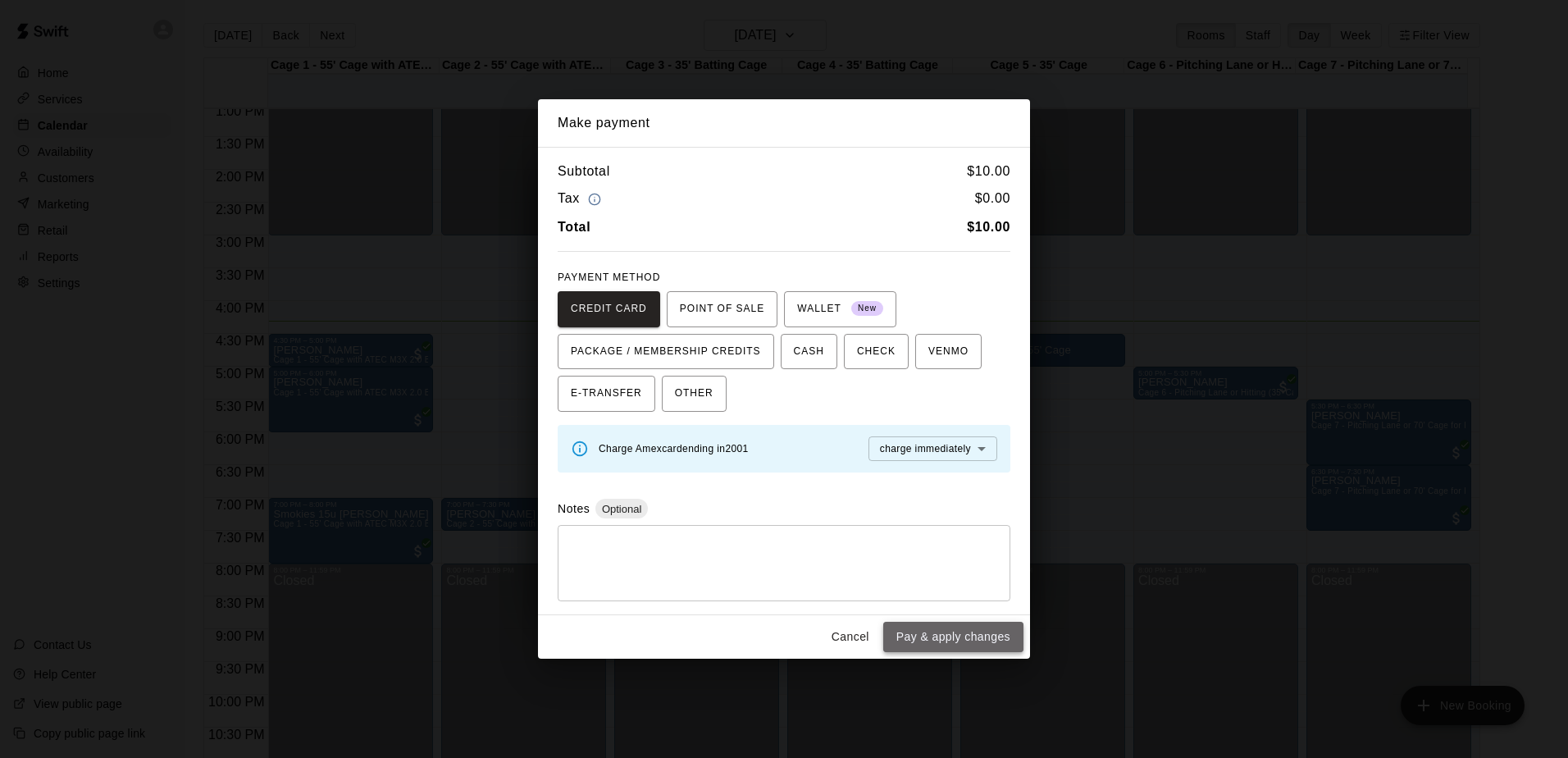
click at [970, 630] on button "Pay & apply changes" at bounding box center [953, 637] width 140 height 31
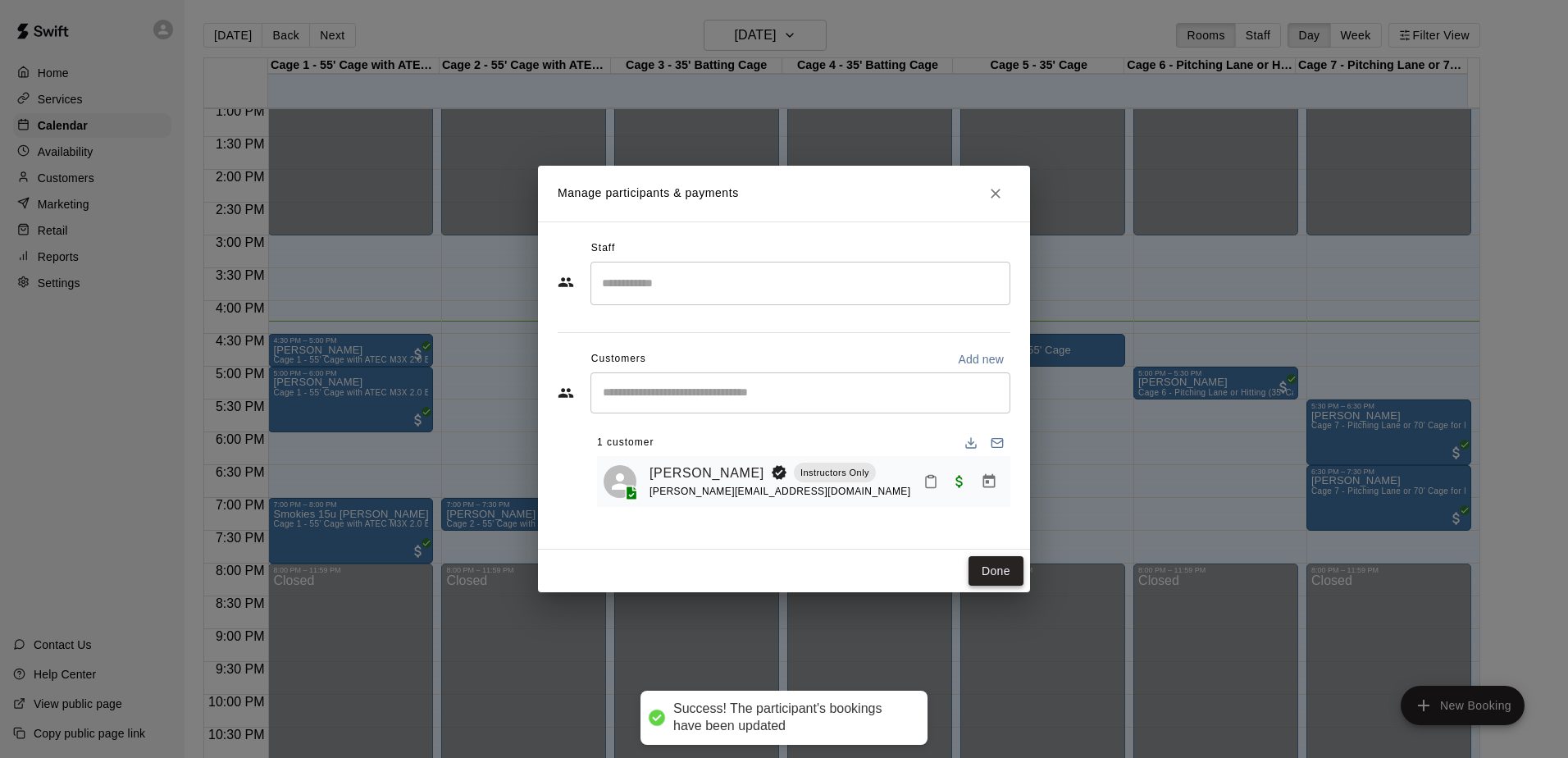
click at [987, 573] on button "Done" at bounding box center [996, 572] width 55 height 31
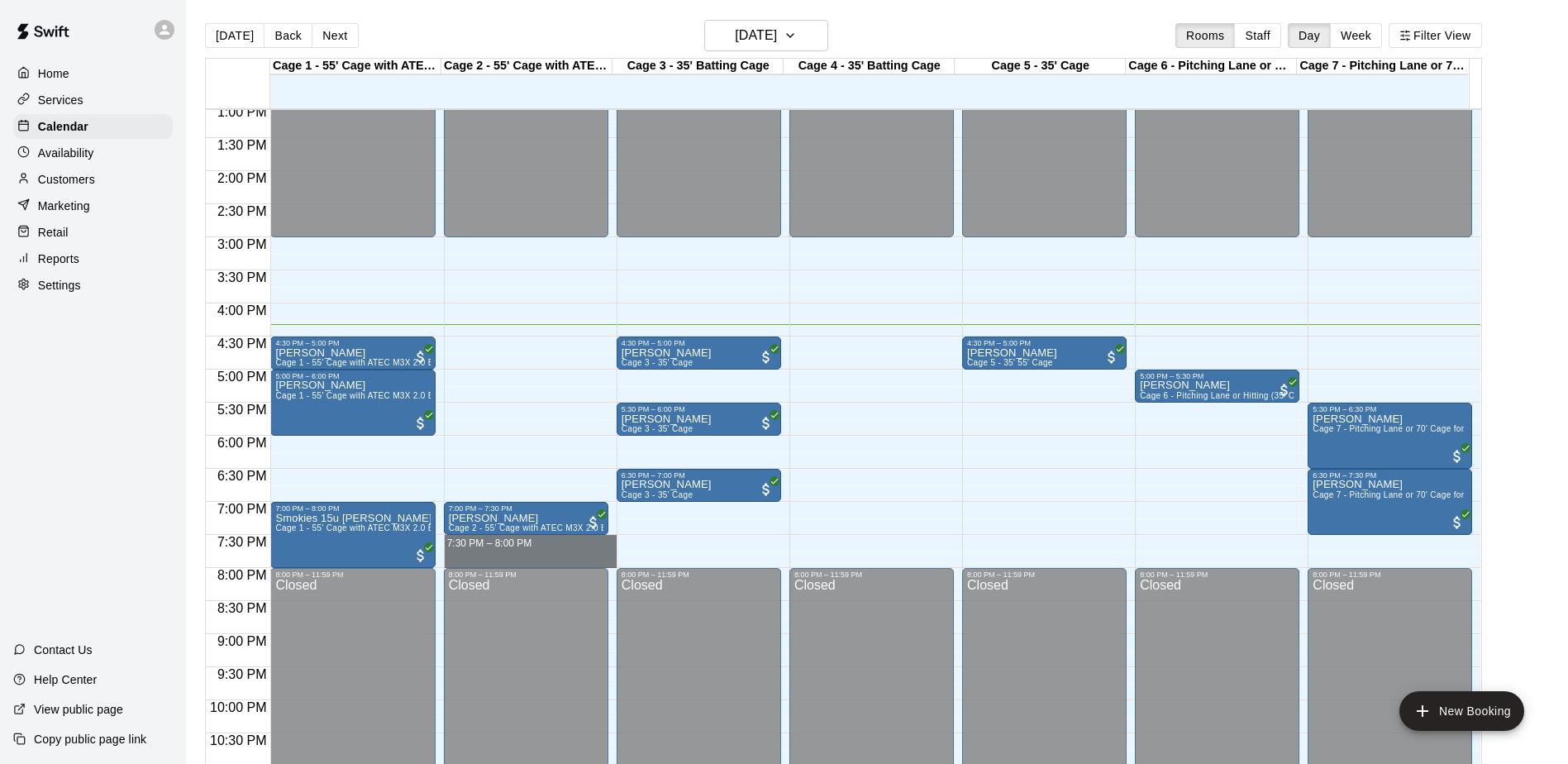
drag, startPoint x: 563, startPoint y: 540, endPoint x: 563, endPoint y: 556, distance: 16.0
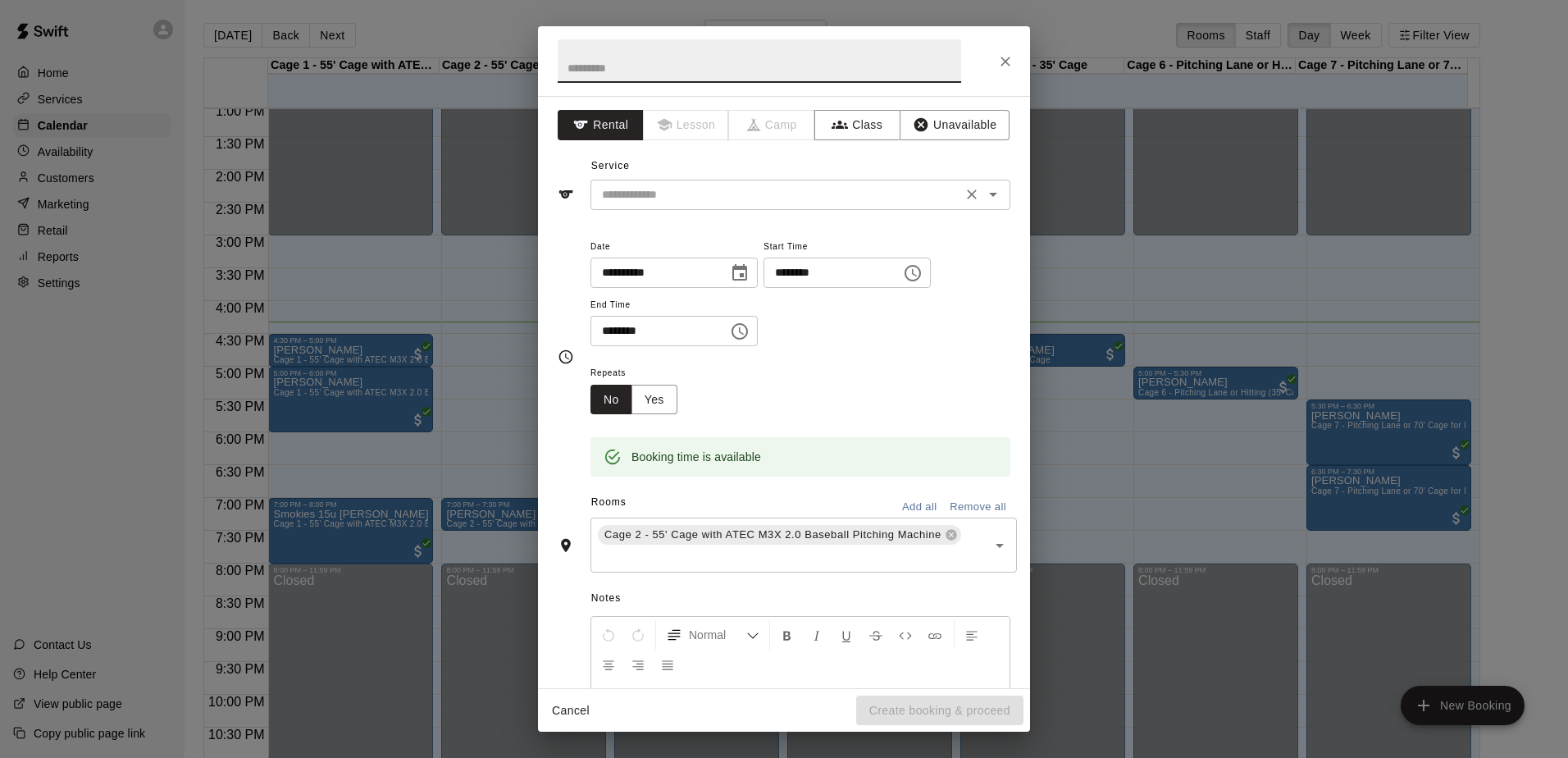
click at [766, 189] on input "text" at bounding box center [776, 194] width 362 height 21
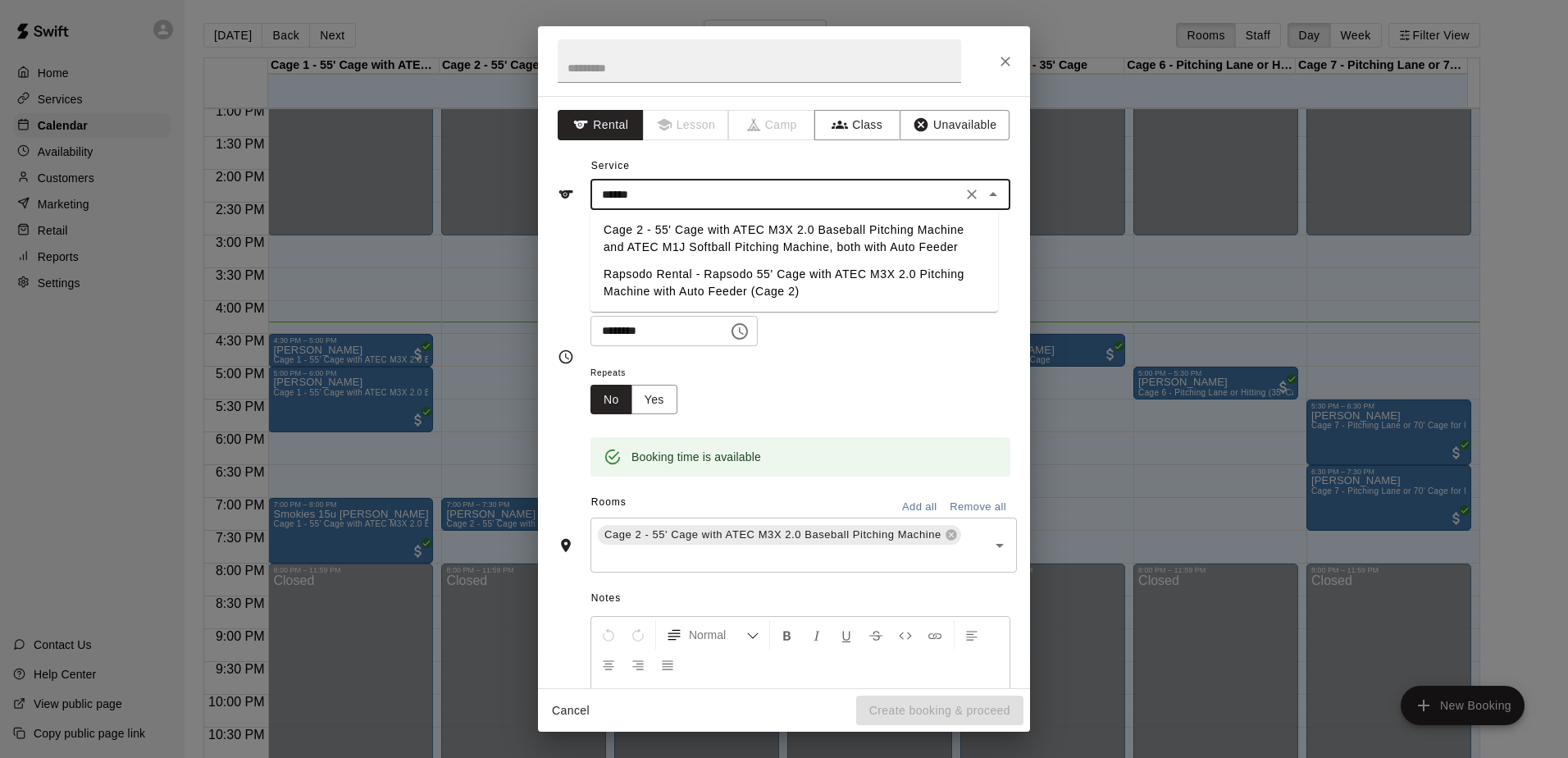
click at [762, 242] on li "Cage 2 - 55' Cage with ATEC M3X 2.0 Baseball Pitching Machine and ATEC M1J Soft…" at bounding box center [794, 238] width 408 height 44
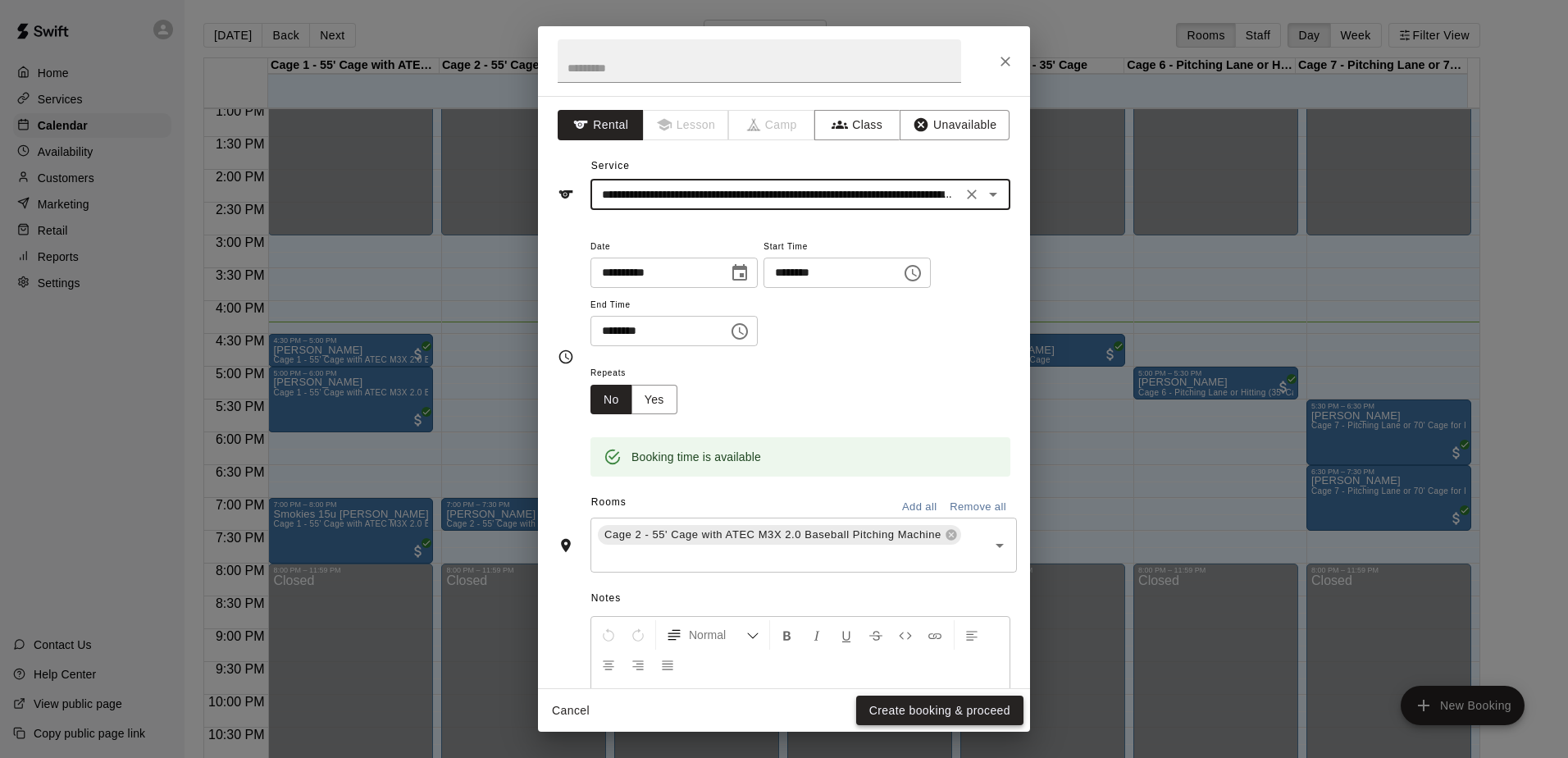
type input "**********"
click at [902, 703] on button "Create booking & proceed" at bounding box center [940, 711] width 167 height 31
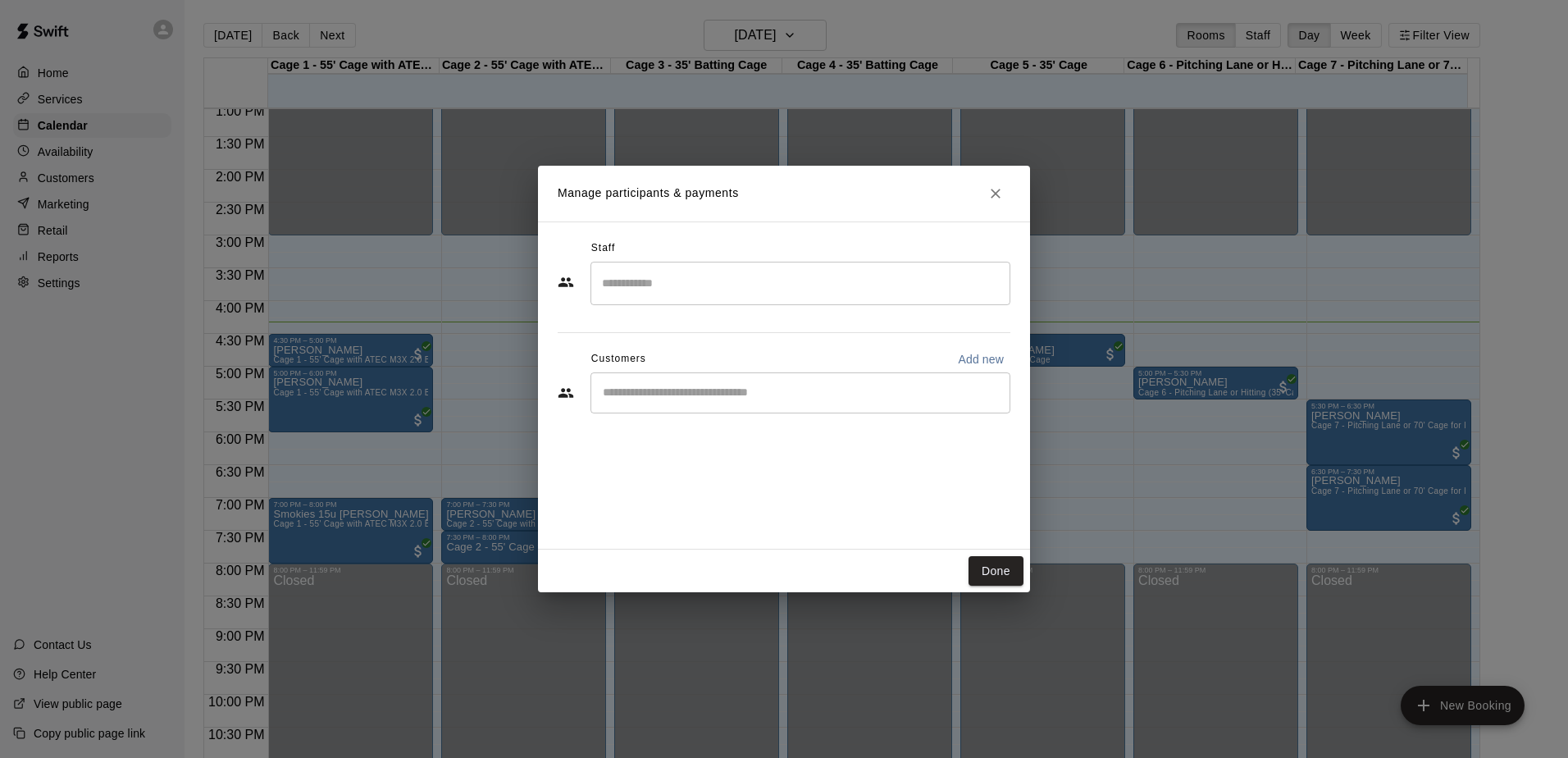
click at [687, 401] on div "​" at bounding box center [800, 393] width 420 height 41
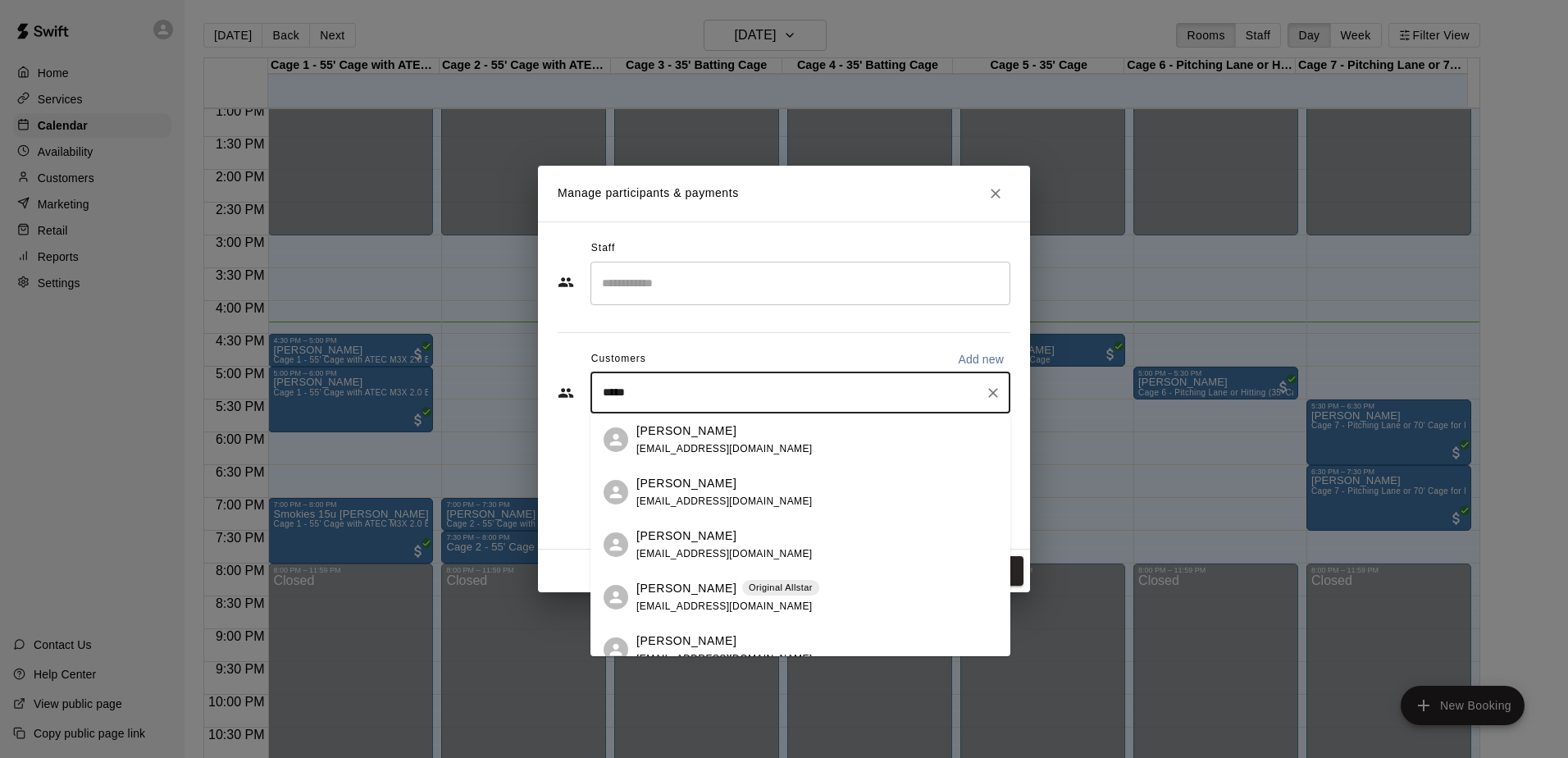
type input "******"
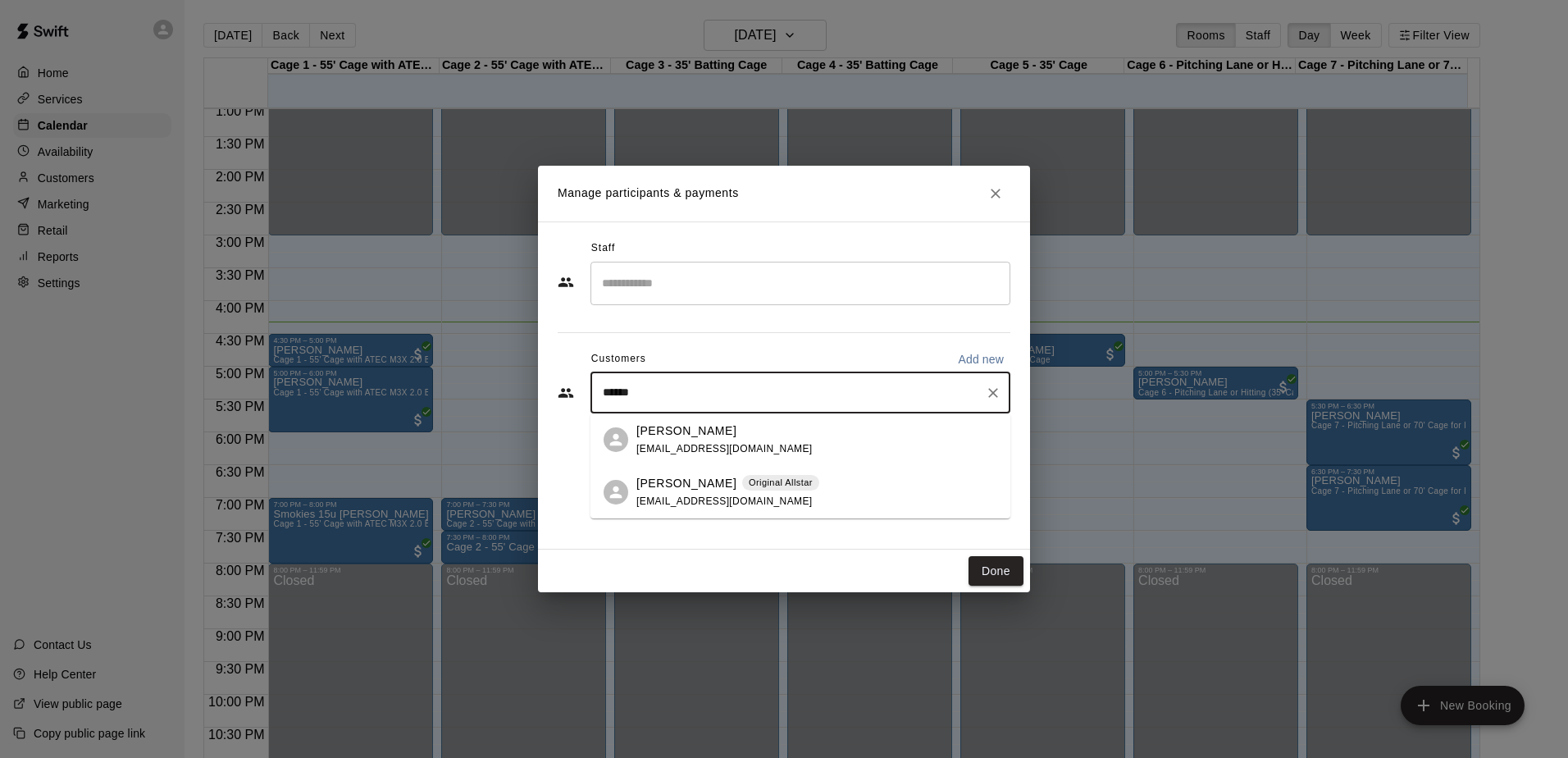
click at [807, 483] on div "[PERSON_NAME] Original Allstar [EMAIL_ADDRESS][DOMAIN_NAME]" at bounding box center [817, 492] width 361 height 35
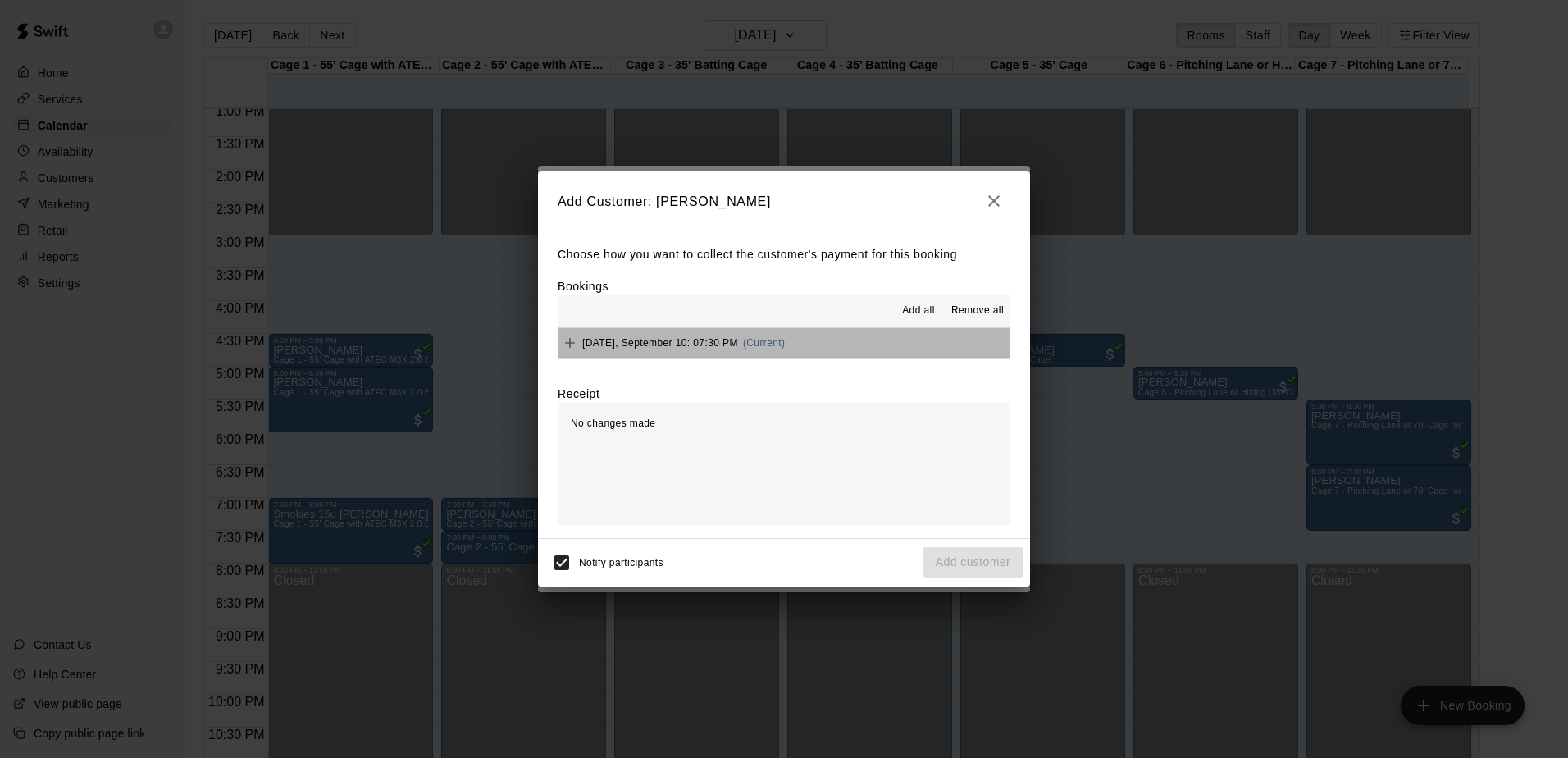
click at [873, 351] on button "[DATE], September 10: 07:30 PM (Current)" at bounding box center [784, 344] width 452 height 31
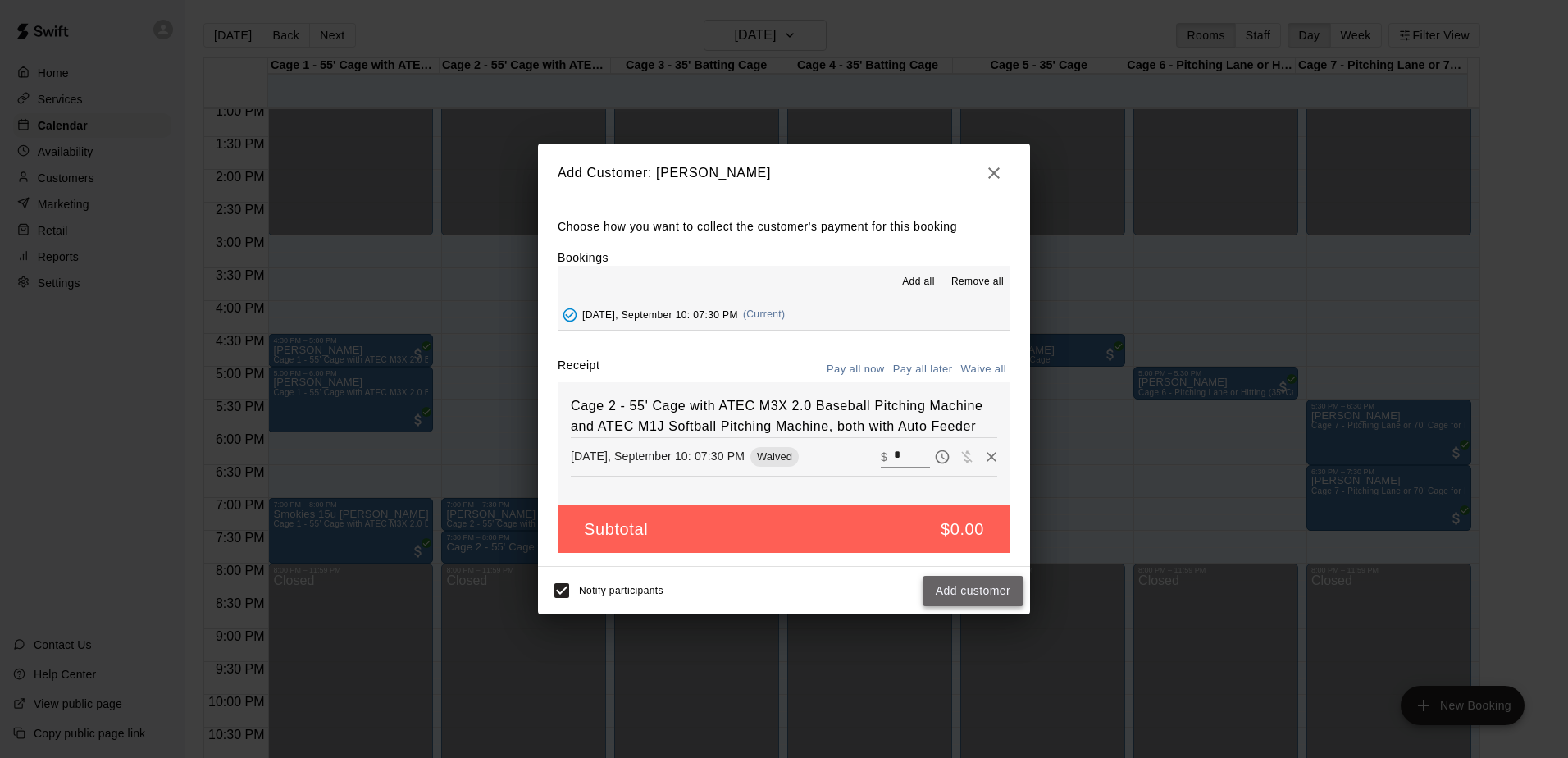
click at [986, 603] on button "Add customer" at bounding box center [973, 592] width 101 height 31
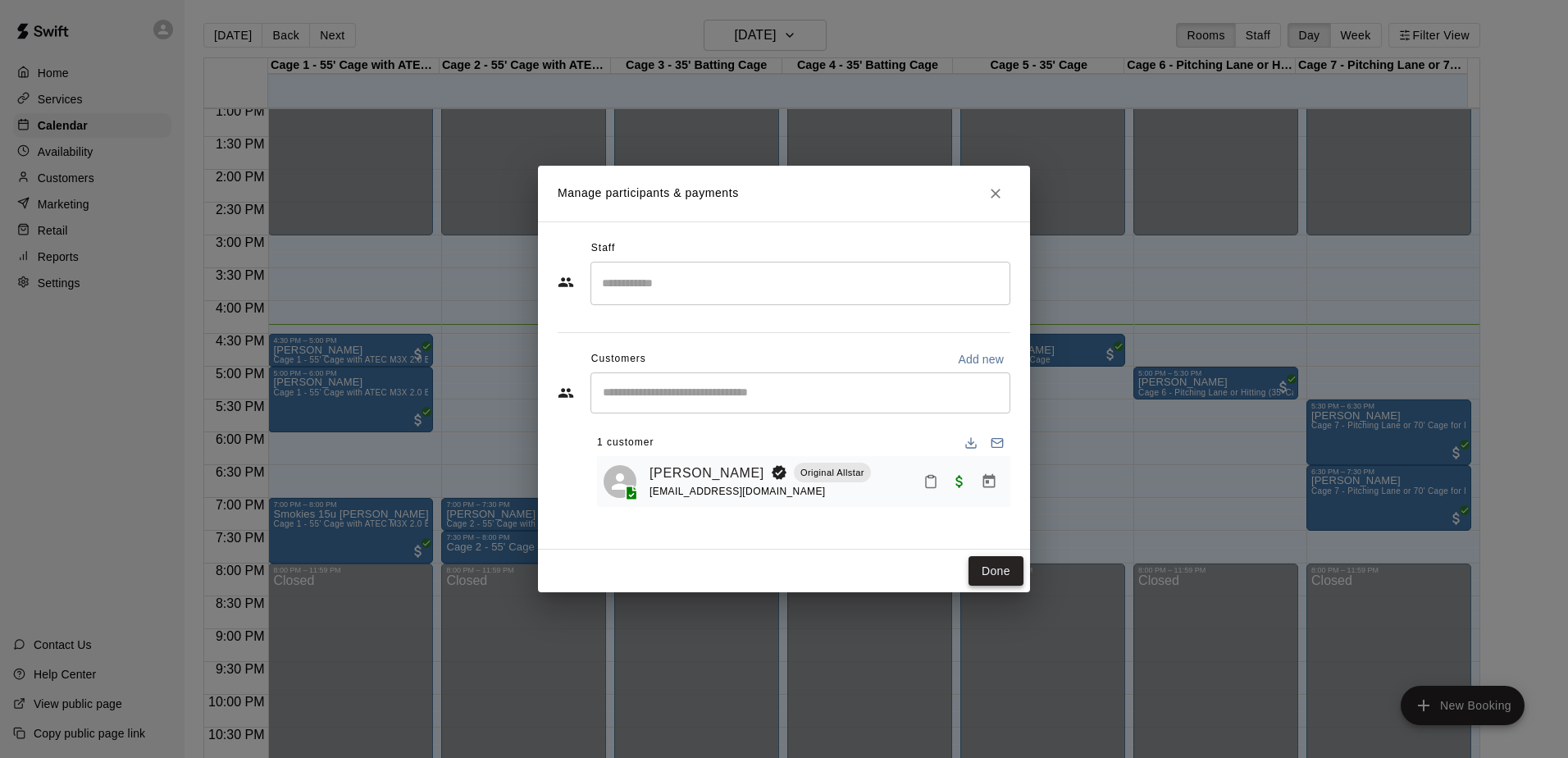
drag, startPoint x: 809, startPoint y: 5, endPoint x: 983, endPoint y: 572, distance: 593.1
click at [980, 569] on button "Done" at bounding box center [996, 572] width 55 height 31
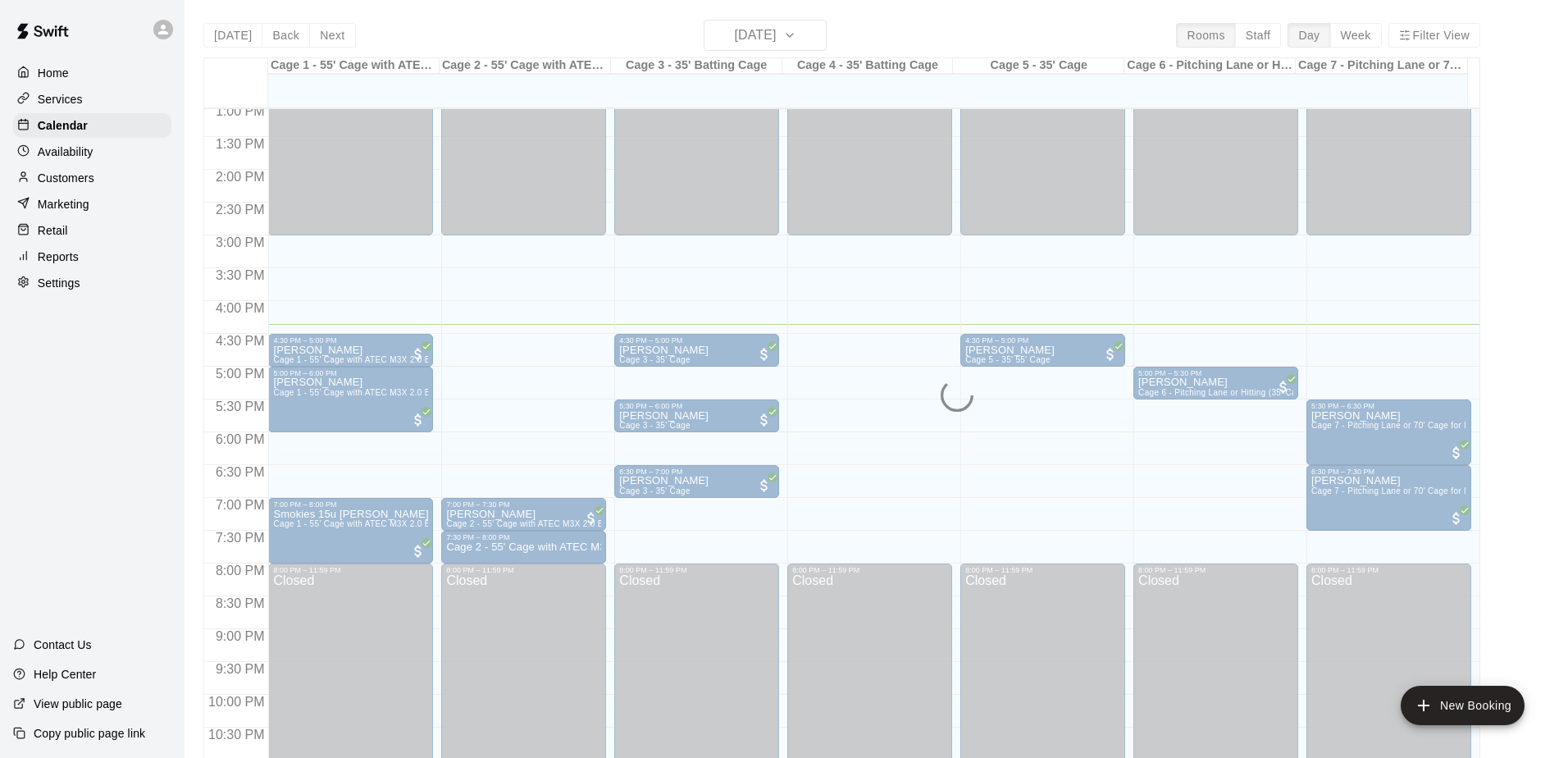
click at [987, 576] on div "Closed" at bounding box center [1042, 703] width 155 height 257
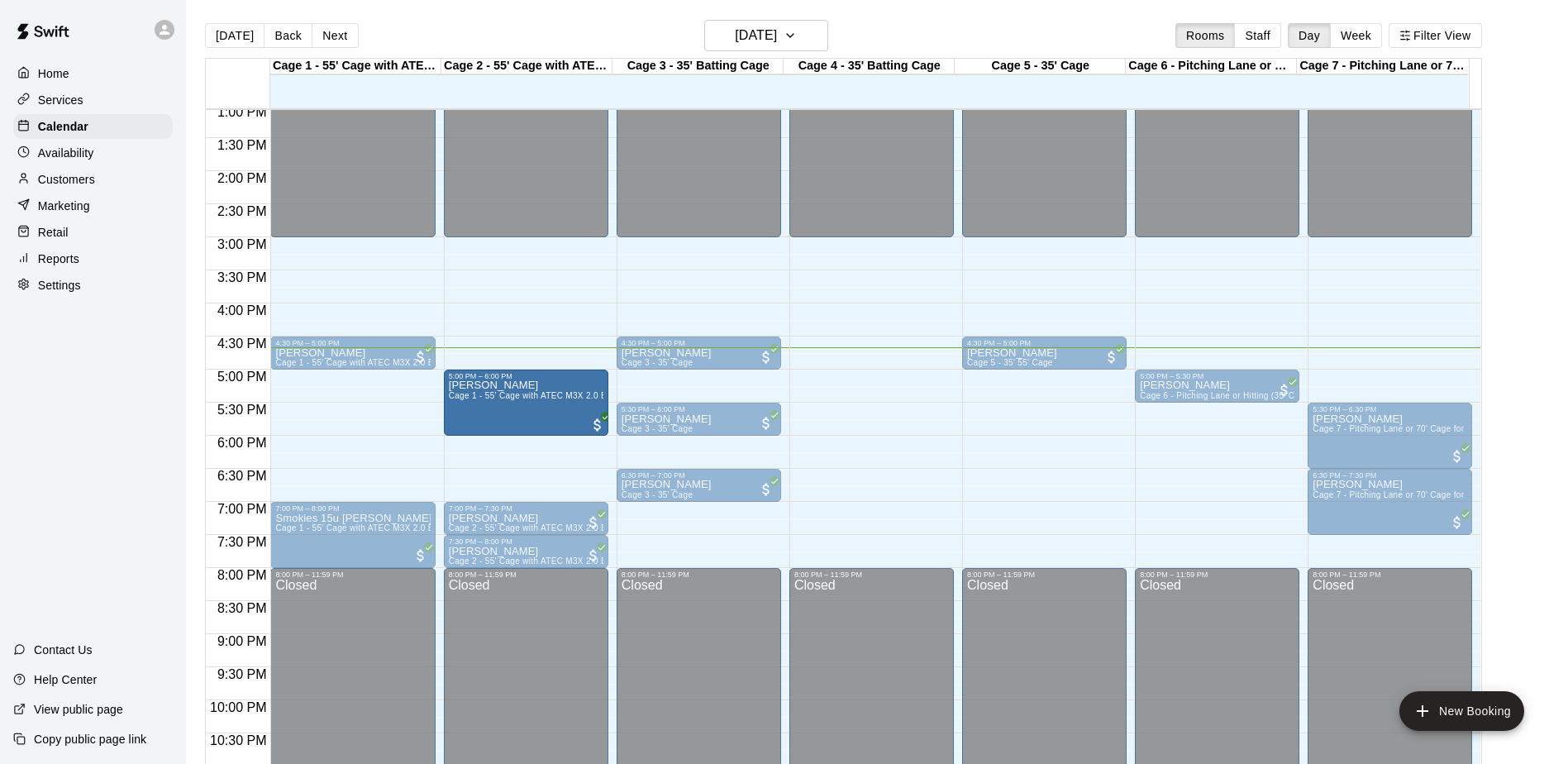
drag, startPoint x: 386, startPoint y: 399, endPoint x: 511, endPoint y: 408, distance: 125.3
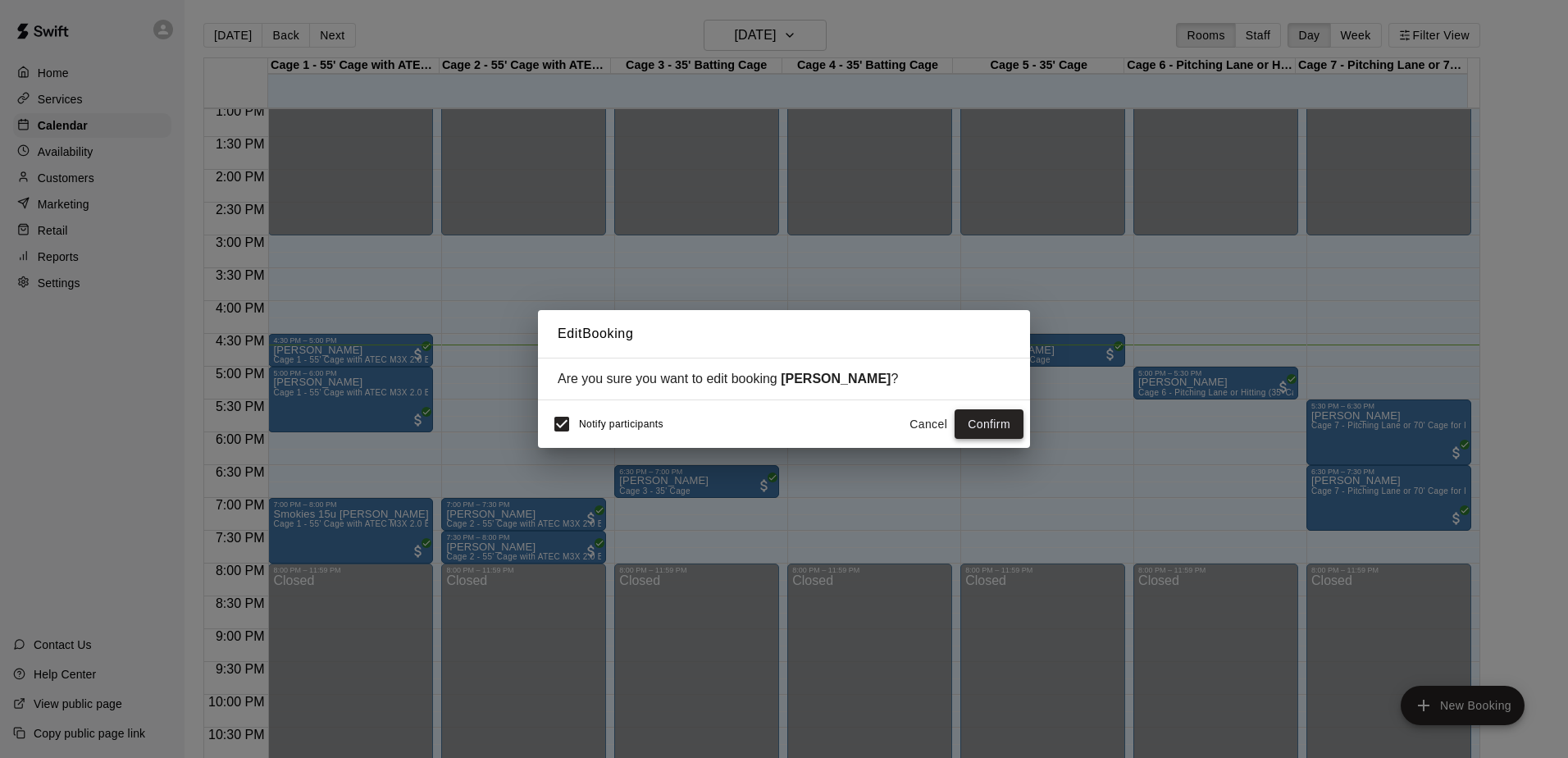
click at [980, 422] on button "Confirm" at bounding box center [988, 424] width 69 height 31
